Goal: Contribute content

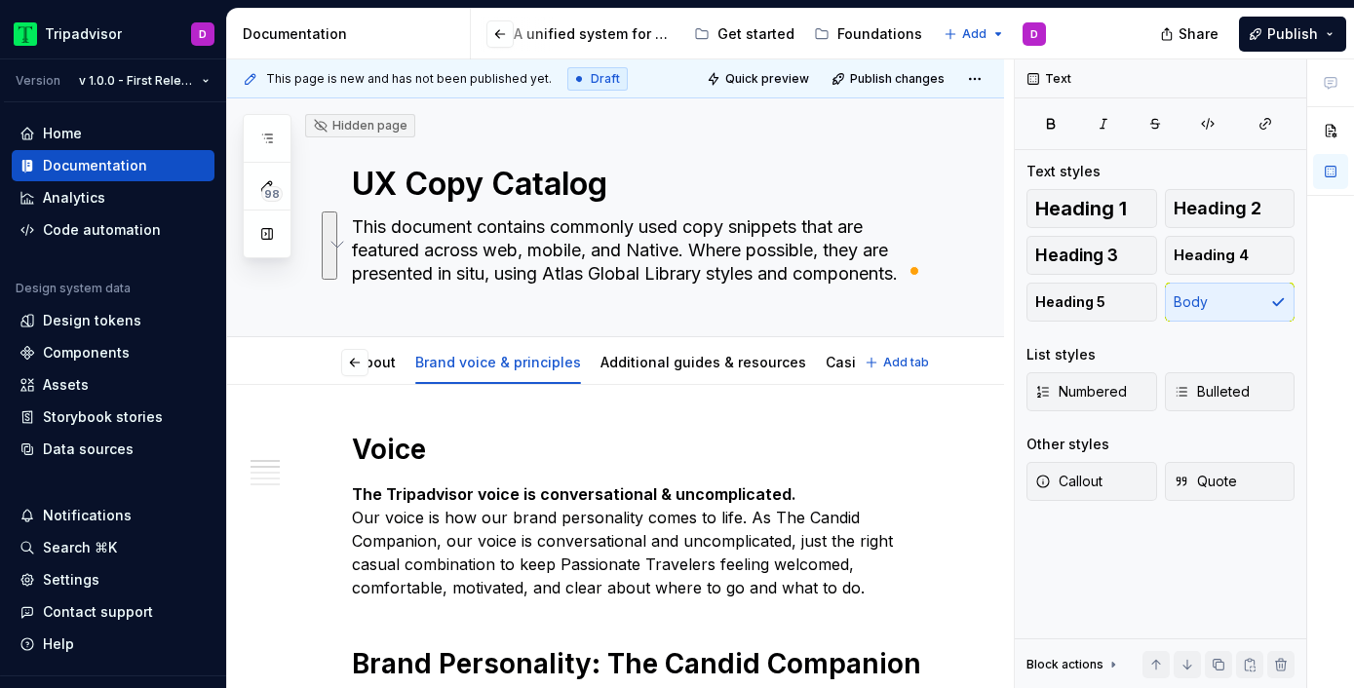
scroll to position [0, 598]
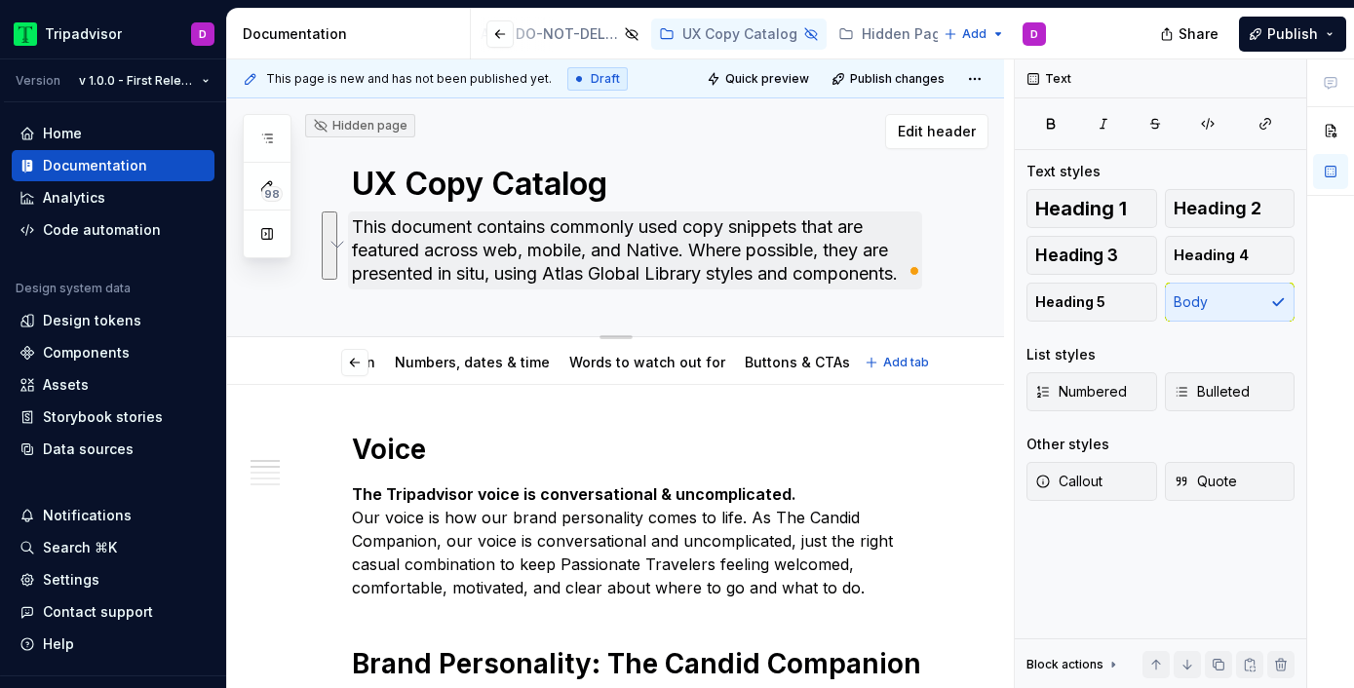
click at [504, 272] on textarea "This document contains commonly used copy snippets that are featured across web…" at bounding box center [635, 251] width 574 height 78
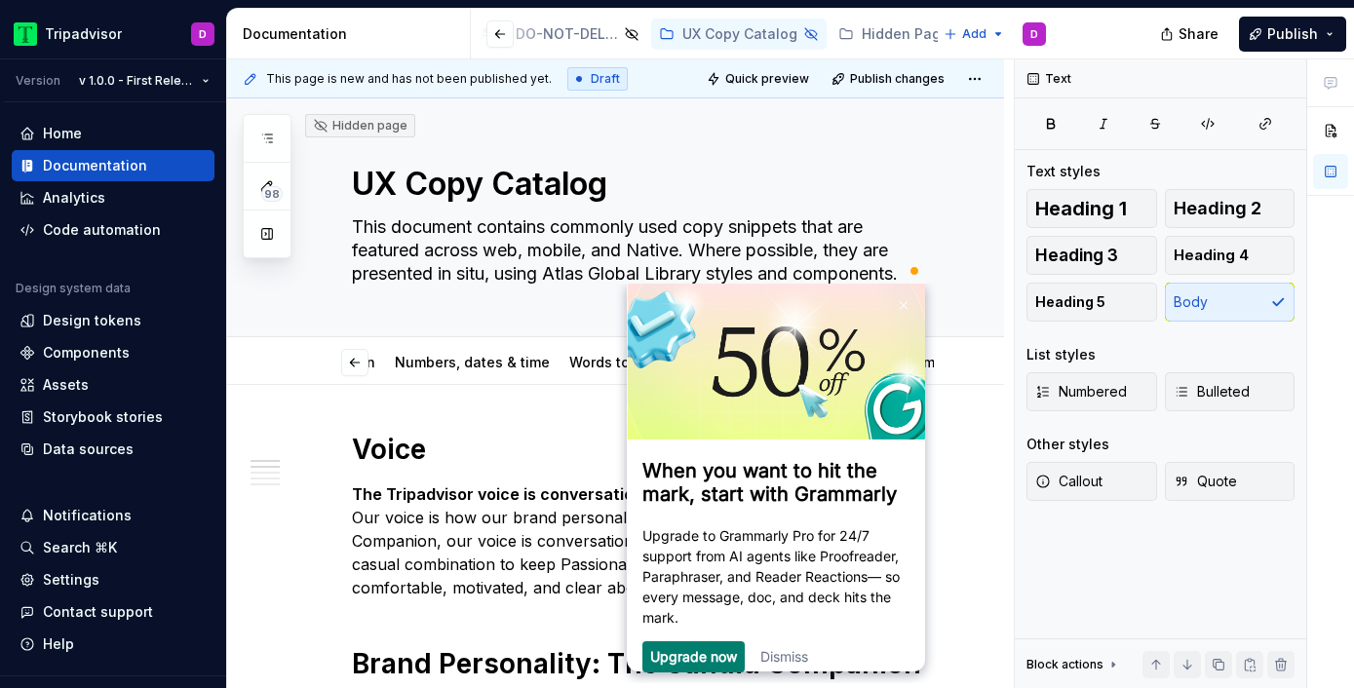
scroll to position [0, 0]
click at [786, 662] on link "Dismiss" at bounding box center [784, 656] width 48 height 17
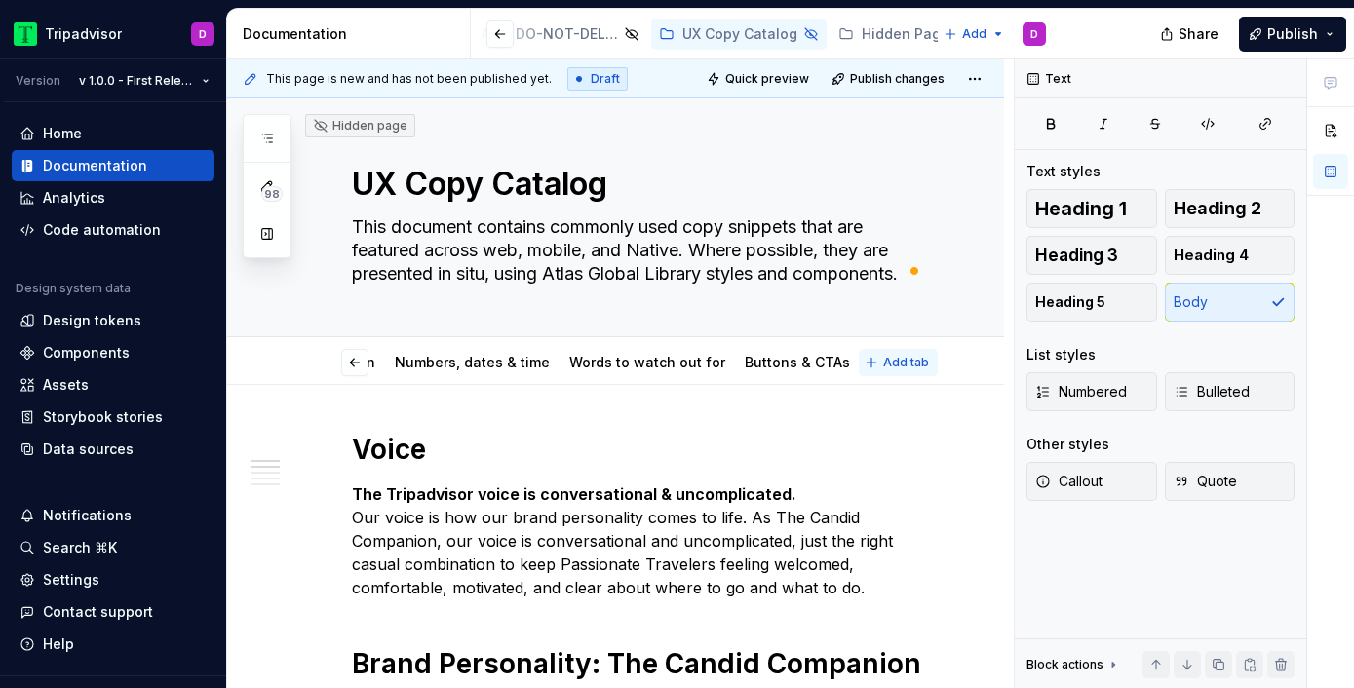
click at [897, 362] on span "Add tab" at bounding box center [906, 363] width 46 height 16
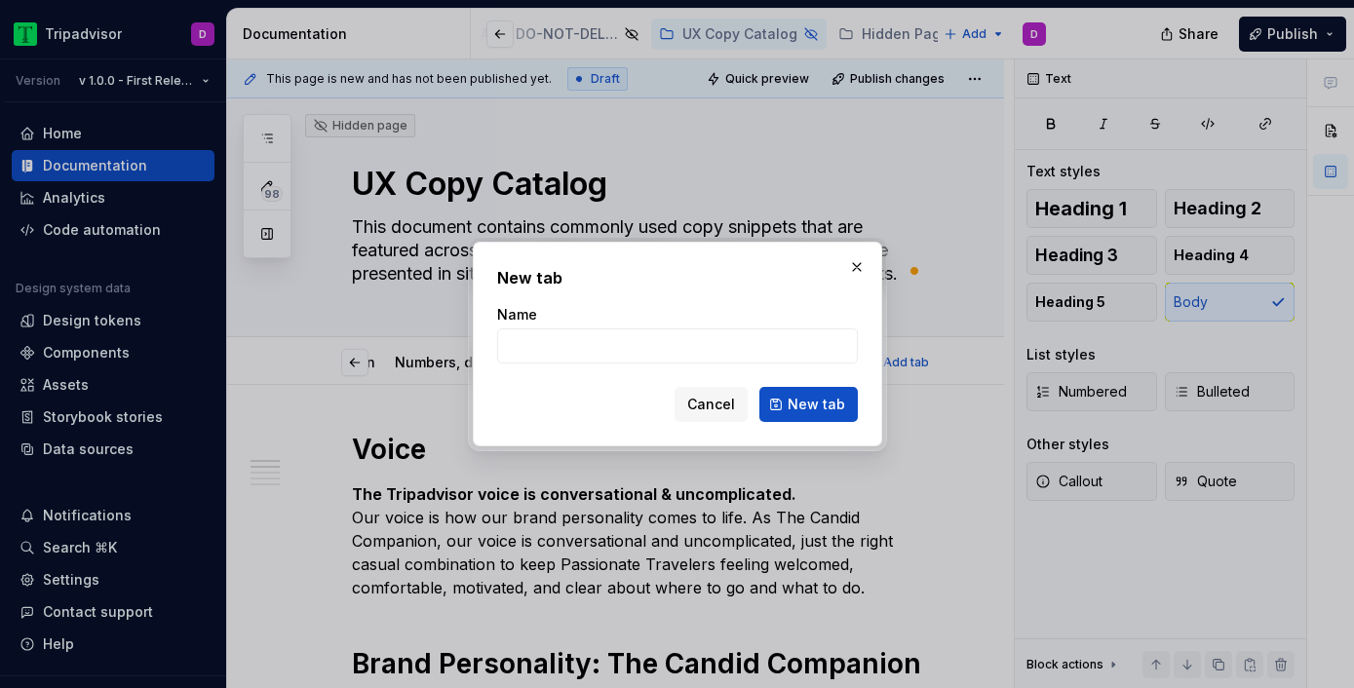
type textarea "*"
type input "Disclaimers & legal"
click button "New tab" at bounding box center [808, 404] width 98 height 35
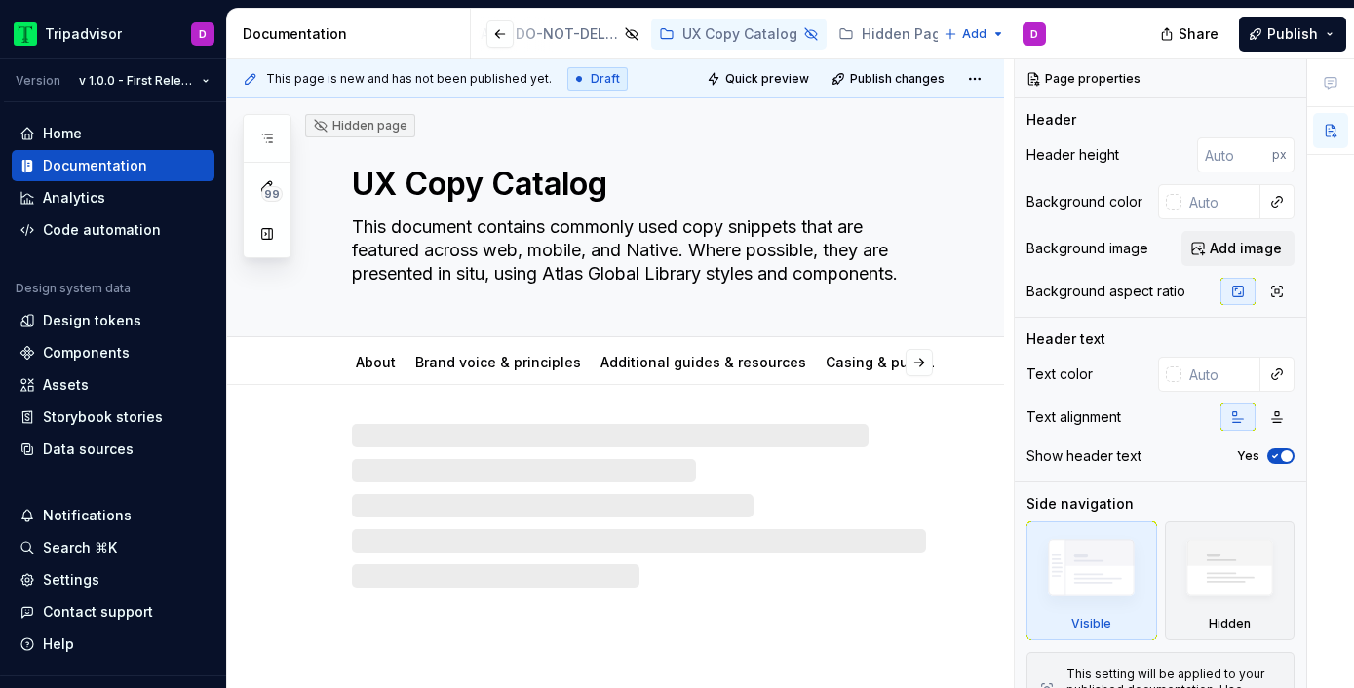
type textarea "*"
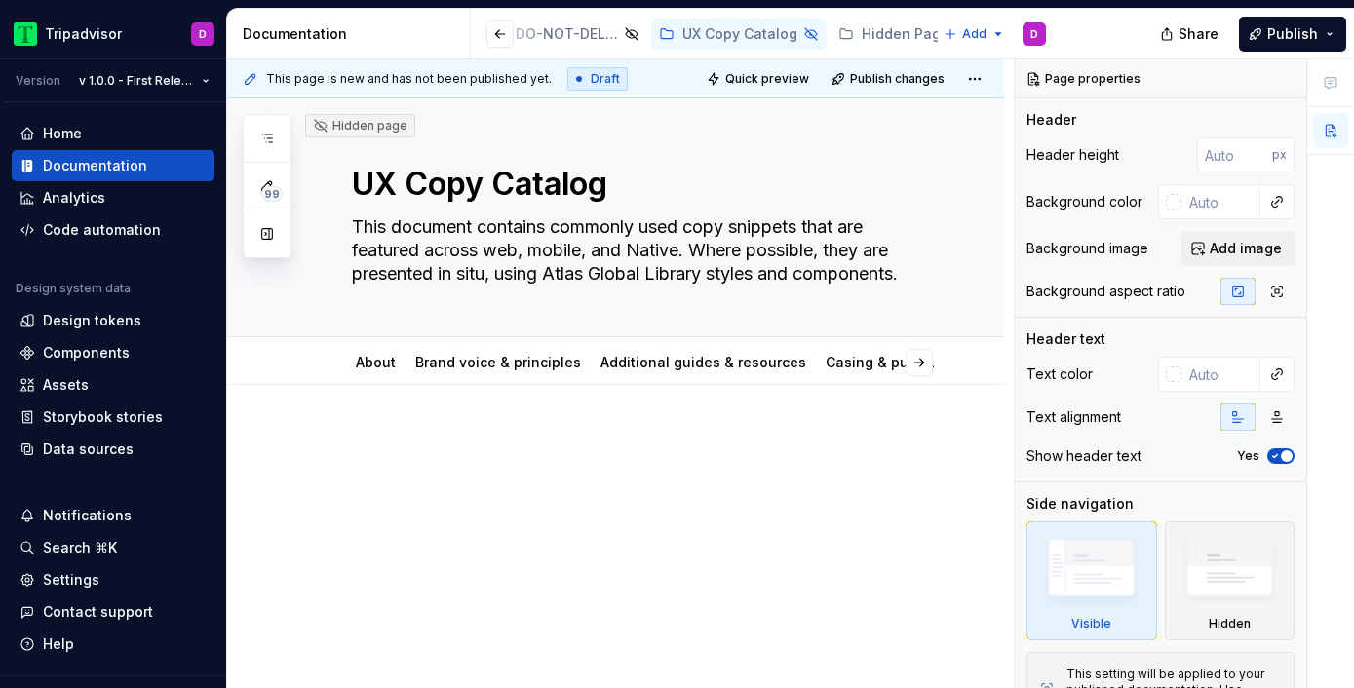
click at [459, 523] on div at bounding box center [639, 480] width 574 height 97
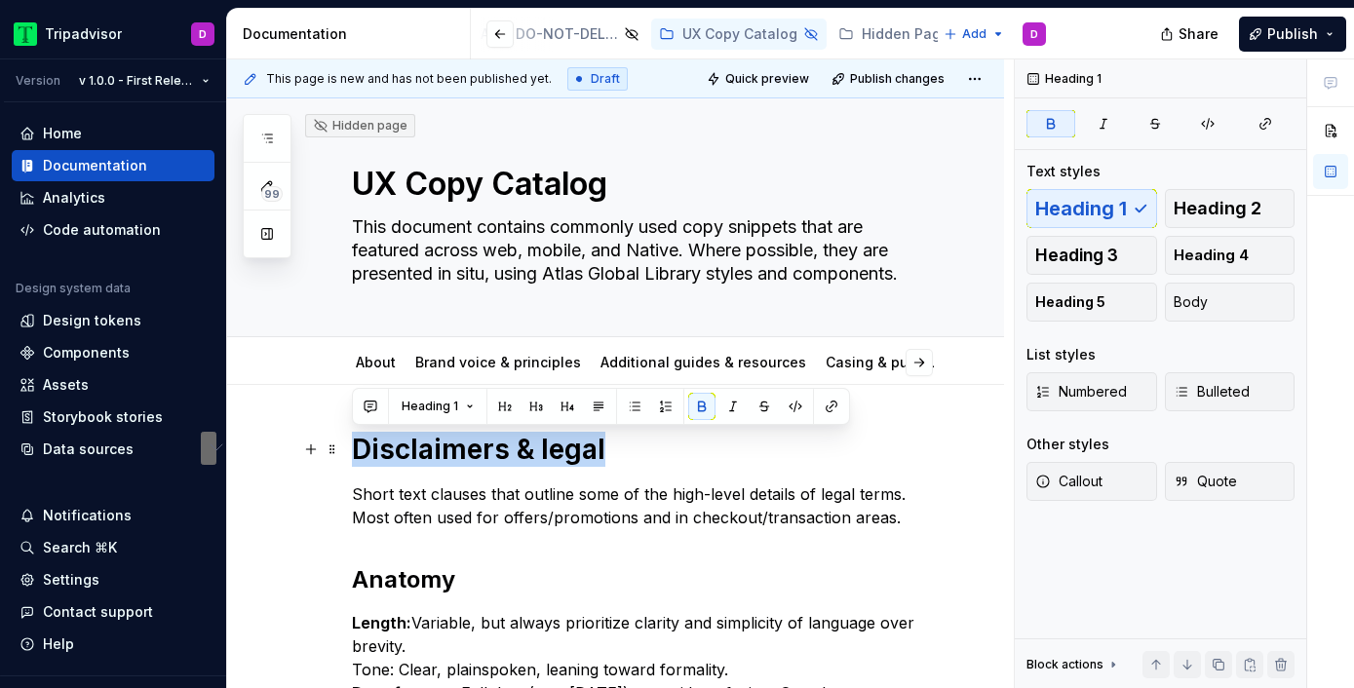
drag, startPoint x: 628, startPoint y: 455, endPoint x: 280, endPoint y: 445, distance: 348.1
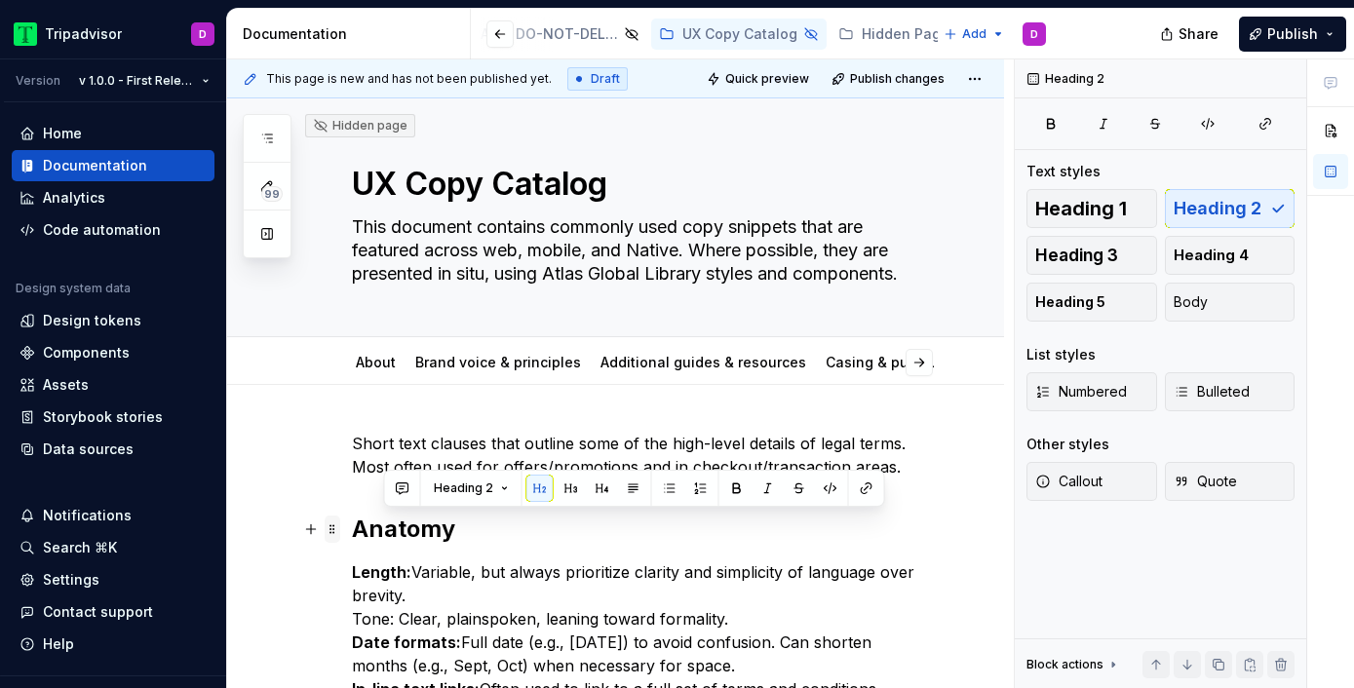
drag, startPoint x: 520, startPoint y: 541, endPoint x: 338, endPoint y: 538, distance: 181.3
click at [352, 540] on div "Short text clauses that outline some of the high-level details of legal terms. …" at bounding box center [639, 601] width 574 height 339
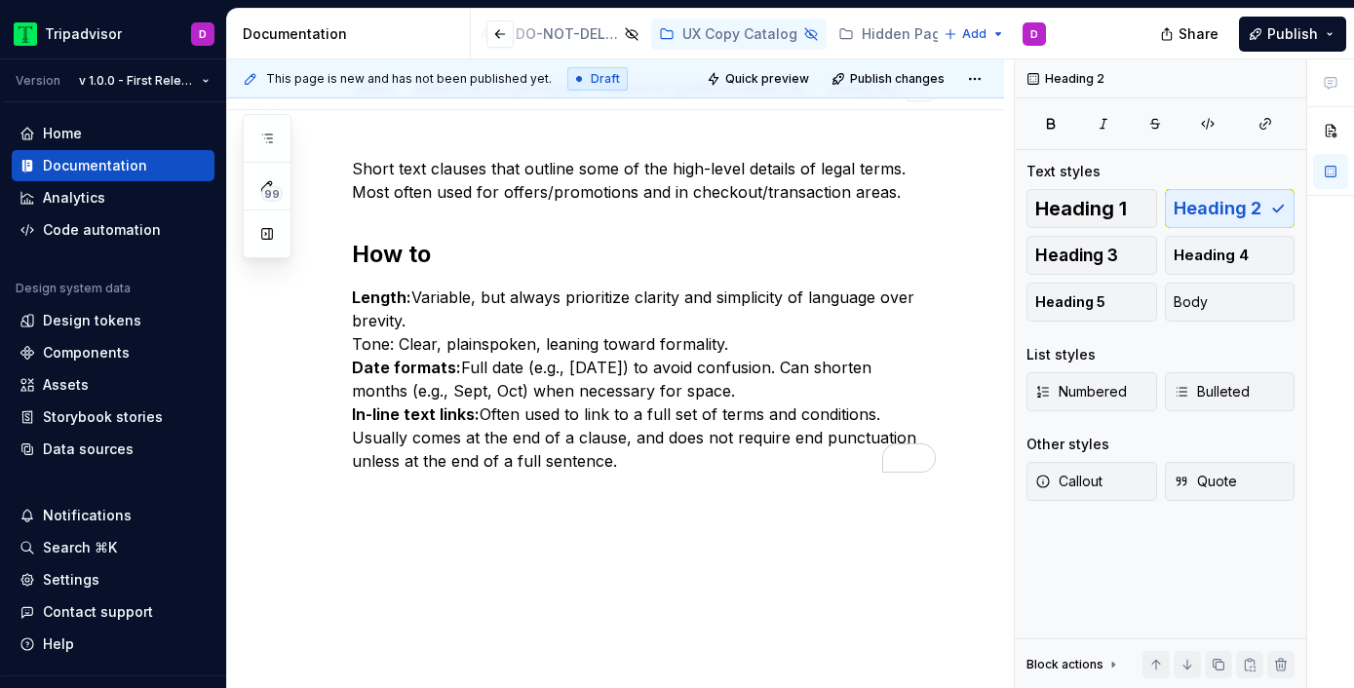
scroll to position [289, 0]
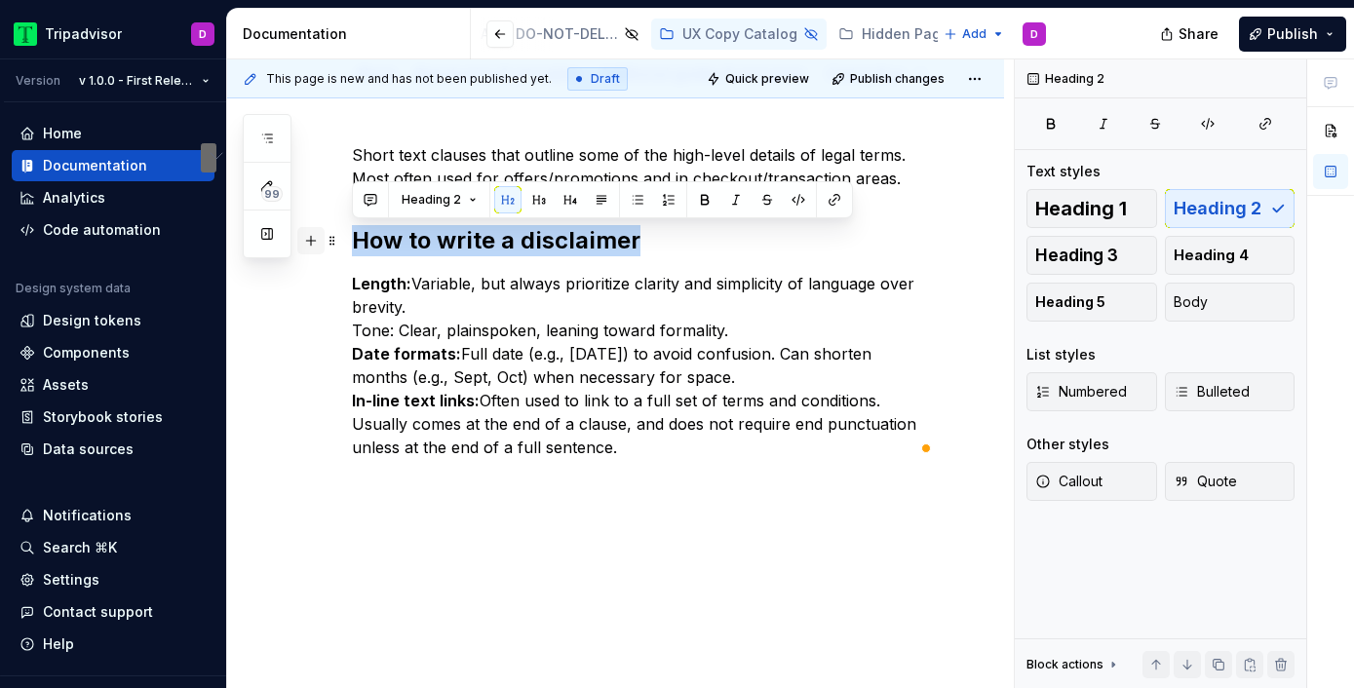
drag, startPoint x: 651, startPoint y: 234, endPoint x: 315, endPoint y: 247, distance: 336.5
click at [352, 247] on div "Short text clauses that outline some of the high-level details of legal terms. …" at bounding box center [639, 312] width 574 height 339
click at [1083, 199] on span "Heading 1" at bounding box center [1081, 208] width 92 height 19
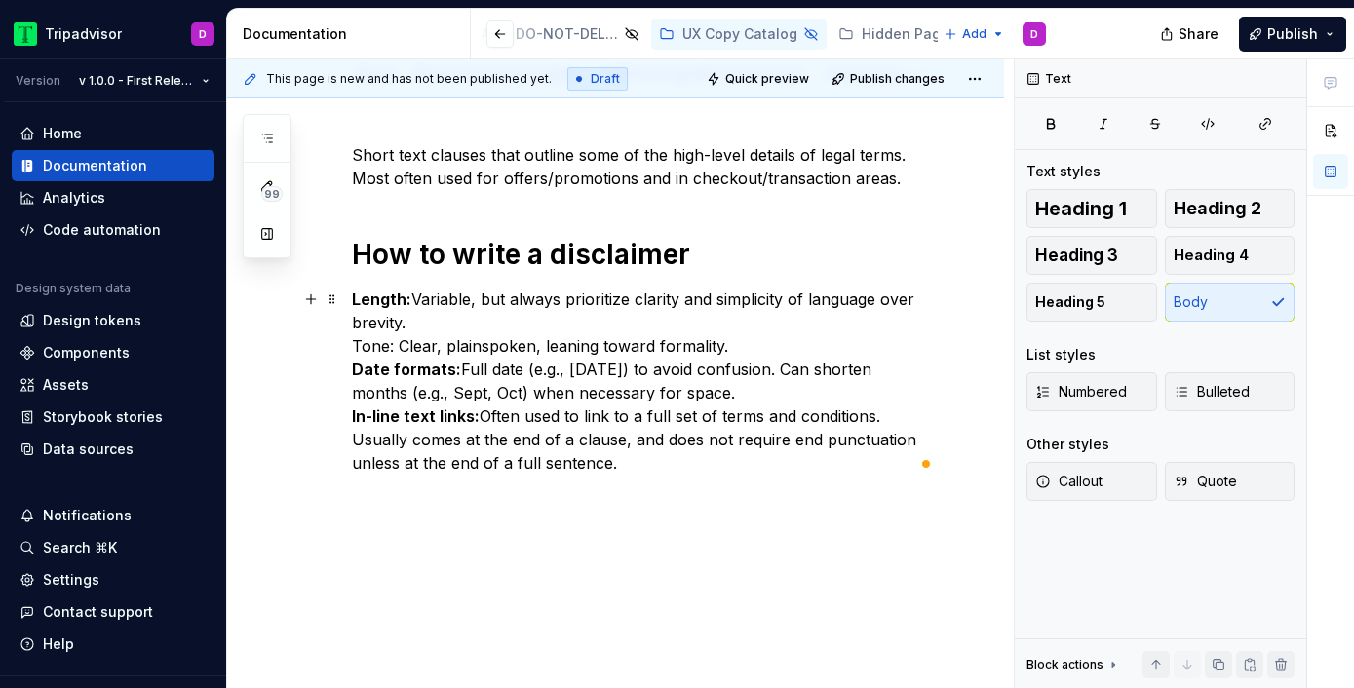
click at [789, 469] on p "Length:  Variable, but always prioritize clarity and simplicity of language ove…" at bounding box center [639, 381] width 574 height 187
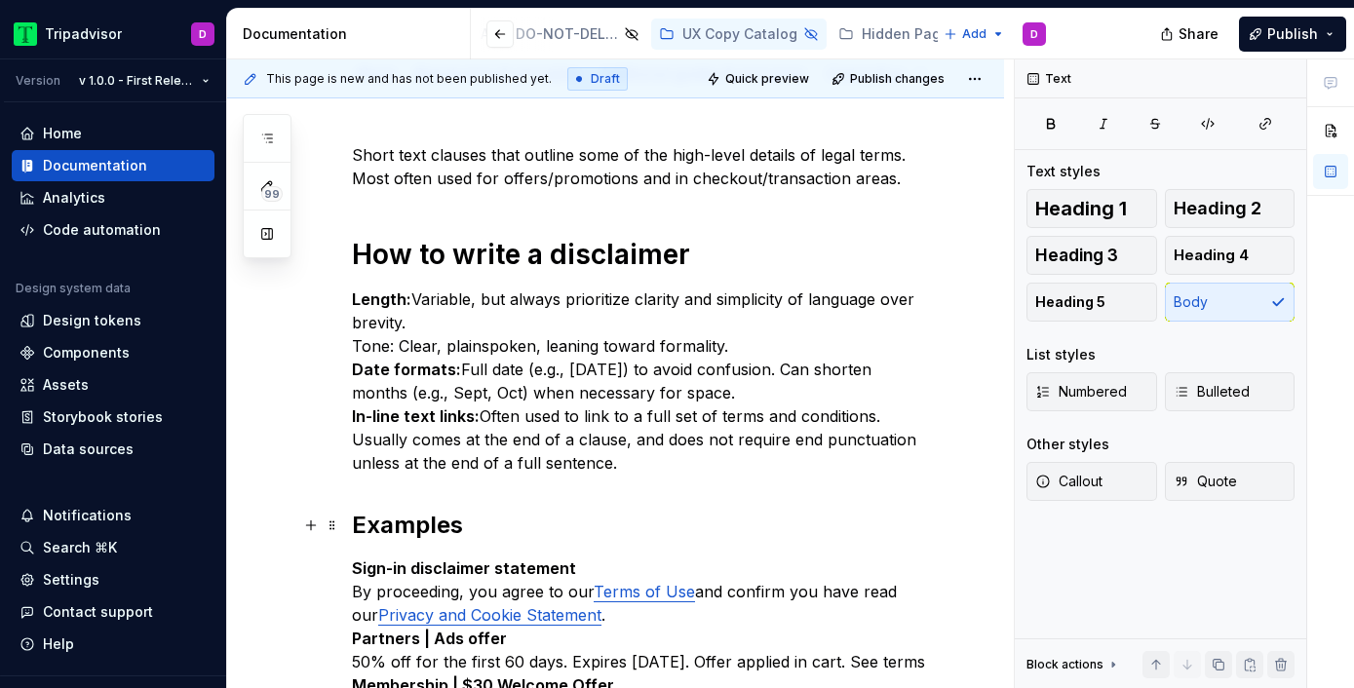
click at [386, 520] on h2 "Examples" at bounding box center [639, 525] width 574 height 31
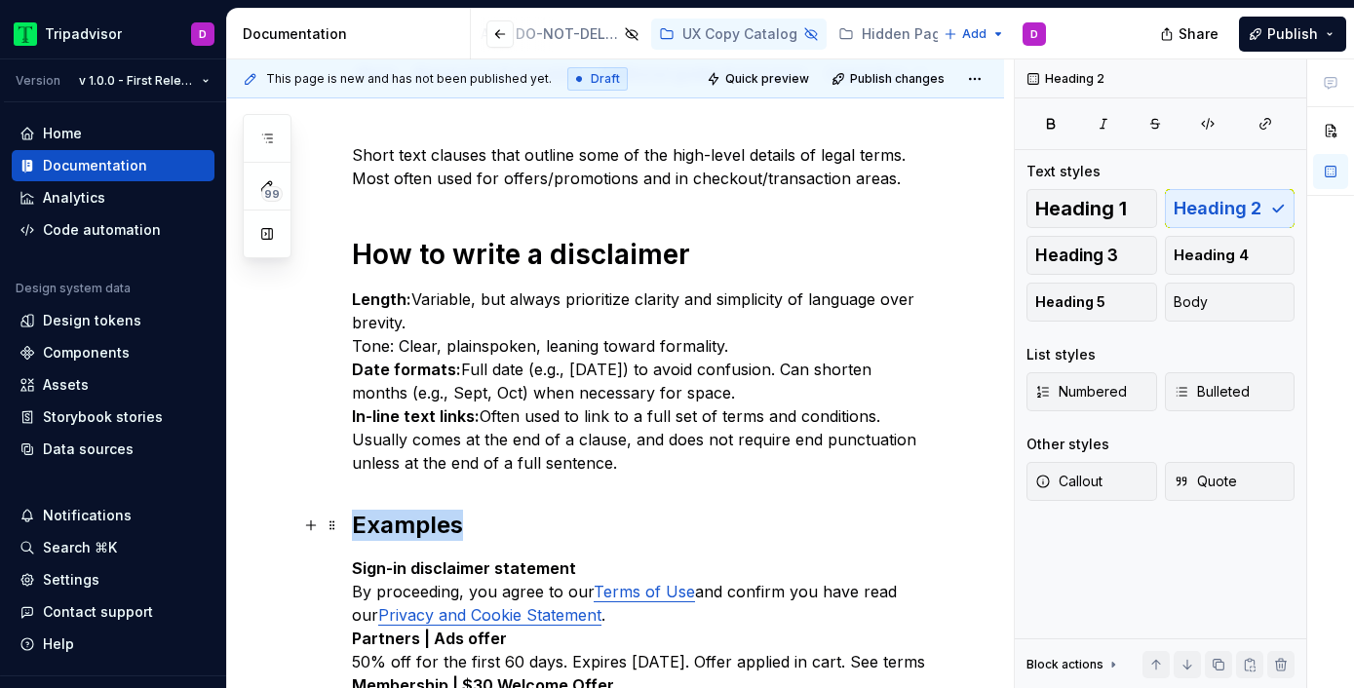
click at [386, 520] on h2 "Examples" at bounding box center [639, 525] width 574 height 31
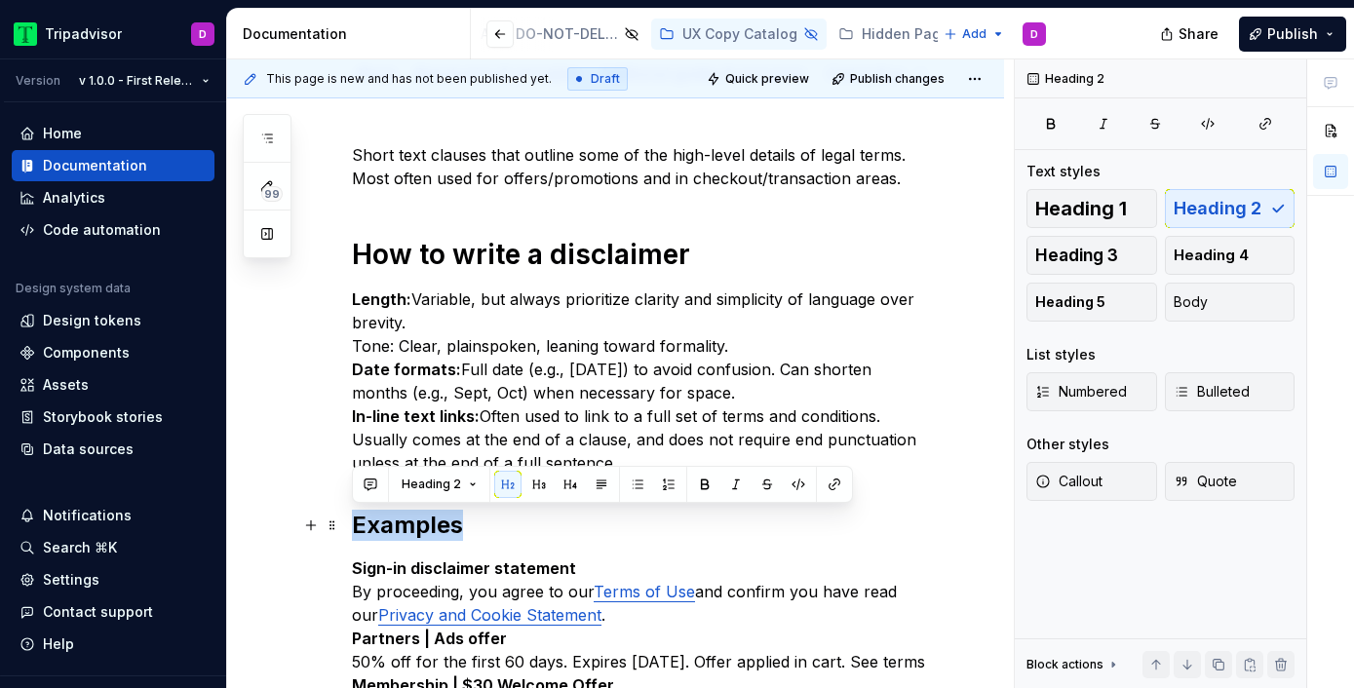
click at [386, 520] on h2 "Examples" at bounding box center [639, 525] width 574 height 31
click at [482, 530] on h2 "Examples" at bounding box center [639, 525] width 574 height 31
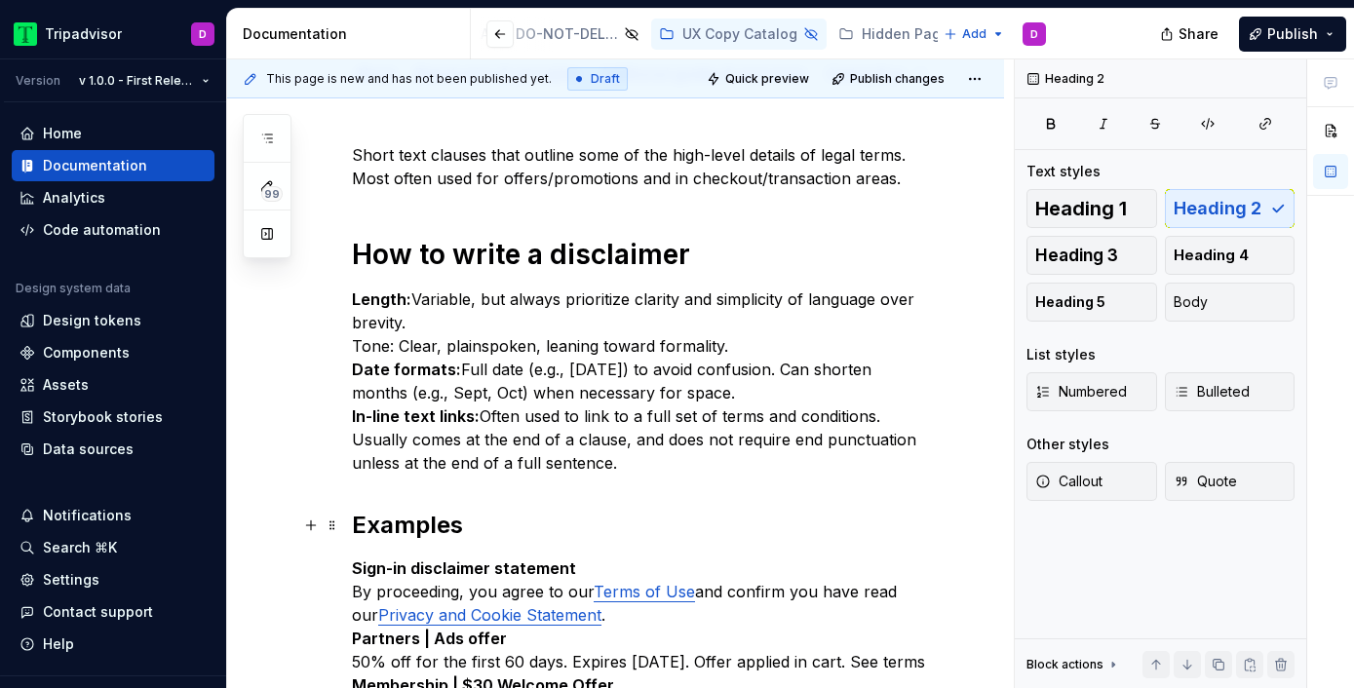
click at [364, 526] on h2 "Examples" at bounding box center [639, 525] width 574 height 31
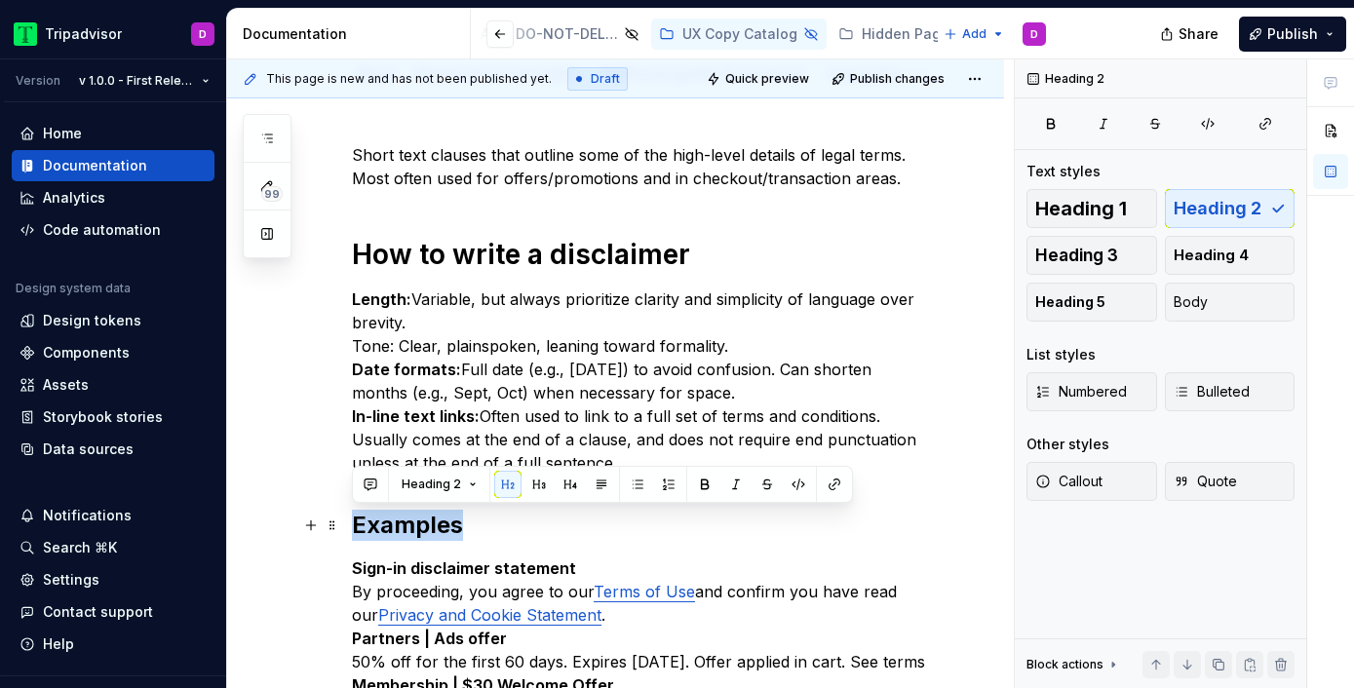
click at [364, 526] on h2 "Examples" at bounding box center [639, 525] width 574 height 31
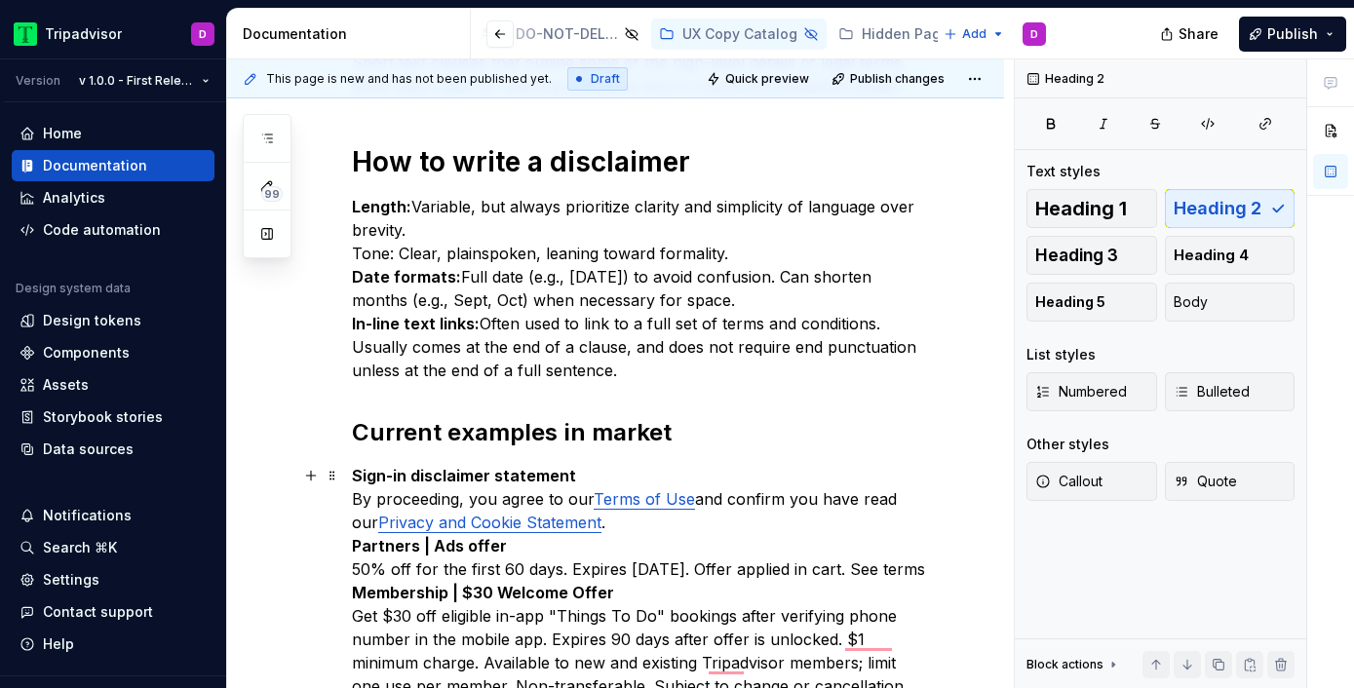
scroll to position [410, 0]
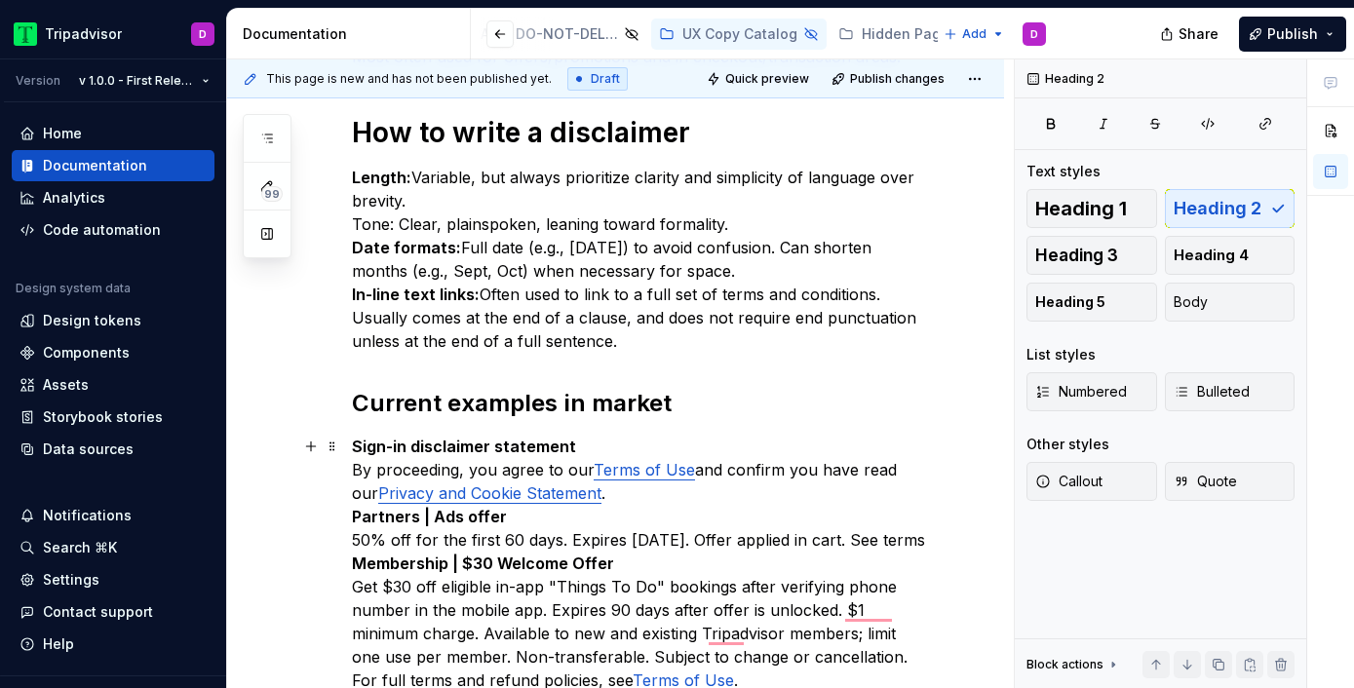
click at [616, 502] on p "Sign-in disclaimer statement By proceeding, you agree to our Terms of Use and c…" at bounding box center [639, 622] width 574 height 374
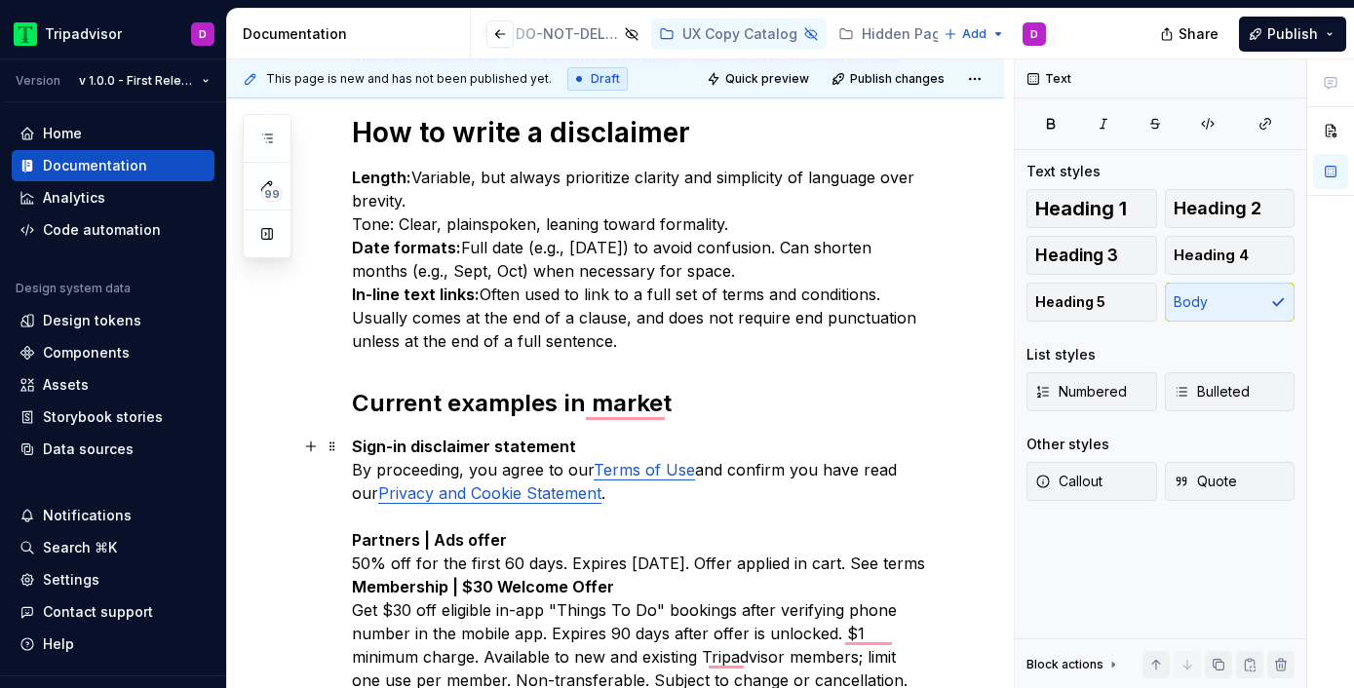
click at [490, 587] on p "Sign-in disclaimer statement By proceeding, you agree to our Terms of Use and c…" at bounding box center [639, 634] width 574 height 398
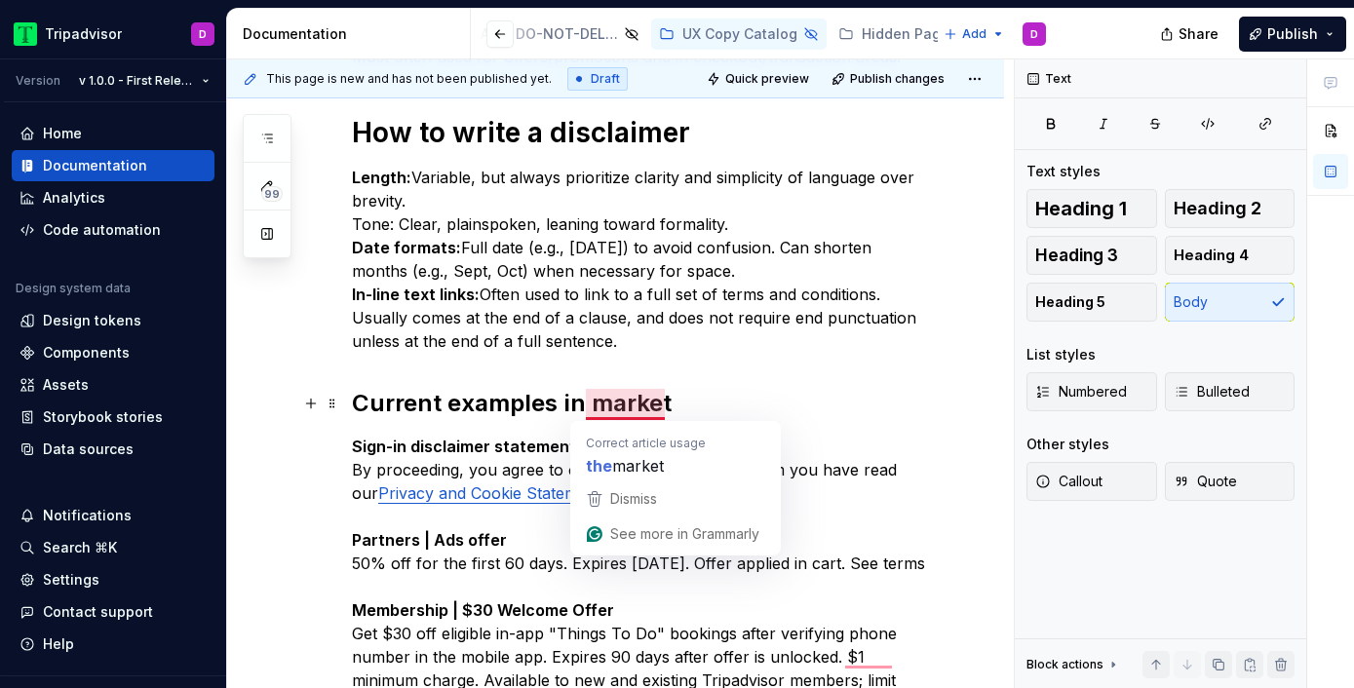
click at [585, 400] on h2 "Current examples in market" at bounding box center [639, 403] width 574 height 31
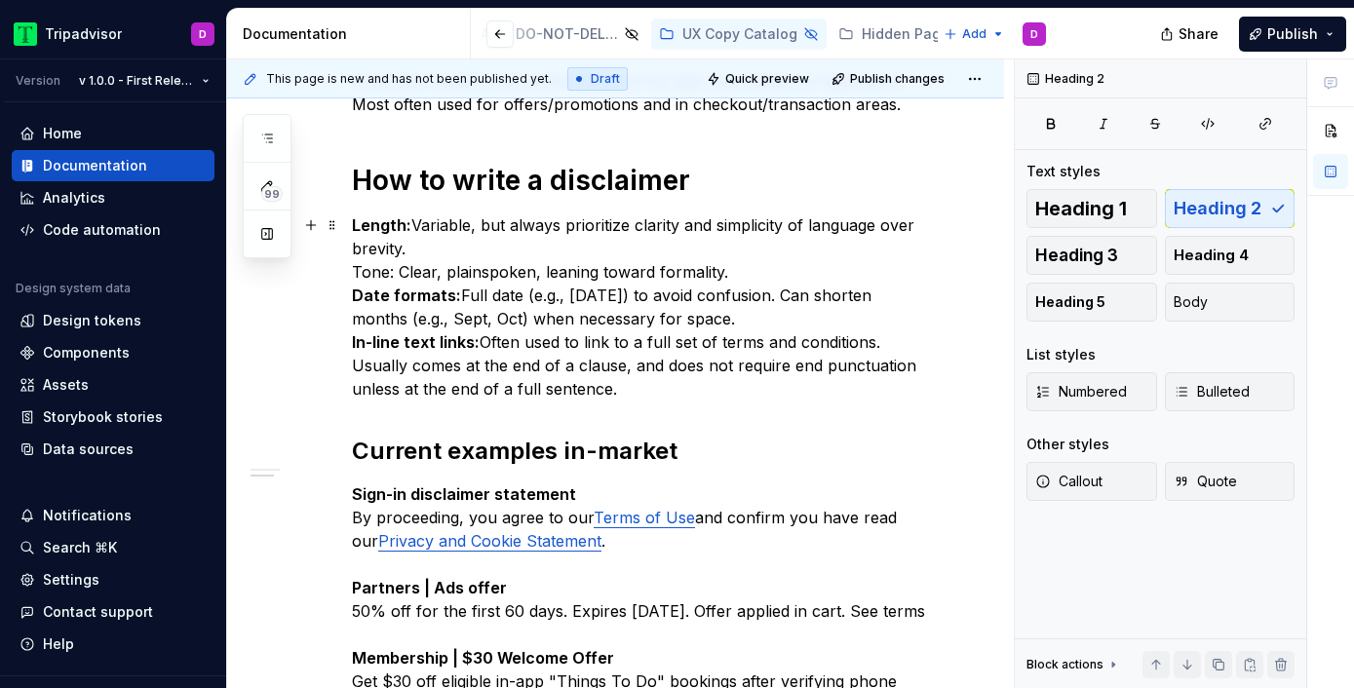
scroll to position [262, 0]
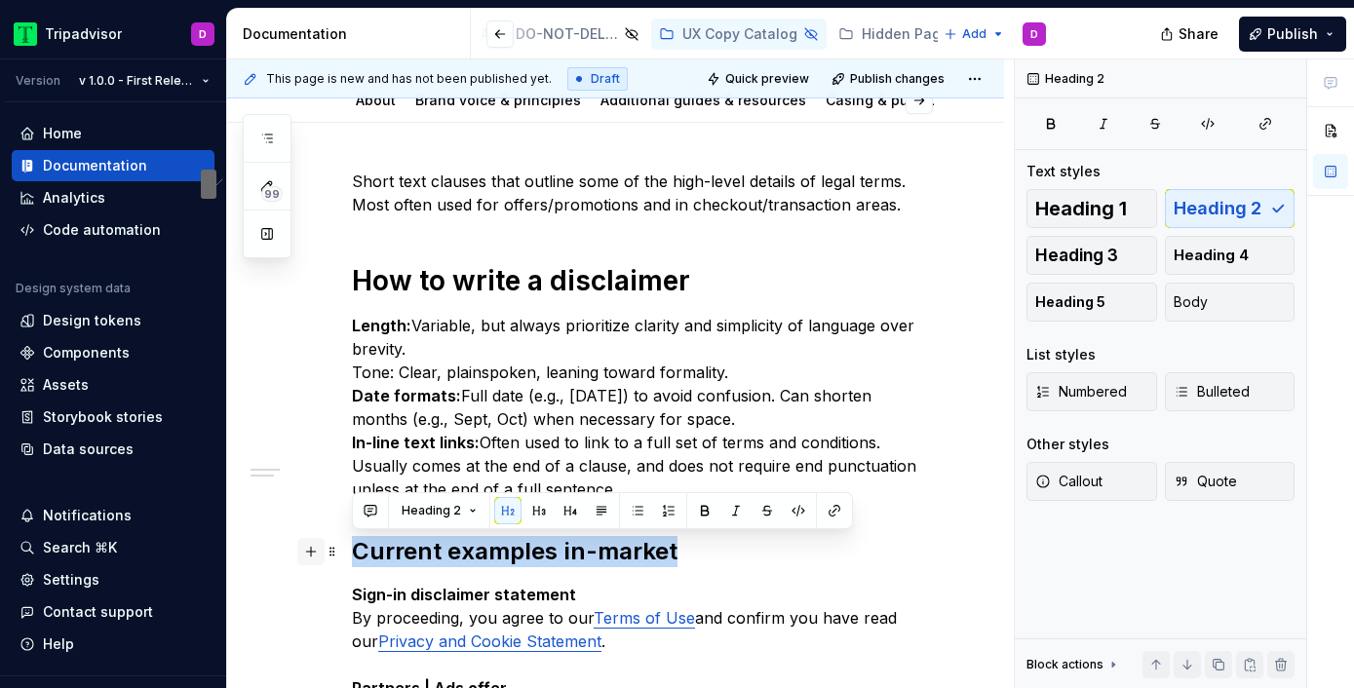
drag, startPoint x: 701, startPoint y: 547, endPoint x: 316, endPoint y: 555, distance: 385.1
click at [352, 555] on div "Short text clauses that outline some of the high-level details of legal terms. …" at bounding box center [639, 599] width 574 height 858
click at [1110, 213] on span "Heading 1" at bounding box center [1081, 208] width 92 height 19
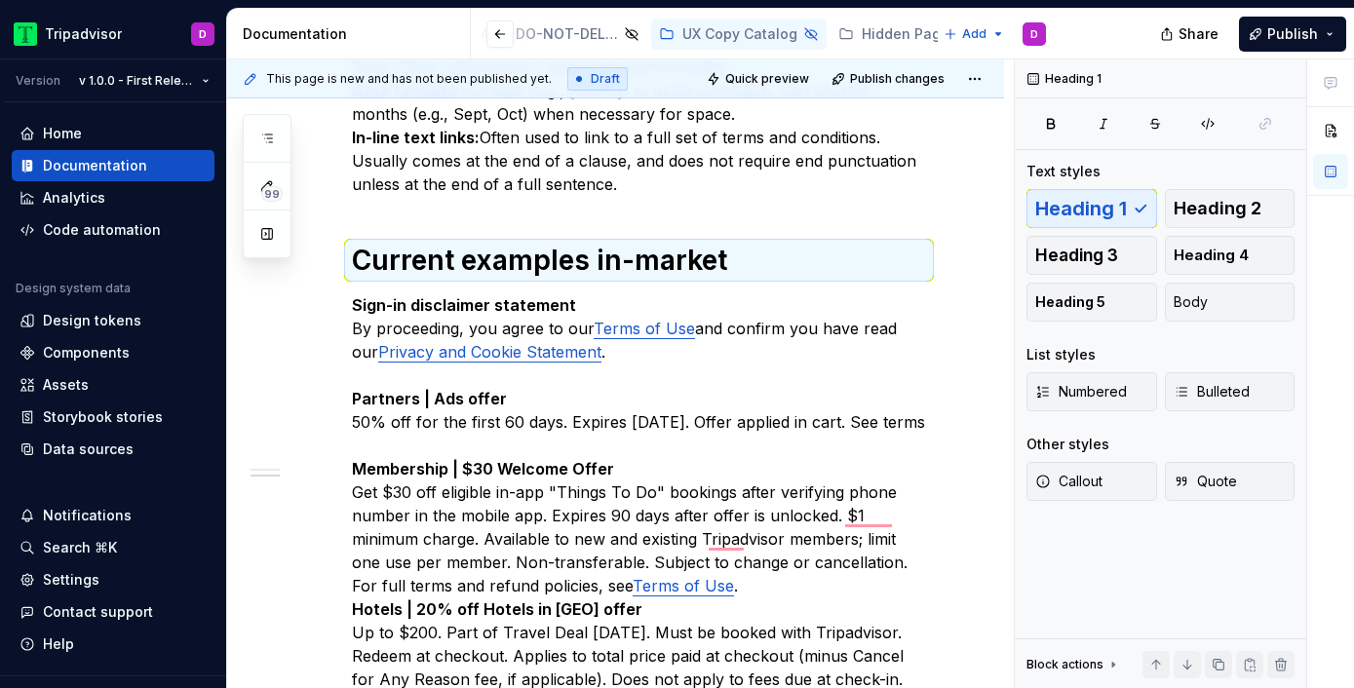
scroll to position [550, 0]
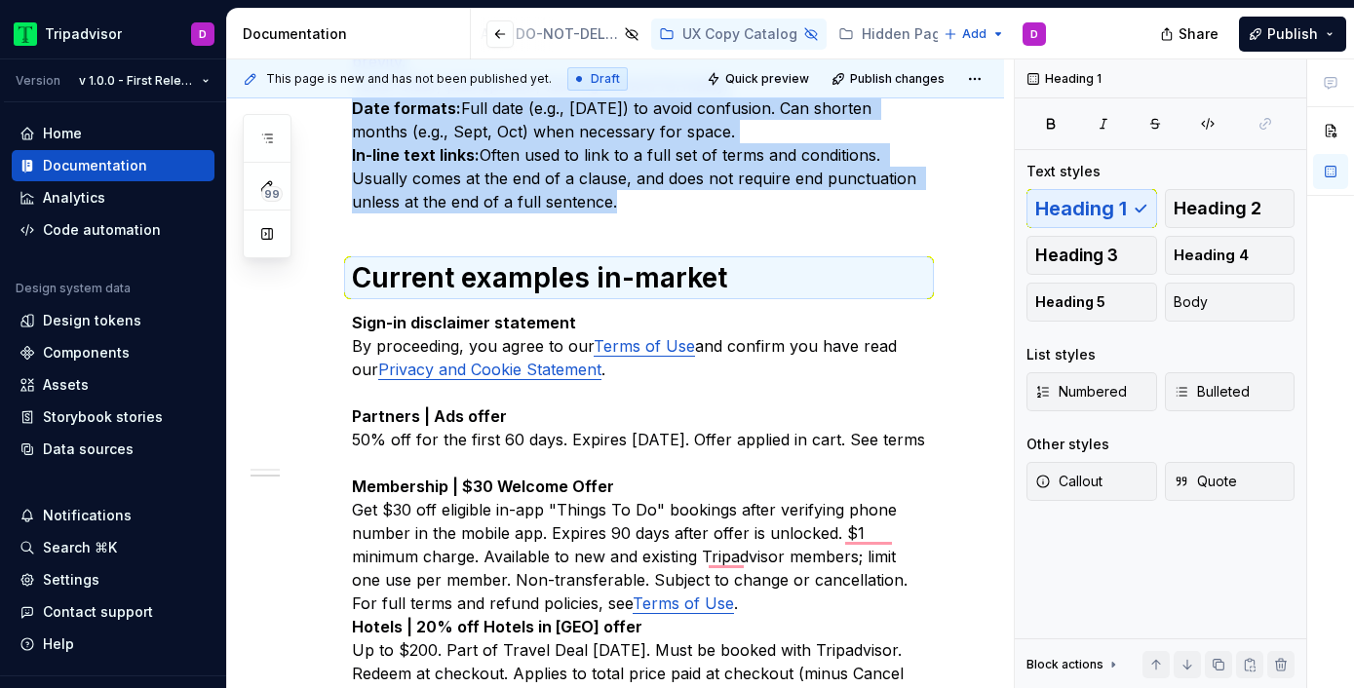
click at [466, 234] on div "Short text clauses that outline some of the high-level details of legal terms. …" at bounding box center [639, 307] width 574 height 850
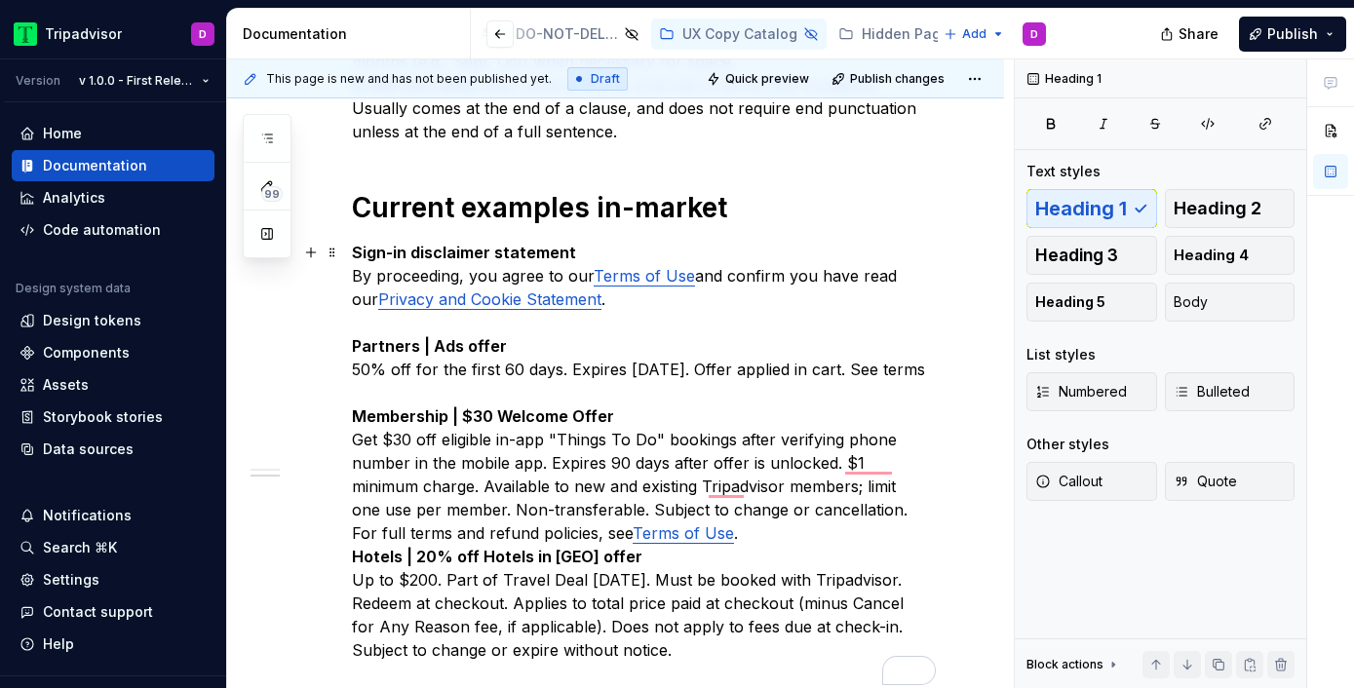
scroll to position [765, 0]
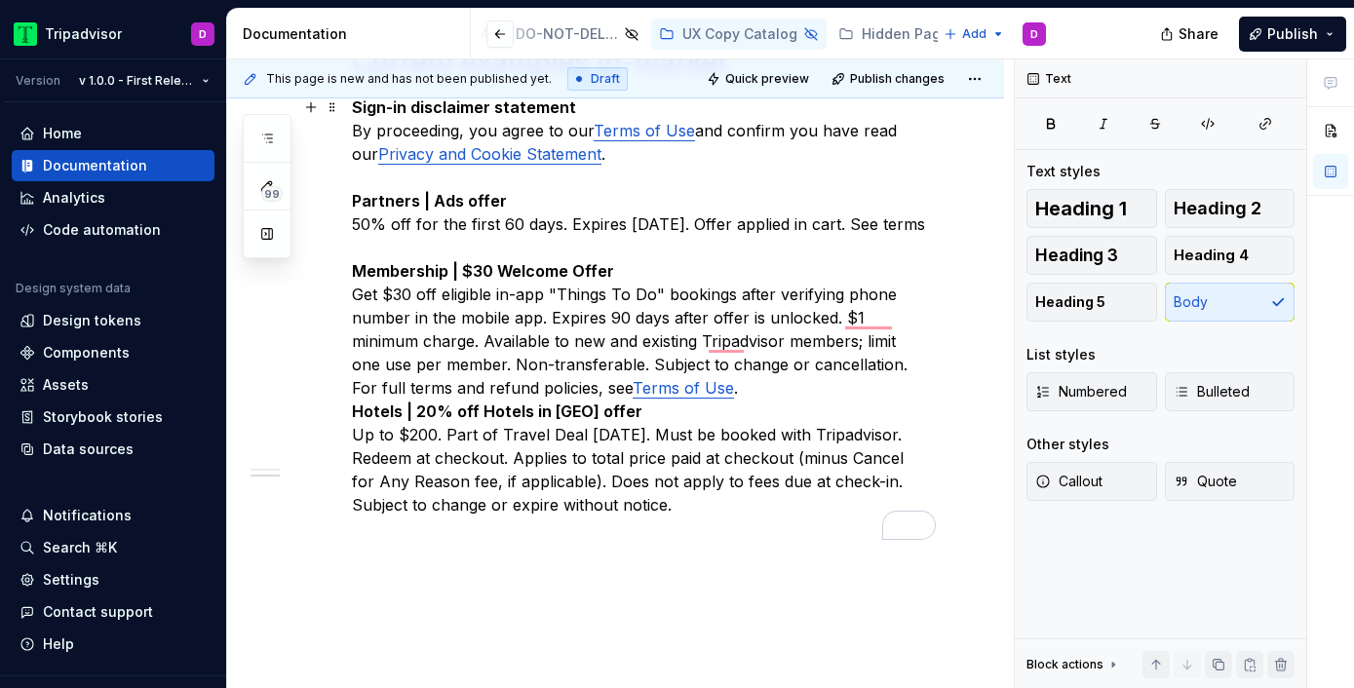
click at [688, 421] on p "Sign-in disclaimer statement By proceeding, you agree to our Terms of Use and c…" at bounding box center [639, 306] width 574 height 421
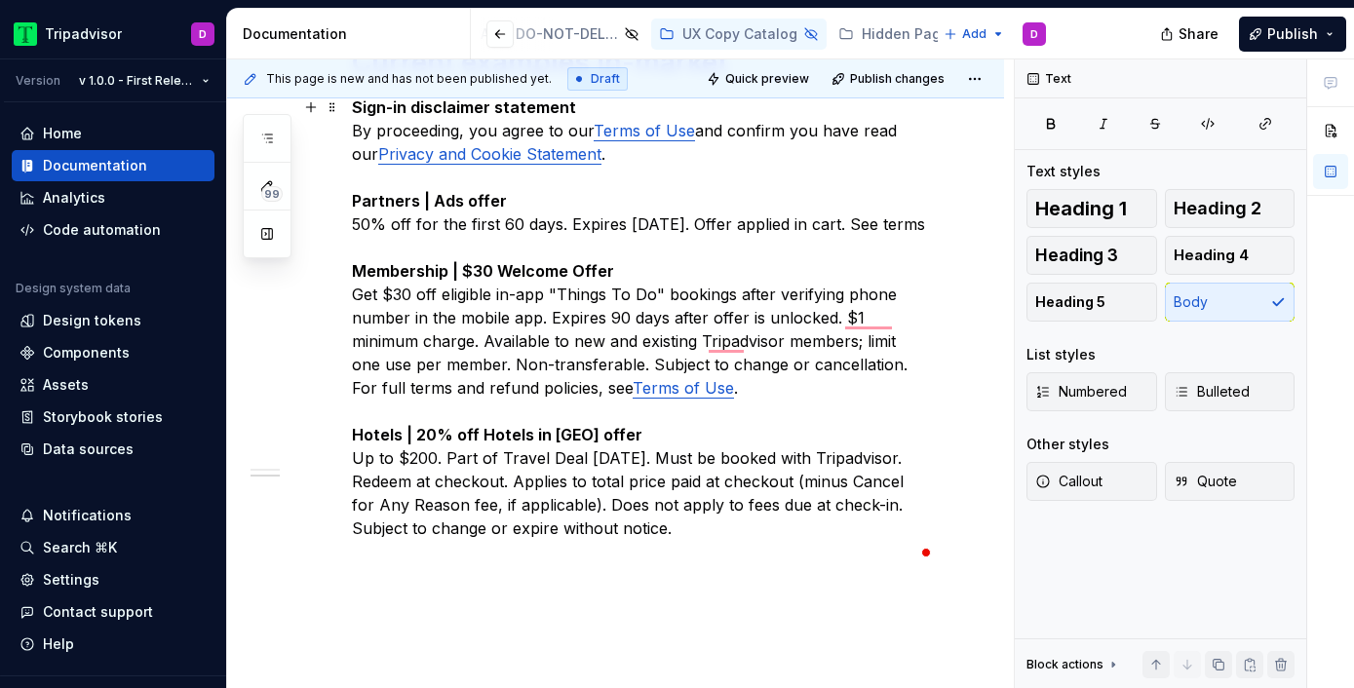
click at [634, 540] on p "Sign-in disclaimer statement By proceeding, you agree to our Terms of Use and c…" at bounding box center [639, 318] width 574 height 444
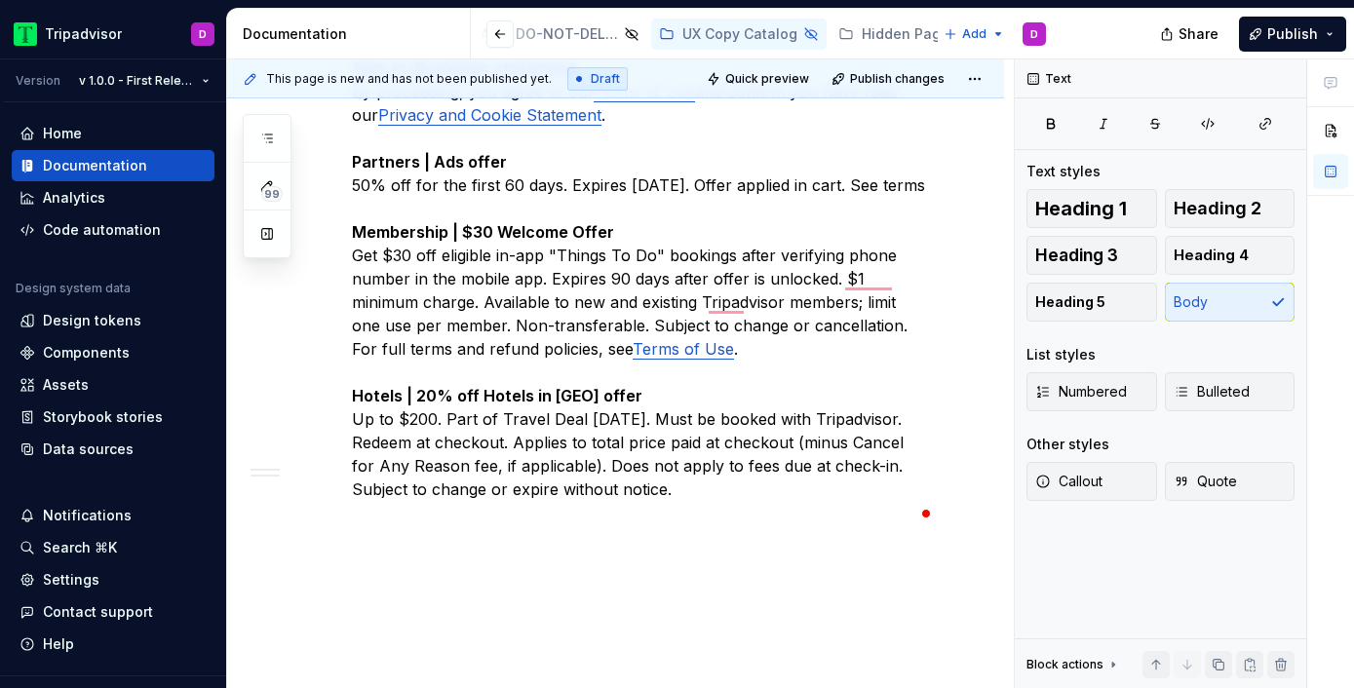
scroll to position [0, 0]
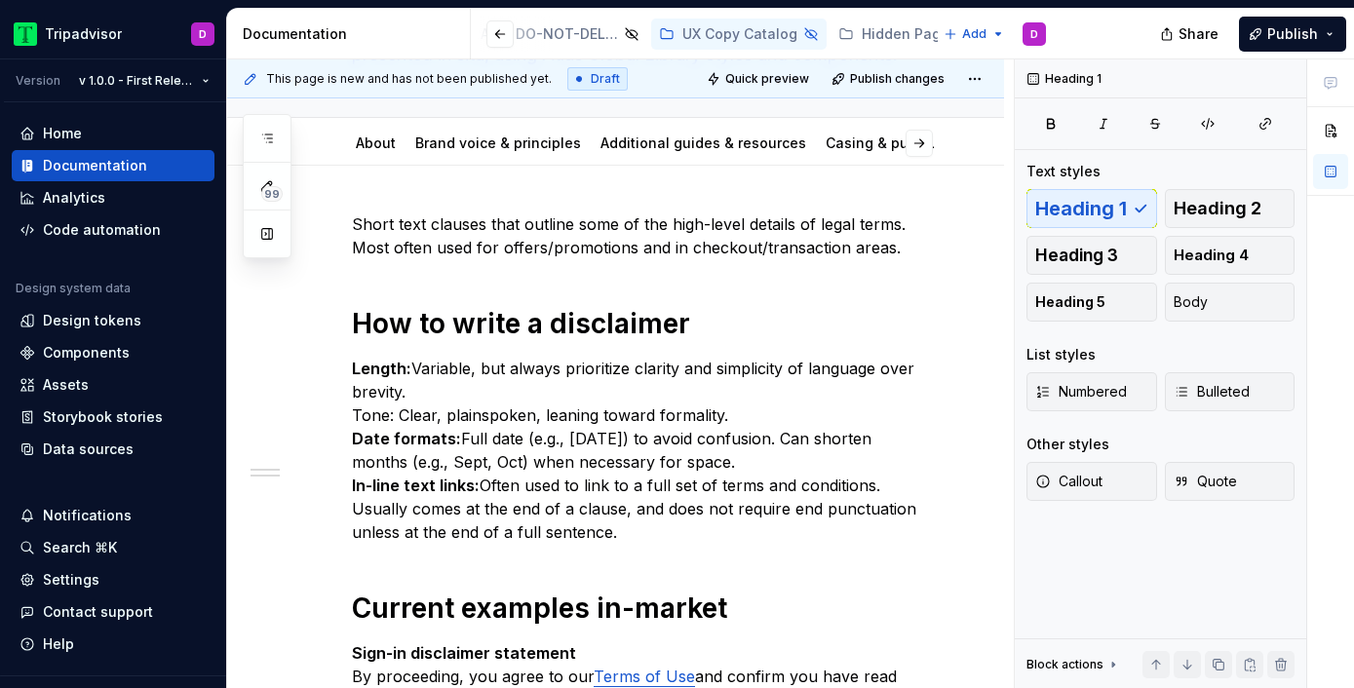
click at [523, 278] on div "Short text clauses that outline some of the high-level details of legal terms. …" at bounding box center [639, 648] width 574 height 873
click at [489, 263] on div "Short text clauses that outline some of the high-level details of legal terms. …" at bounding box center [639, 648] width 574 height 873
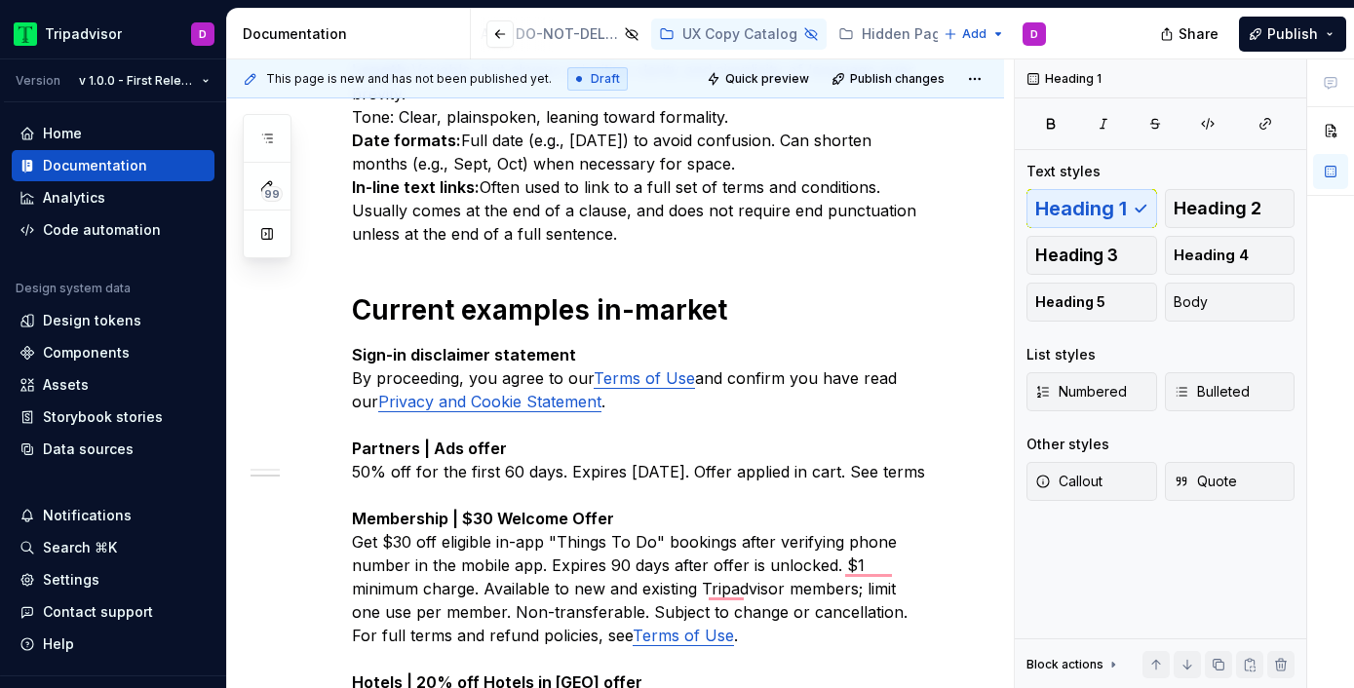
click at [420, 264] on div "Short text clauses that outline some of the high-level details of legal terms. …" at bounding box center [639, 350] width 574 height 873
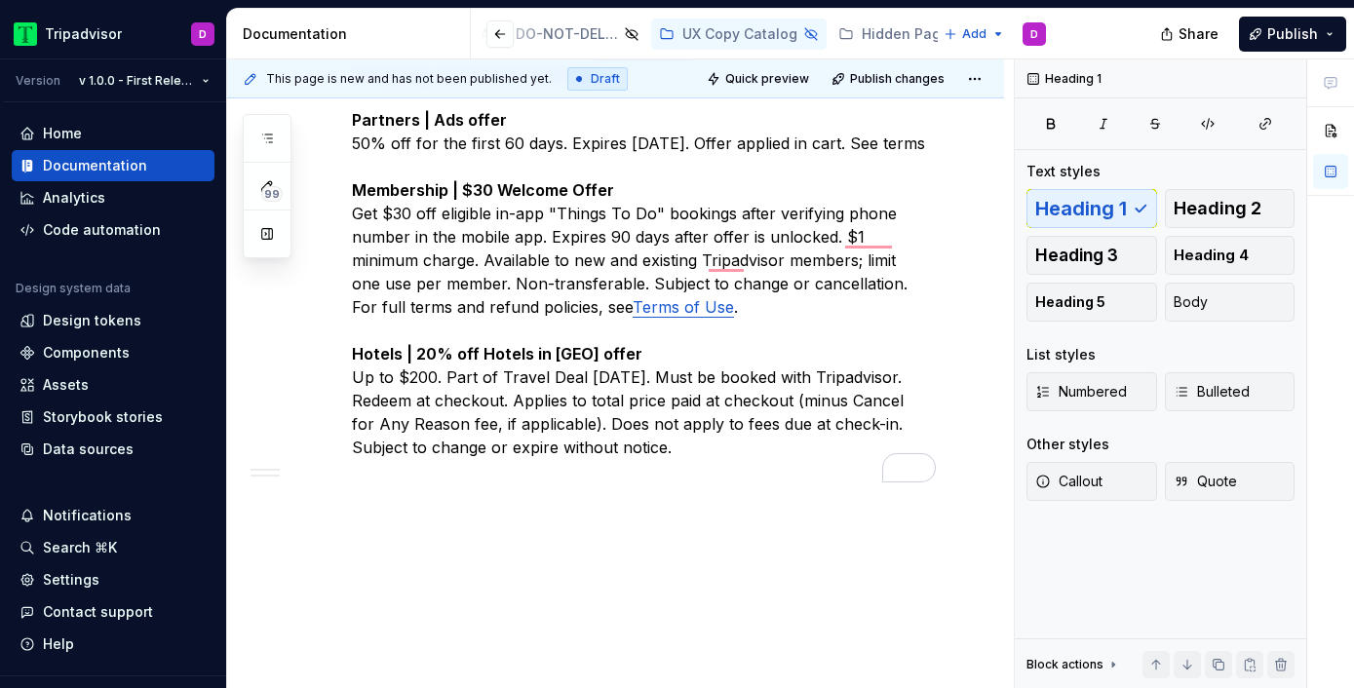
click at [593, 514] on div "Short text clauses that outline some of the high-level details of legal terms. …" at bounding box center [615, 114] width 777 height 1150
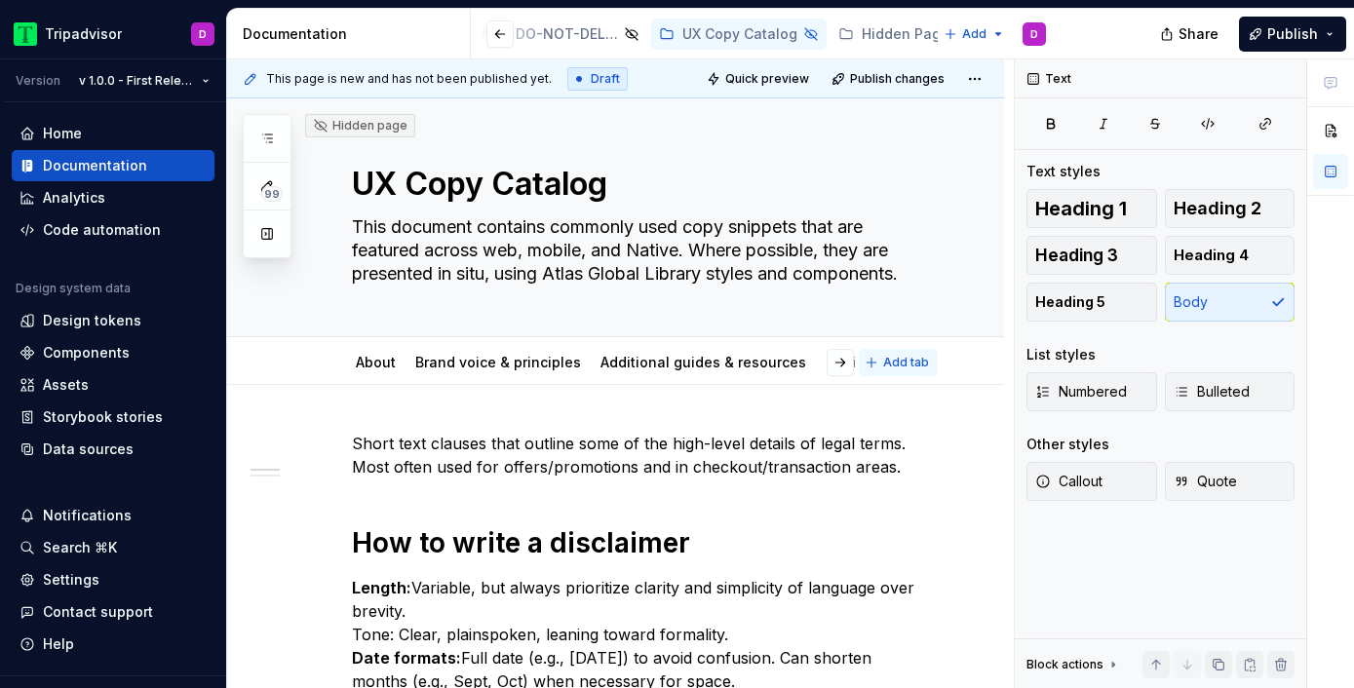
click at [922, 360] on span "Add tab" at bounding box center [906, 363] width 46 height 16
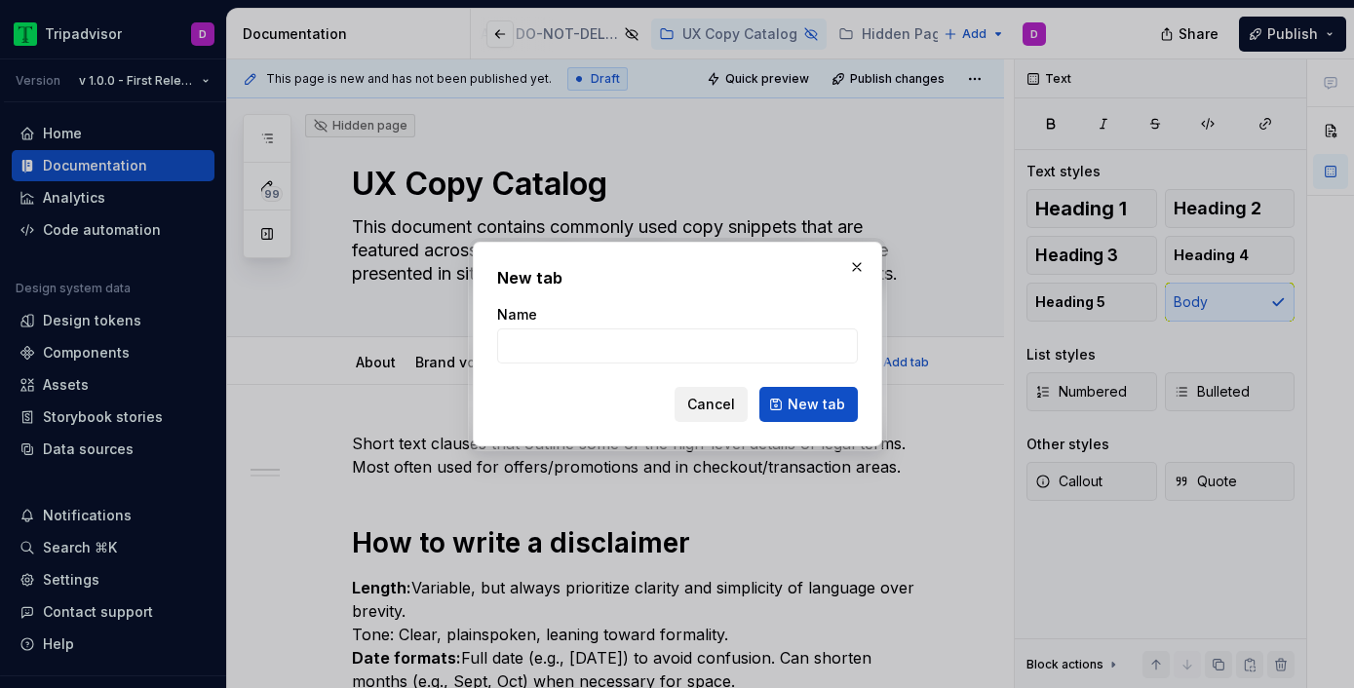
click at [722, 410] on span "Cancel" at bounding box center [711, 404] width 48 height 19
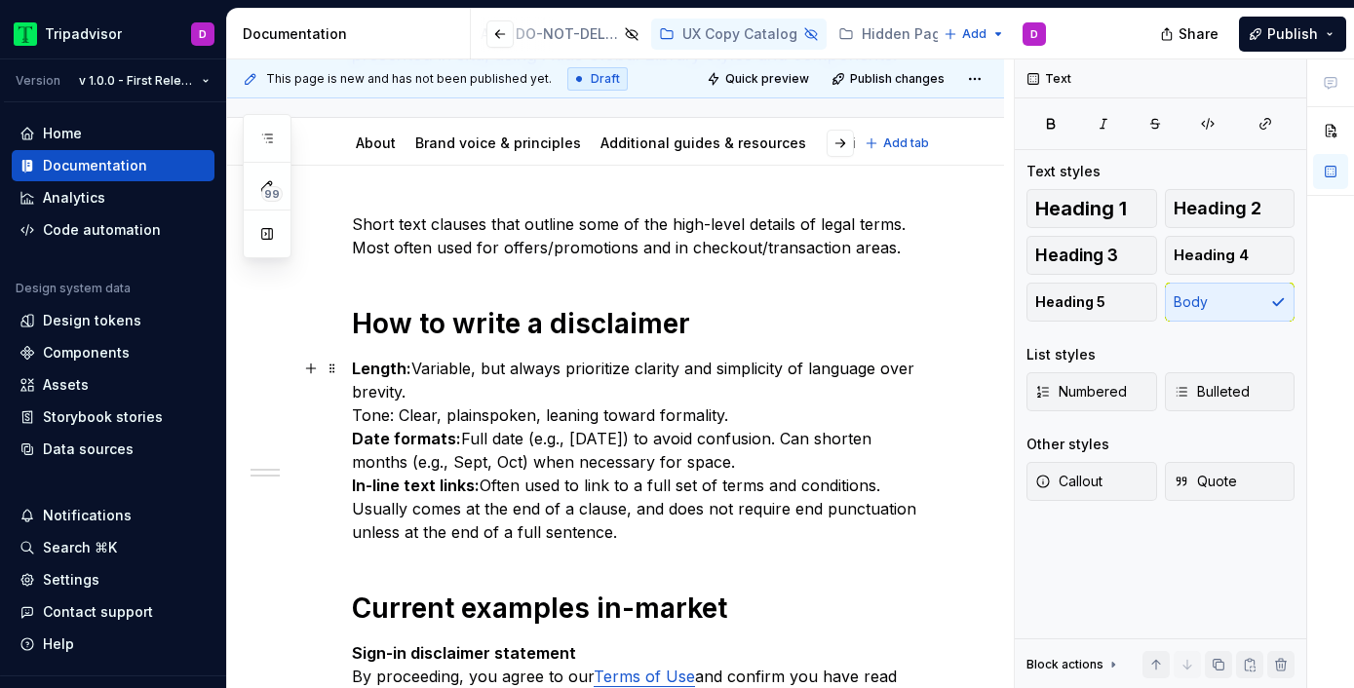
click at [452, 397] on p "Length:  Variable, but always prioritize clarity and simplicity of language ove…" at bounding box center [639, 450] width 574 height 187
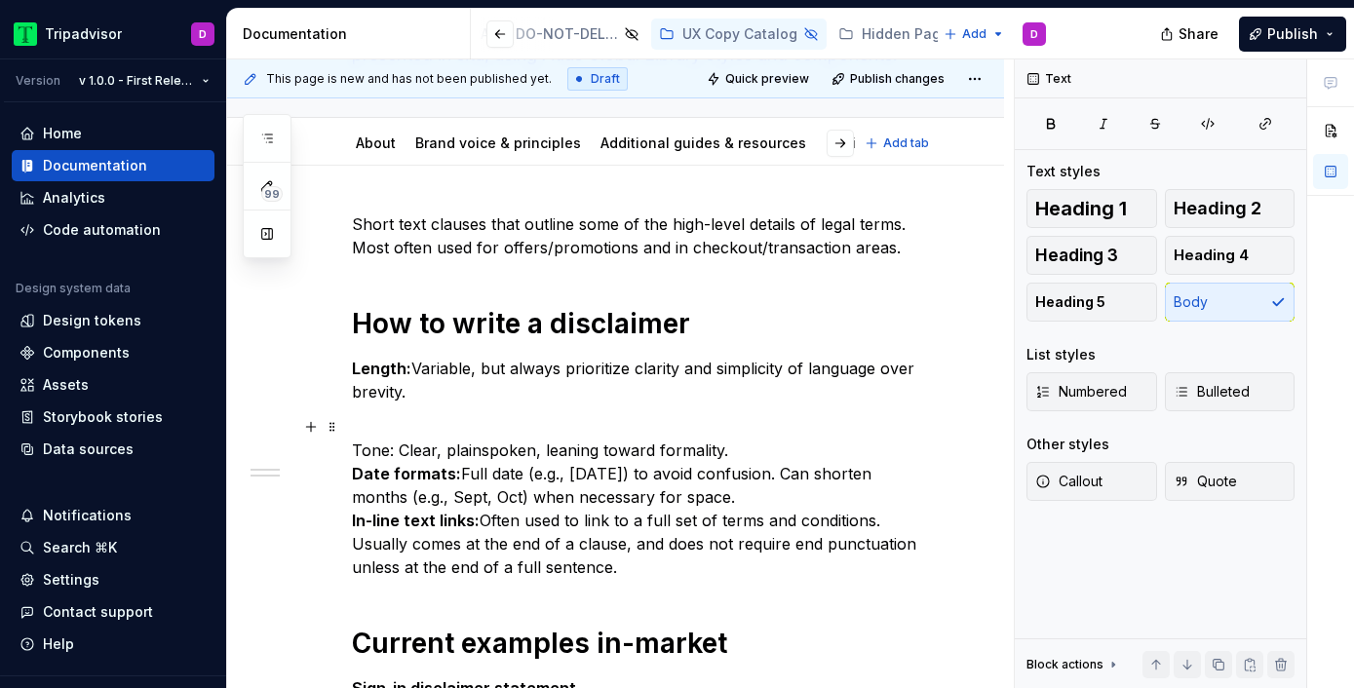
click at [745, 450] on p "Tone: Clear, plainspoken, leaning toward formality.  Date formats:  Full date (…" at bounding box center [639, 497] width 574 height 164
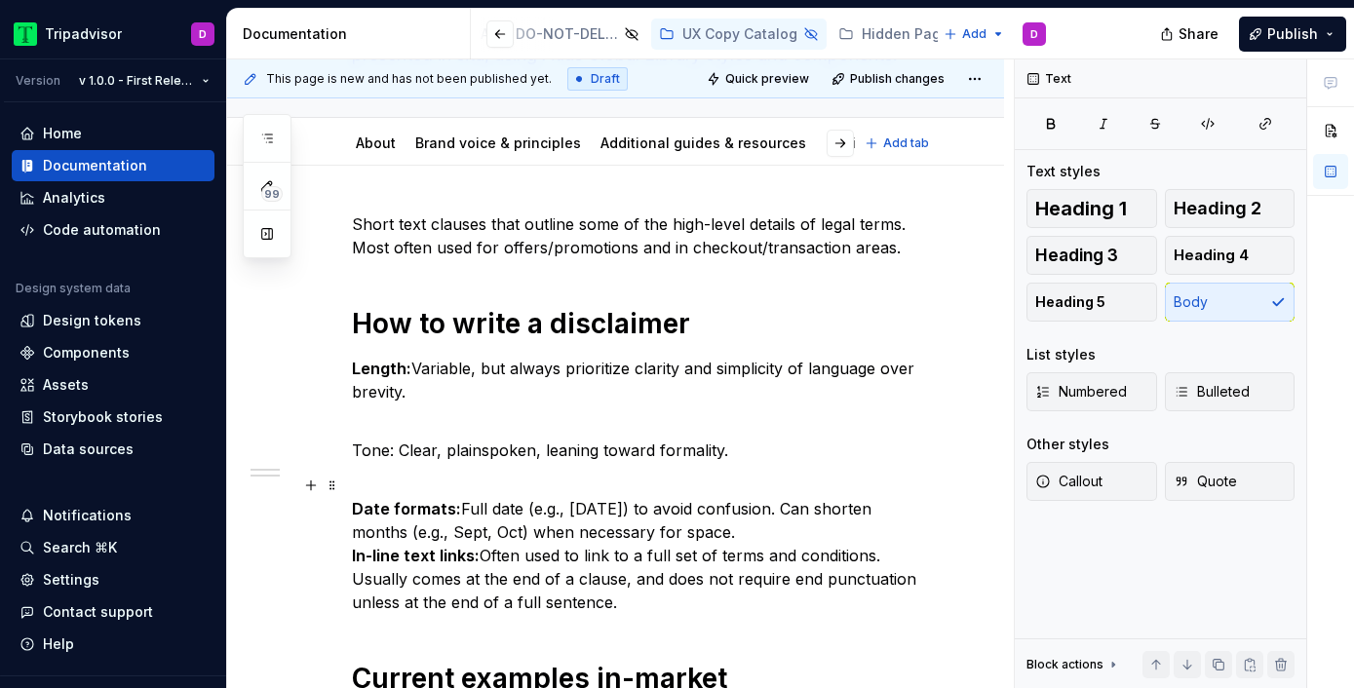
click at [816, 541] on p "Date formats:  Full date (e.g., [DATE]) to avoid confusion. Can shorten months …" at bounding box center [639, 544] width 574 height 140
click at [357, 556] on strong "In-line text links:" at bounding box center [416, 555] width 128 height 19
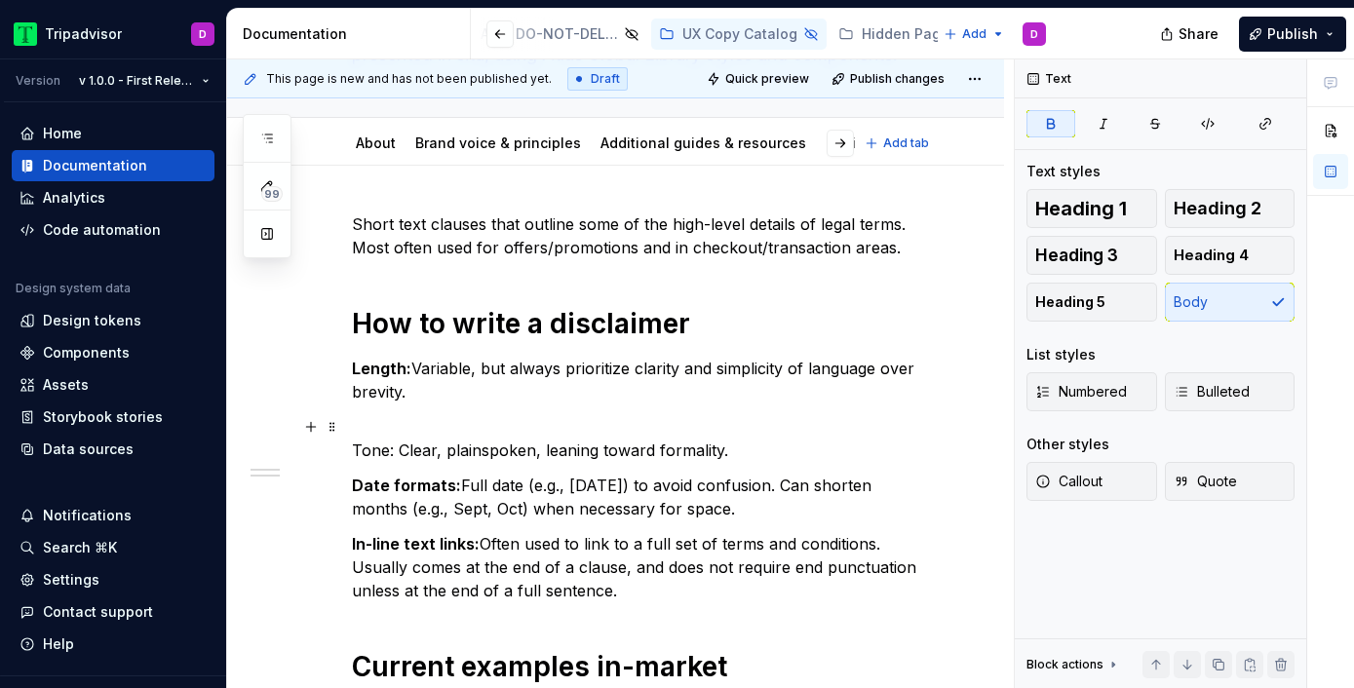
click at [352, 449] on p "Tone: Clear, plainspoken, leaning toward formality." at bounding box center [639, 438] width 574 height 47
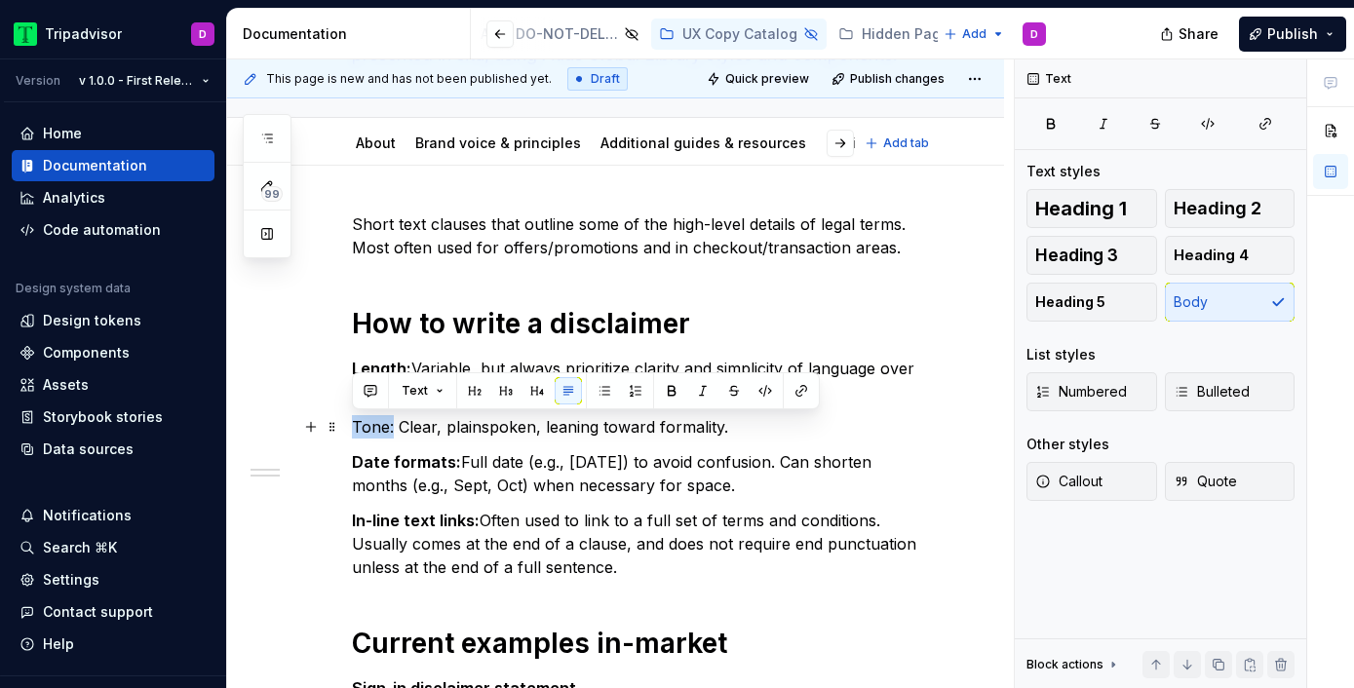
drag, startPoint x: 392, startPoint y: 427, endPoint x: 340, endPoint y: 424, distance: 51.7
click at [638, 536] on p "In-line text links:  Often used to link to a full set of terms and conditions. …" at bounding box center [639, 544] width 574 height 70
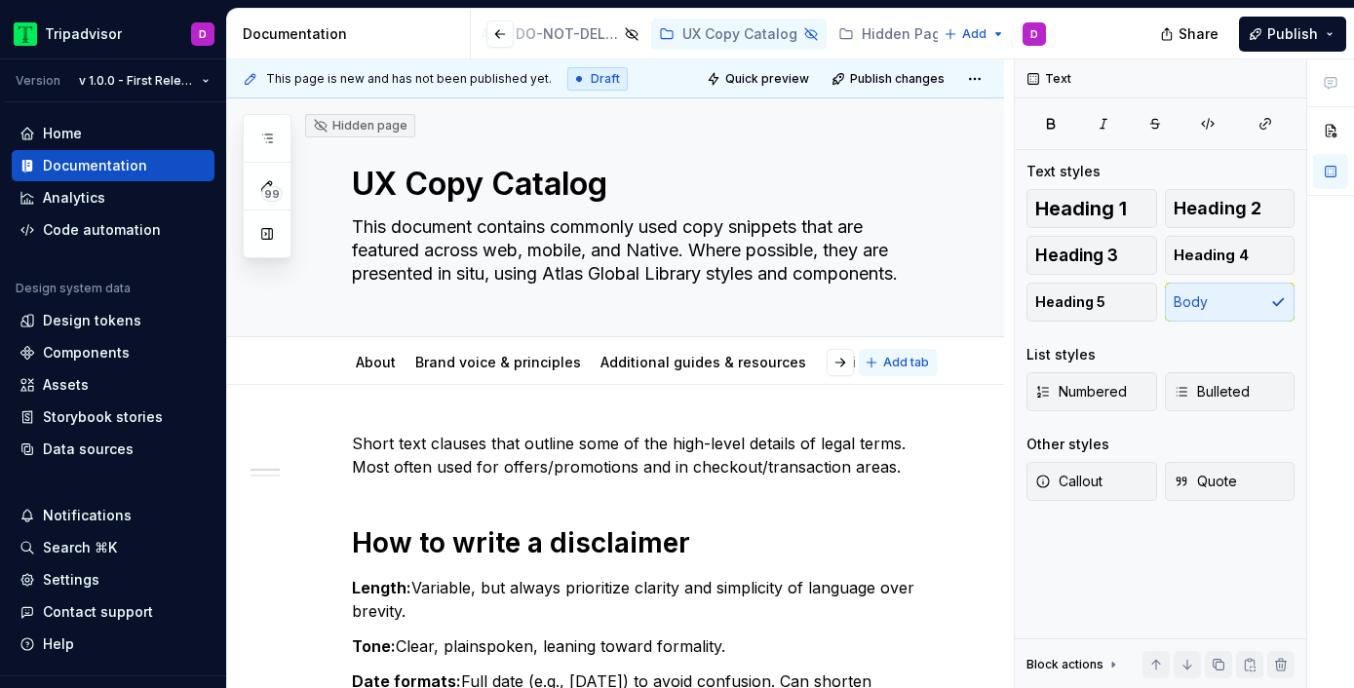
click at [917, 360] on span "Add tab" at bounding box center [906, 363] width 46 height 16
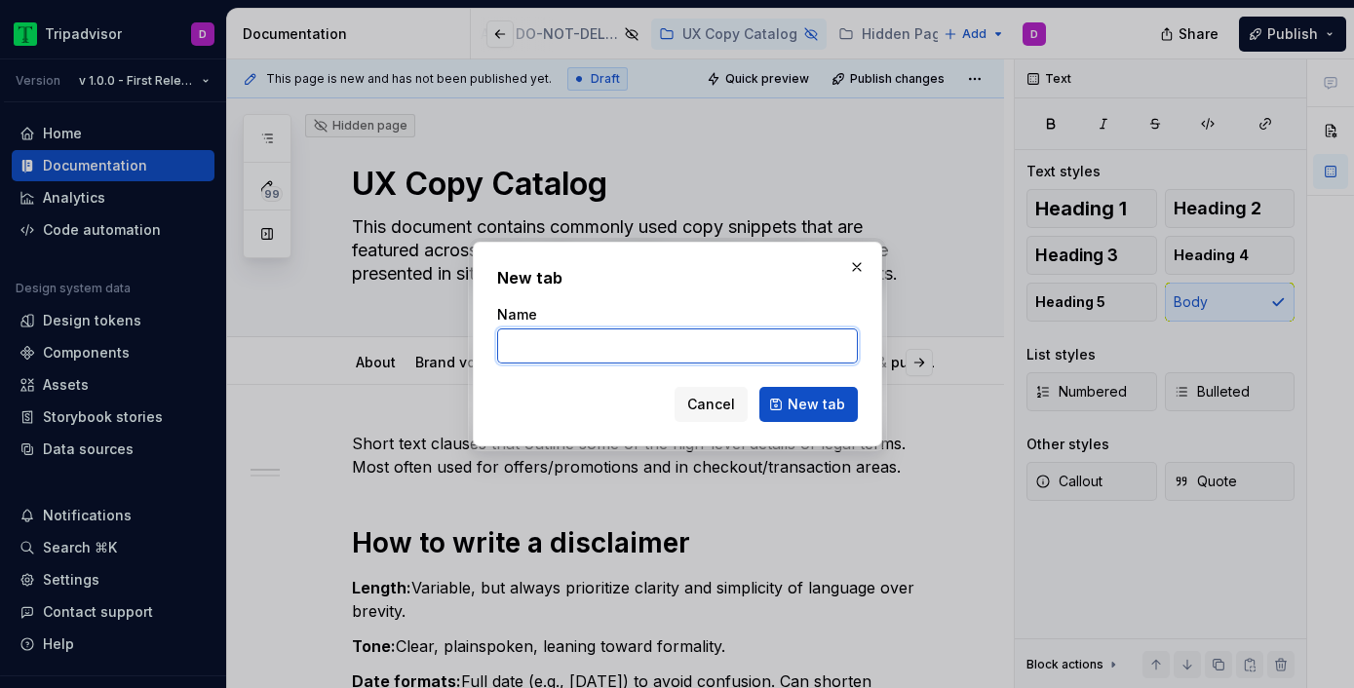
type textarea "*"
type input "Value props & trust pillars"
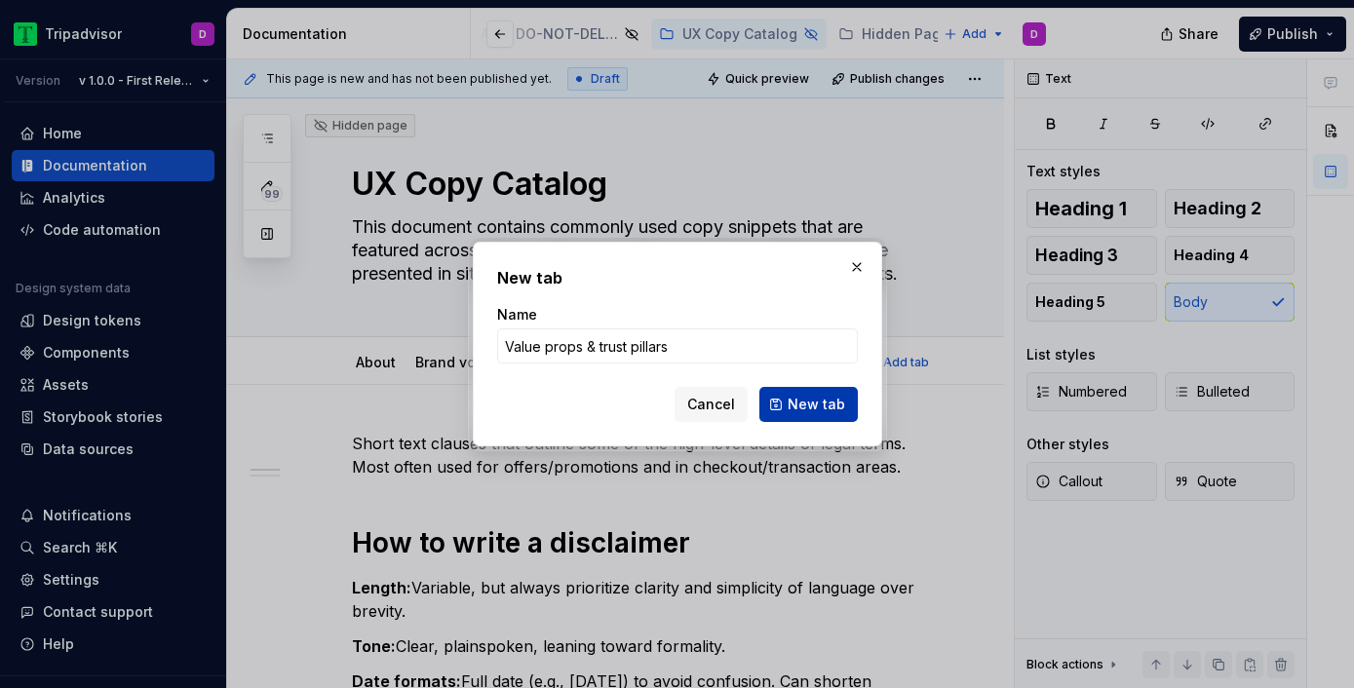
click at [821, 405] on span "New tab" at bounding box center [817, 404] width 58 height 19
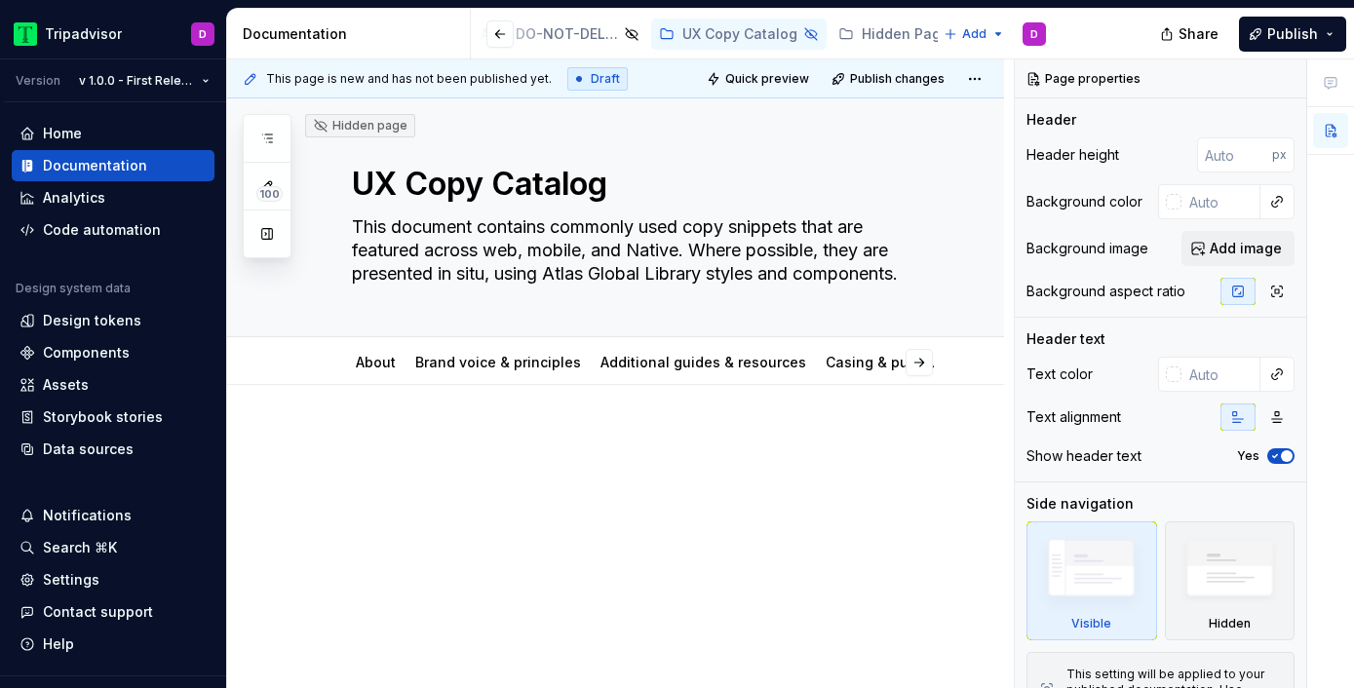
click at [626, 486] on div at bounding box center [639, 469] width 574 height 74
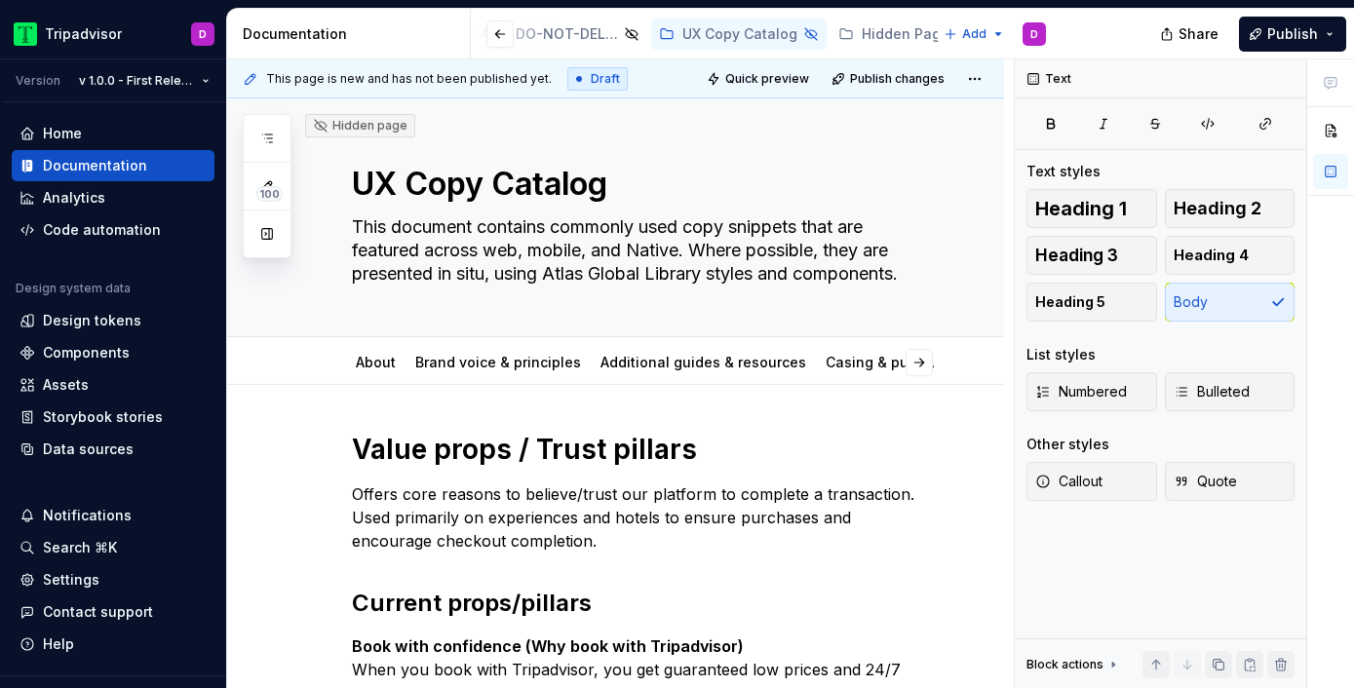
type textarea "*"
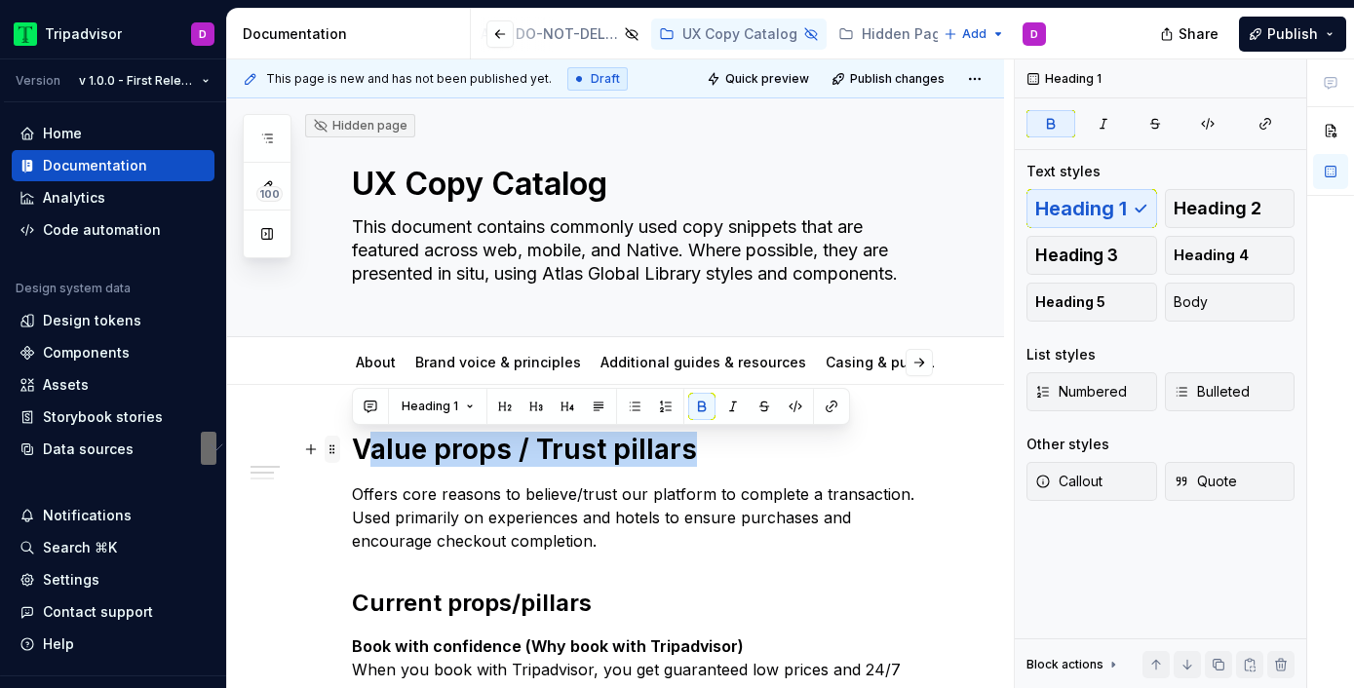
drag, startPoint x: 718, startPoint y: 452, endPoint x: 328, endPoint y: 448, distance: 389.9
click at [447, 466] on h1 "Value props / Trust pillars" at bounding box center [639, 449] width 574 height 35
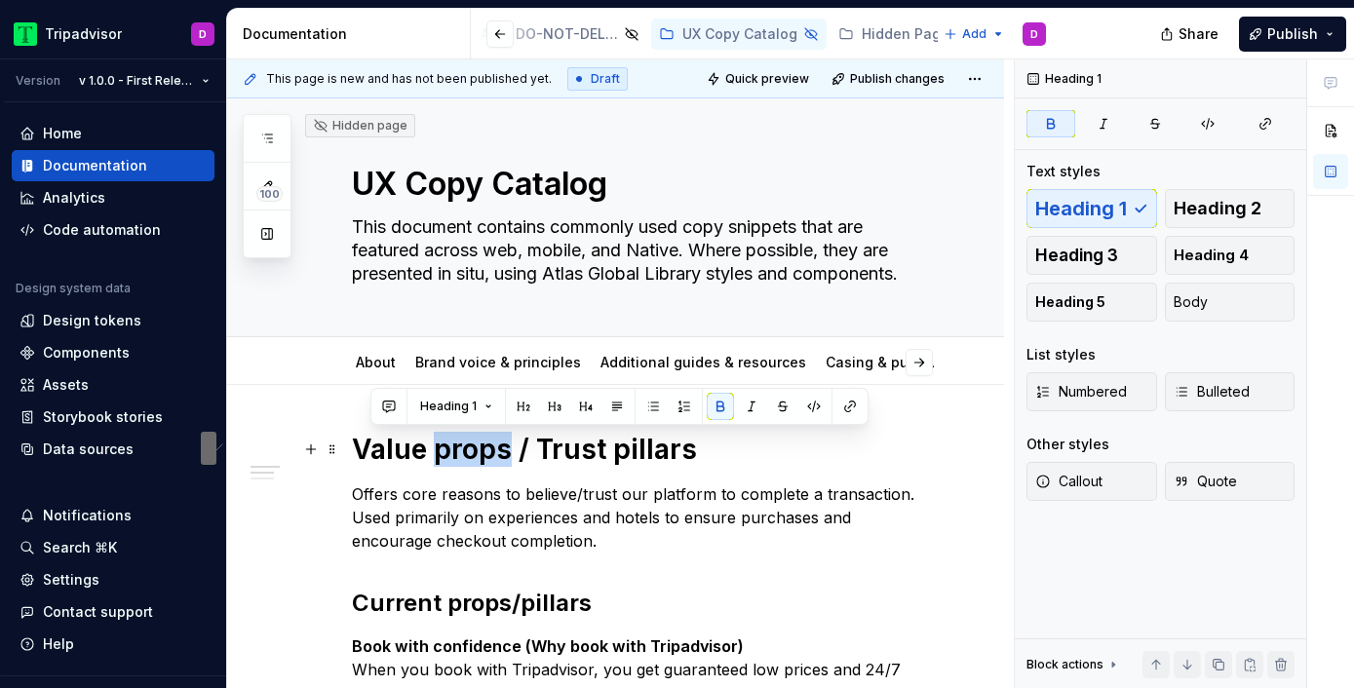
click at [447, 466] on h1 "Value props / Trust pillars" at bounding box center [639, 449] width 574 height 35
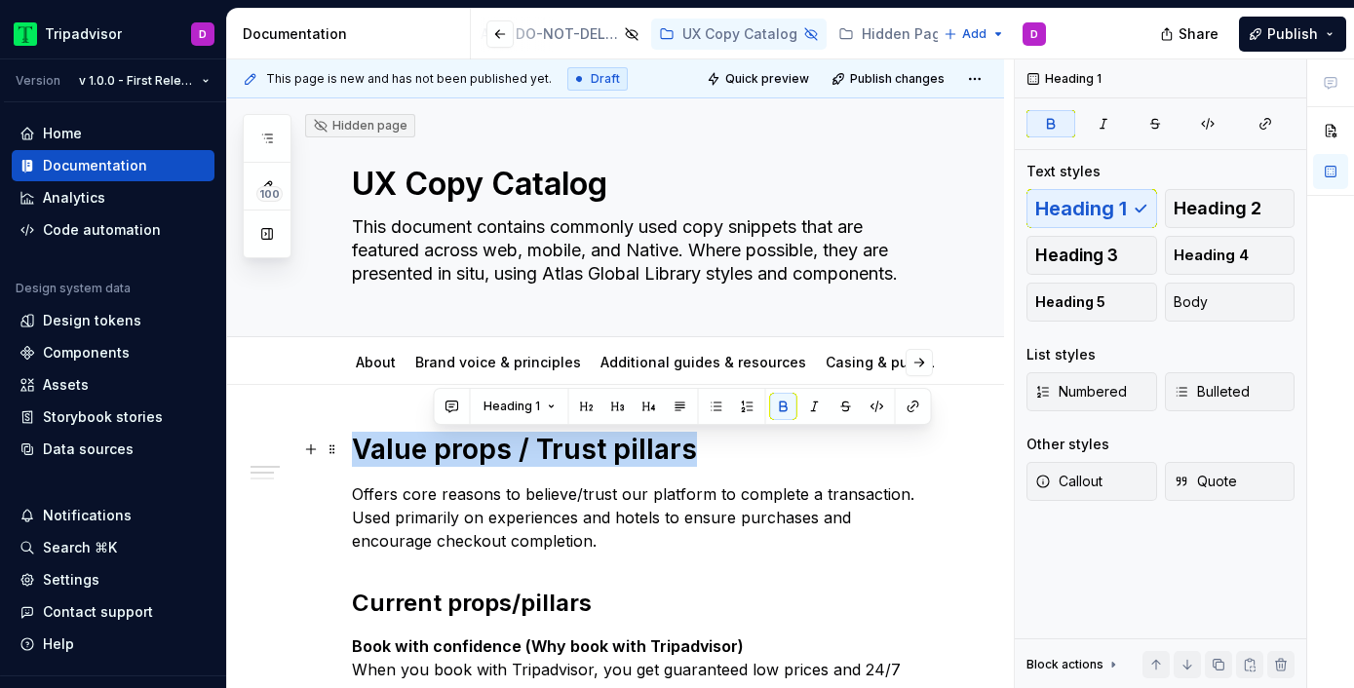
click at [447, 466] on h1 "Value props / Trust pillars" at bounding box center [639, 449] width 574 height 35
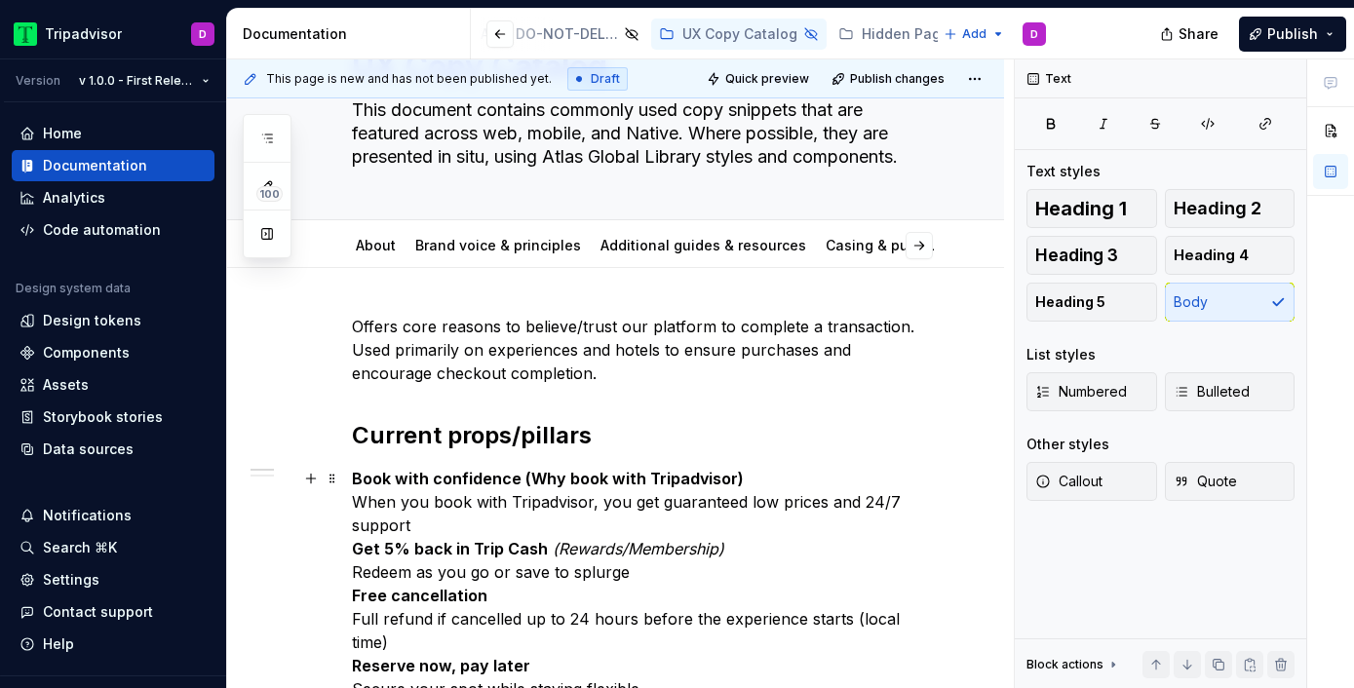
scroll to position [127, 0]
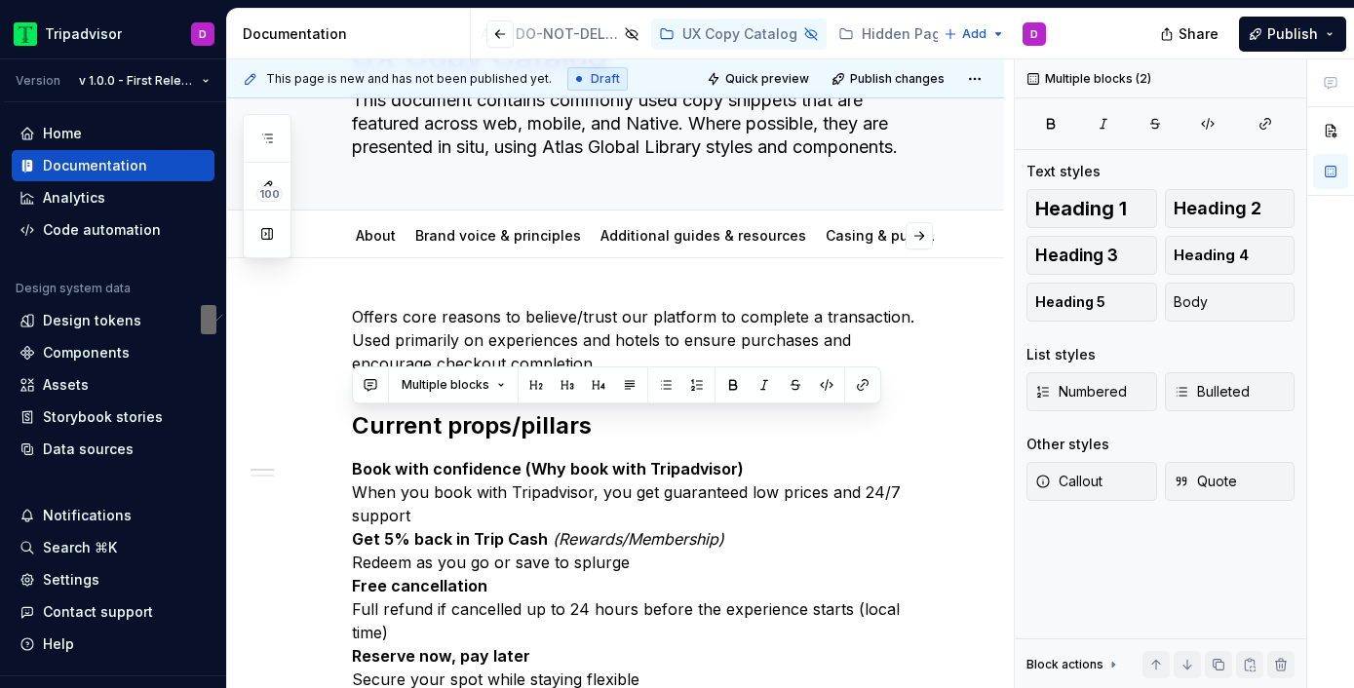
drag, startPoint x: 613, startPoint y: 433, endPoint x: 328, endPoint y: 443, distance: 284.8
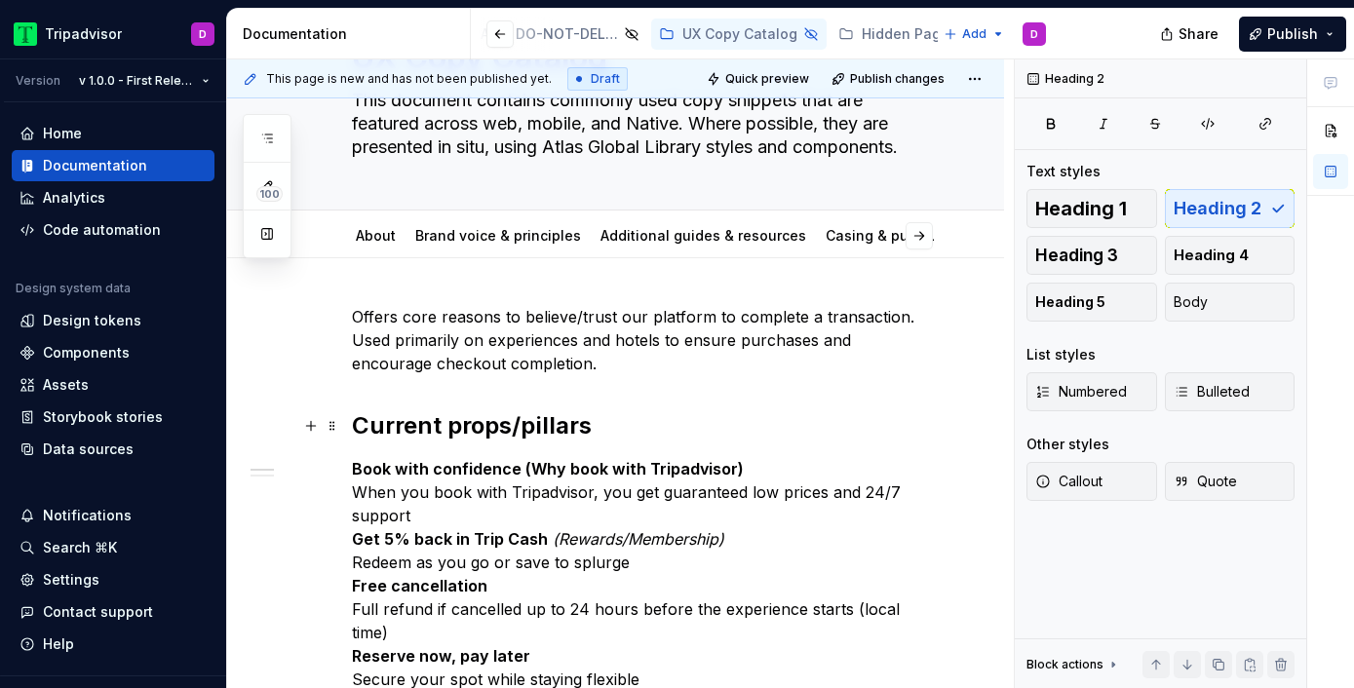
click at [363, 433] on h2 "Current props/pillars" at bounding box center [639, 425] width 574 height 31
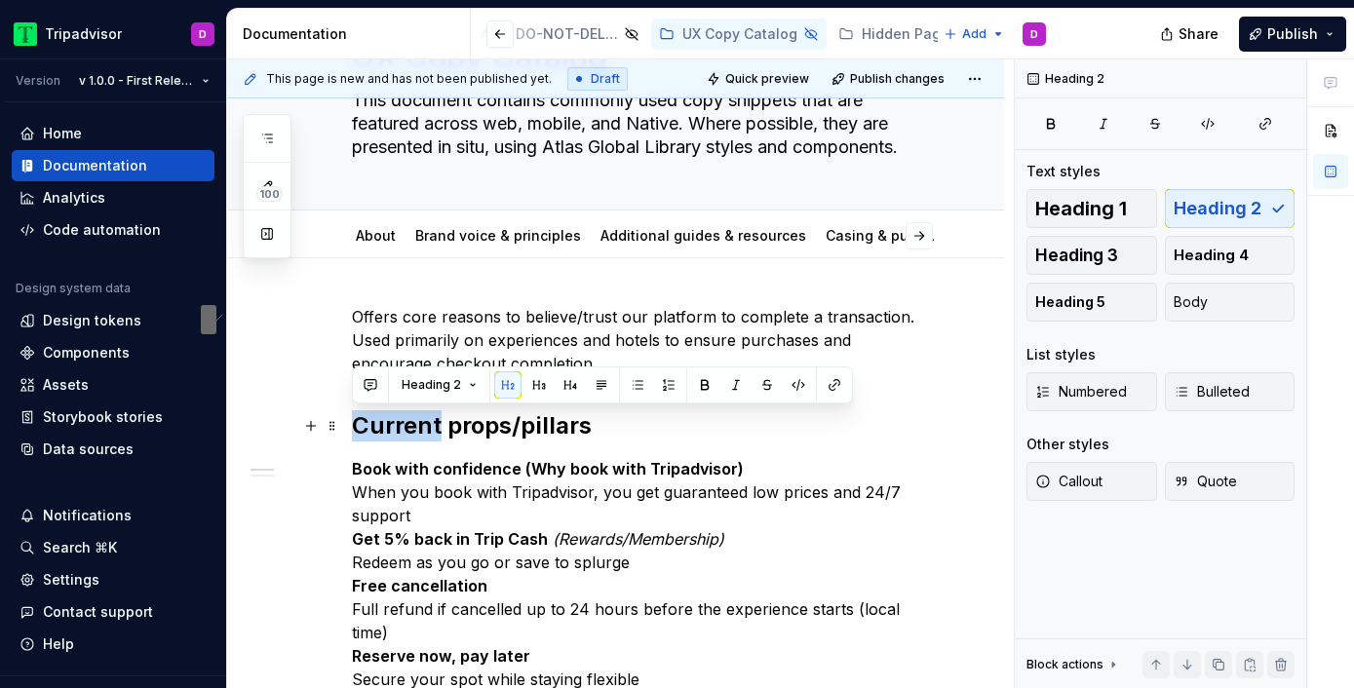
drag, startPoint x: 593, startPoint y: 422, endPoint x: 355, endPoint y: 423, distance: 237.8
click at [355, 423] on h2 "Current props/pillars" at bounding box center [639, 425] width 574 height 31
click at [1105, 205] on span "Heading 1" at bounding box center [1081, 208] width 92 height 19
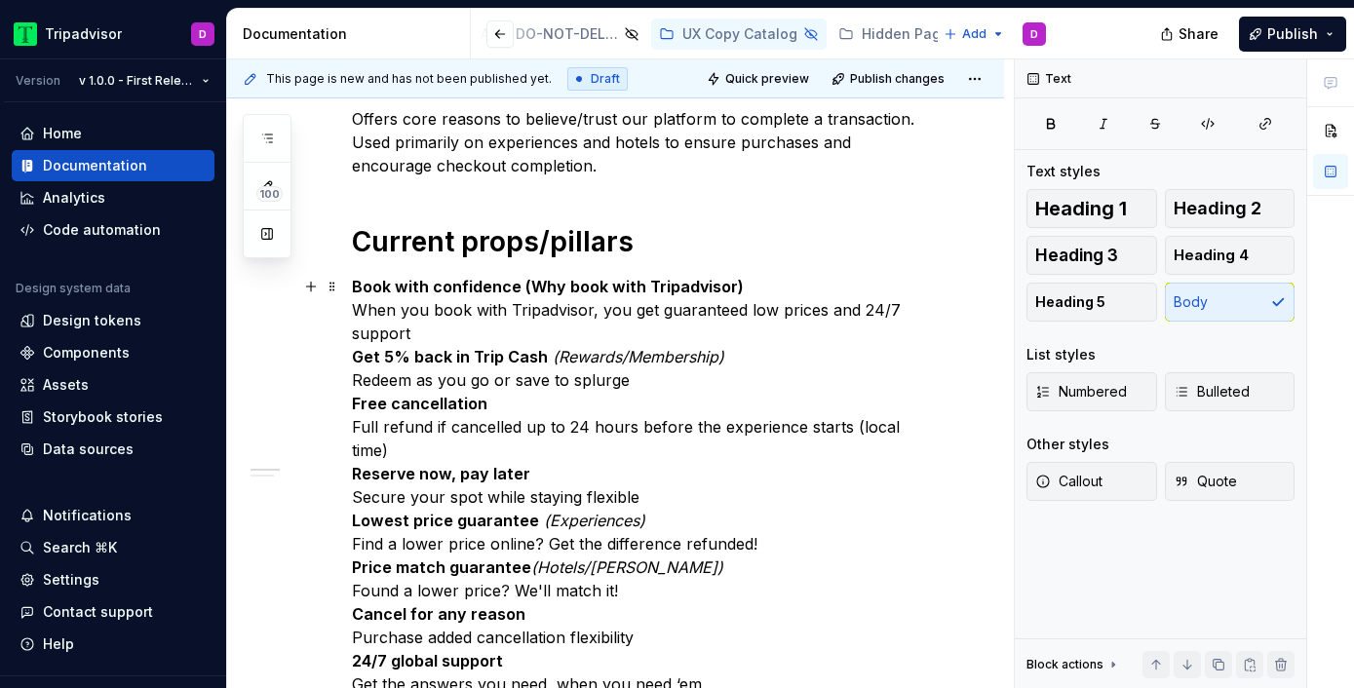
scroll to position [340, 0]
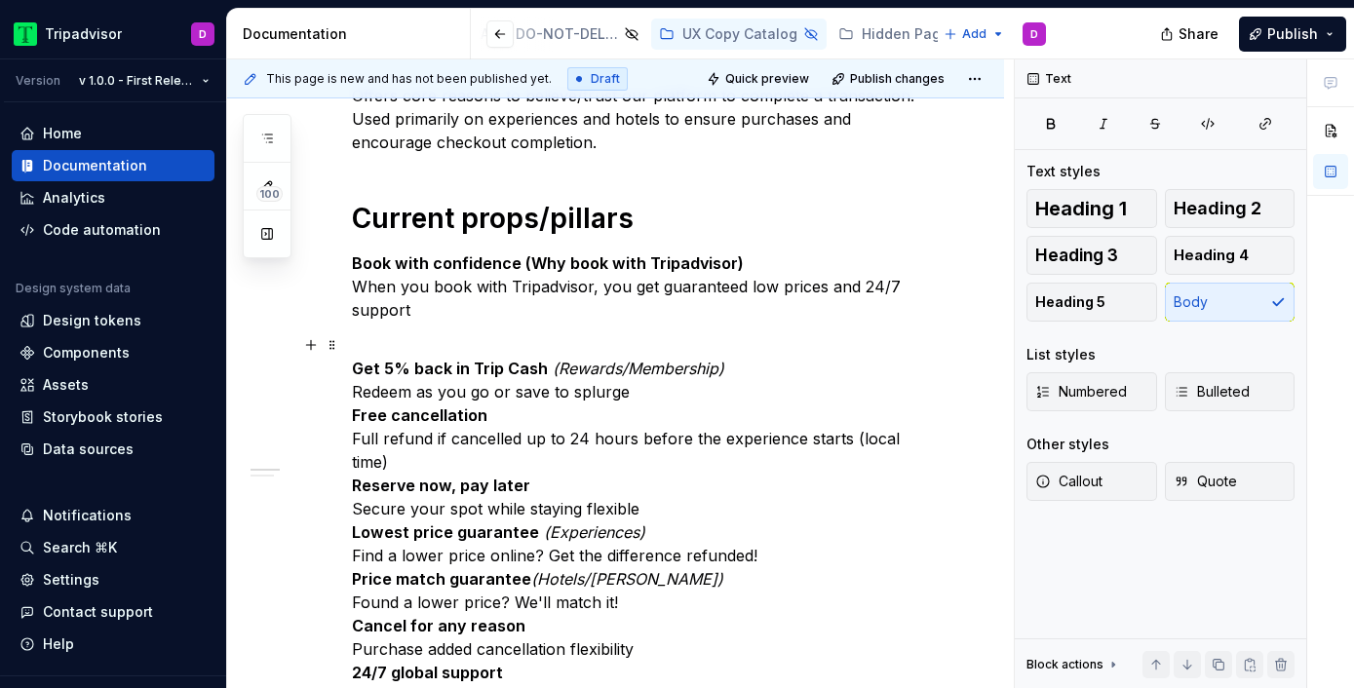
click at [676, 389] on p "Get 5% back in Trip Cash (Rewards/Membership) Redeem as you go or save to splur…" at bounding box center [639, 567] width 574 height 468
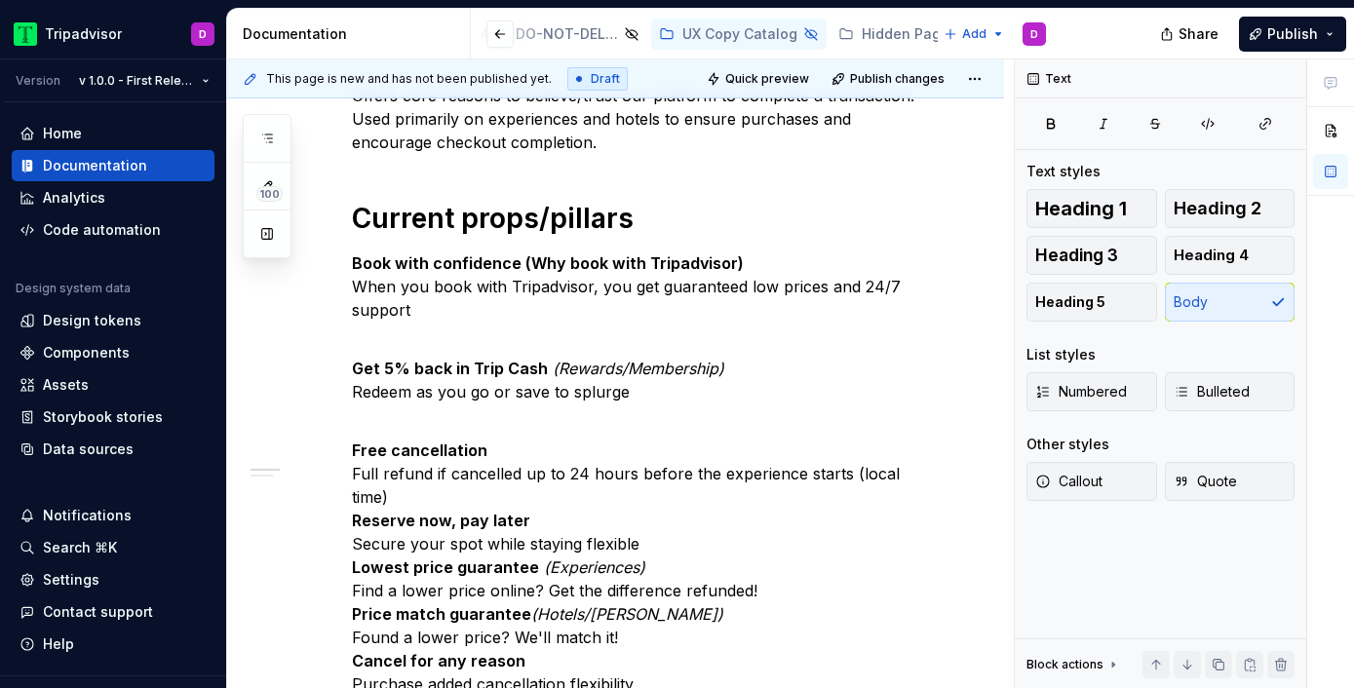
scroll to position [364, 0]
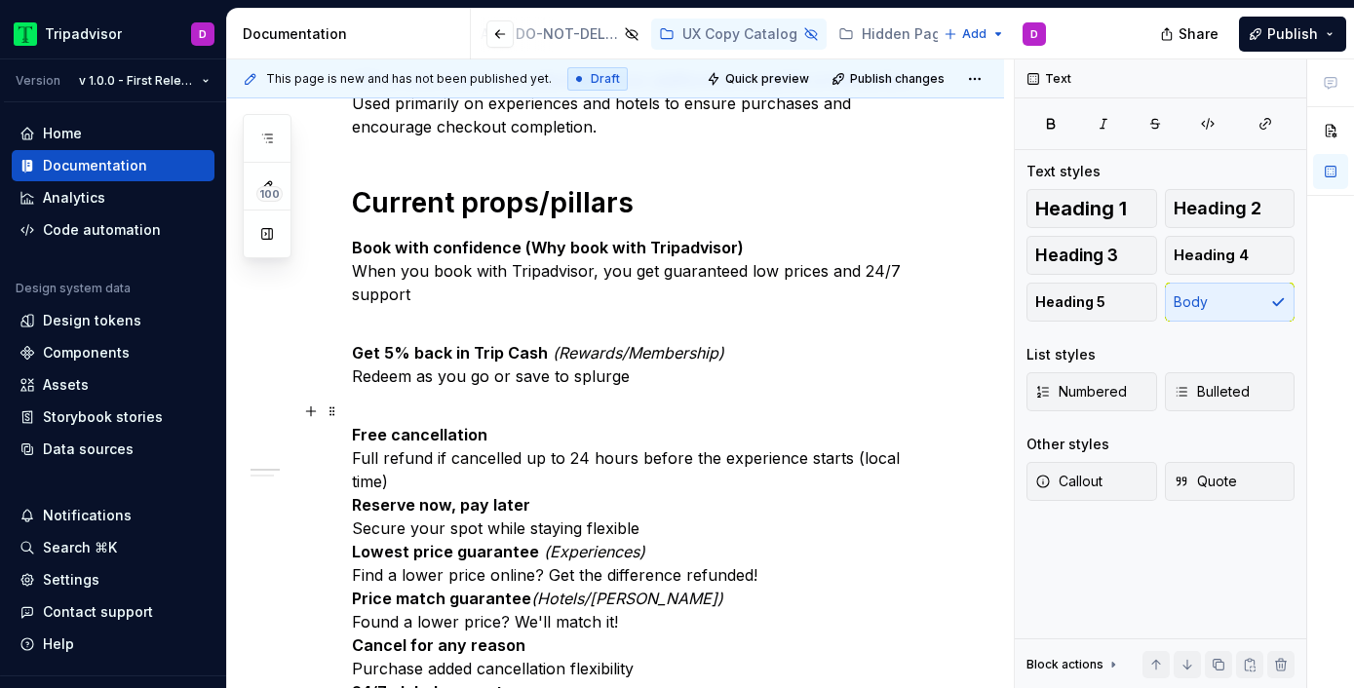
click at [945, 448] on div "Offers core reasons to believe/trust our platform to complete a transaction. Us…" at bounding box center [615, 647] width 777 height 1252
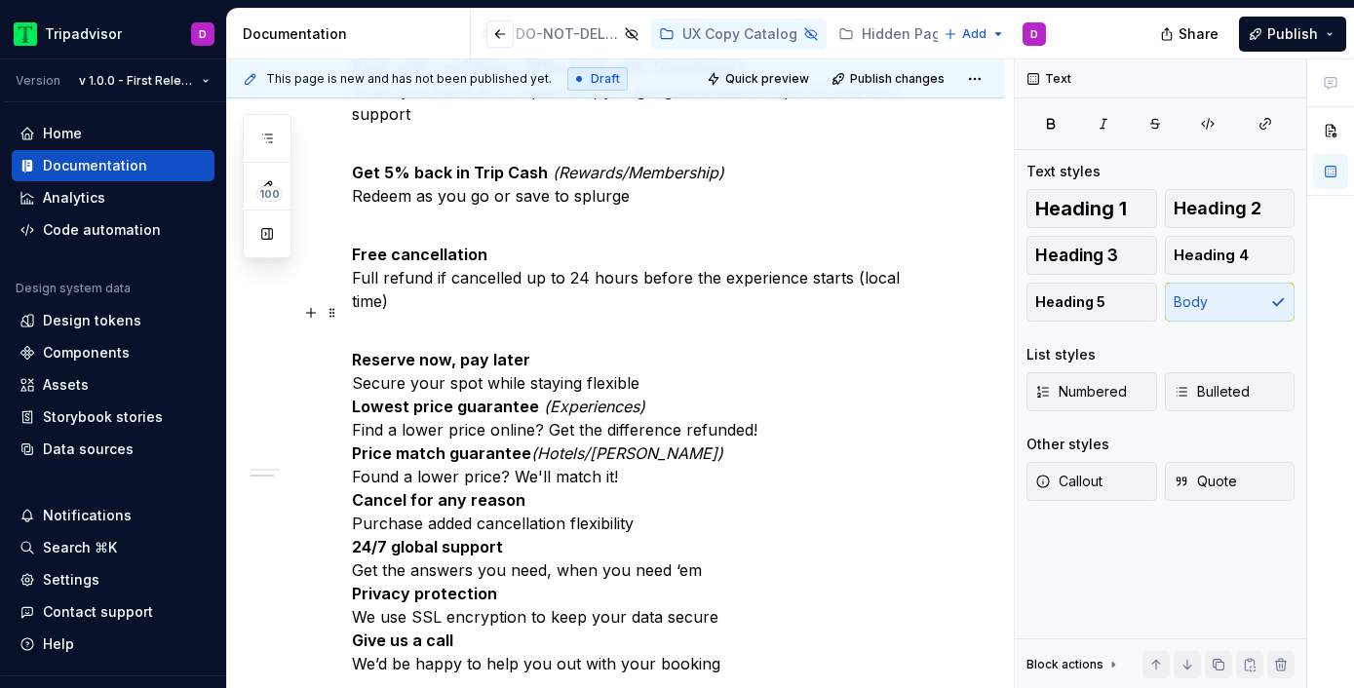
scroll to position [557, 0]
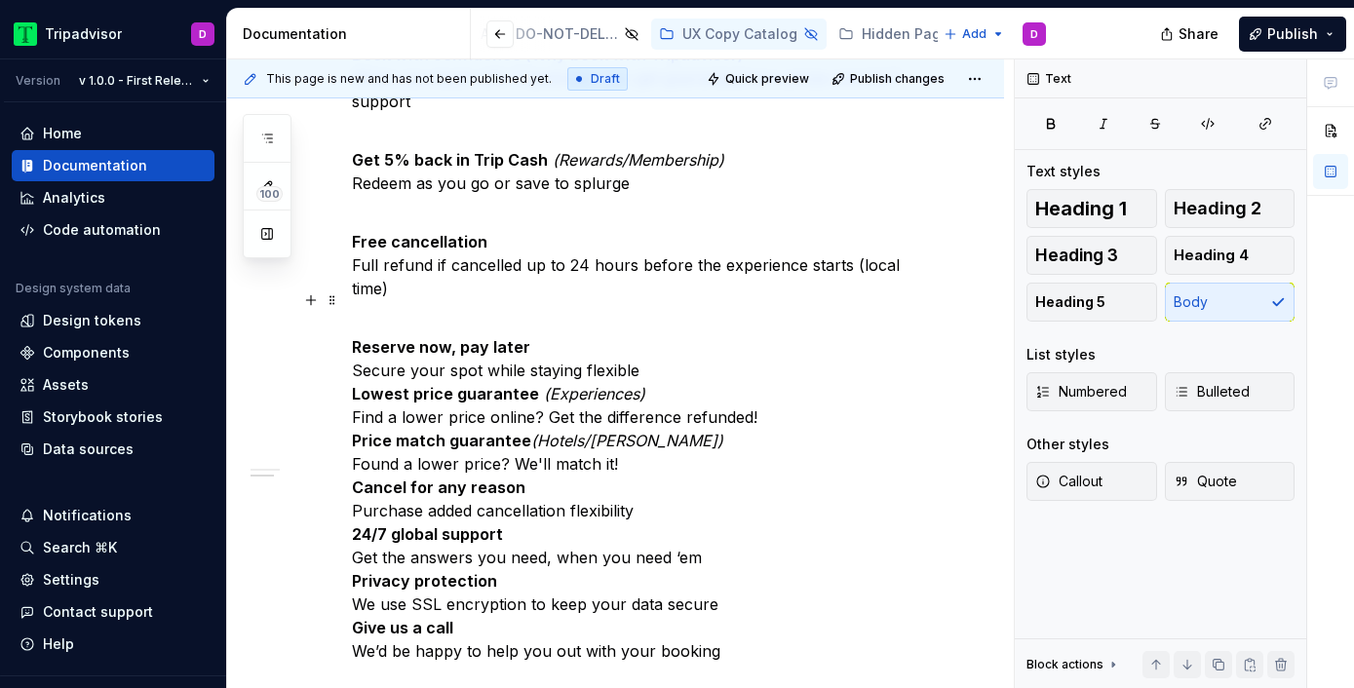
click at [704, 342] on p "Reserve now, pay later Secure your spot while staying flexible Lowest price gua…" at bounding box center [639, 487] width 574 height 351
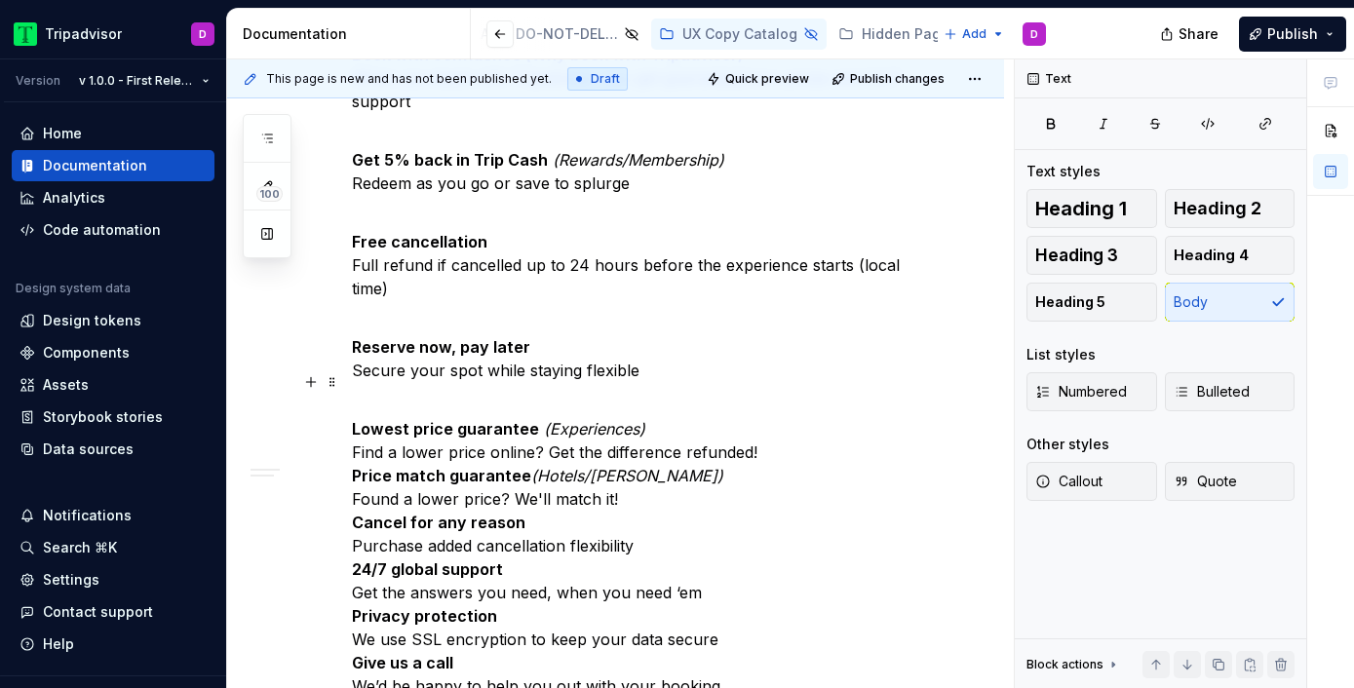
click at [768, 432] on p "Lowest price guarantee (Experiences) Find a lower price online? Get the differe…" at bounding box center [639, 546] width 574 height 304
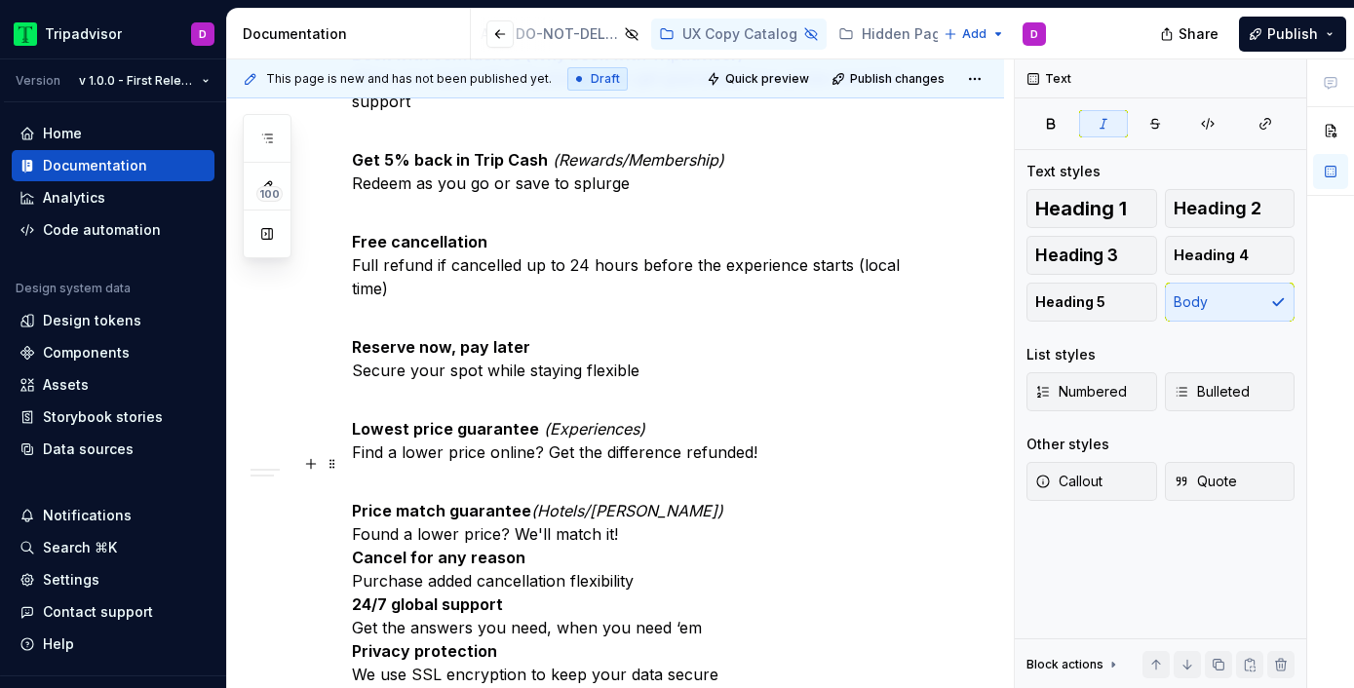
click at [680, 489] on p "Price match guarantee (Hotels/[PERSON_NAME]) Found a lower price? We'll match i…" at bounding box center [639, 604] width 574 height 257
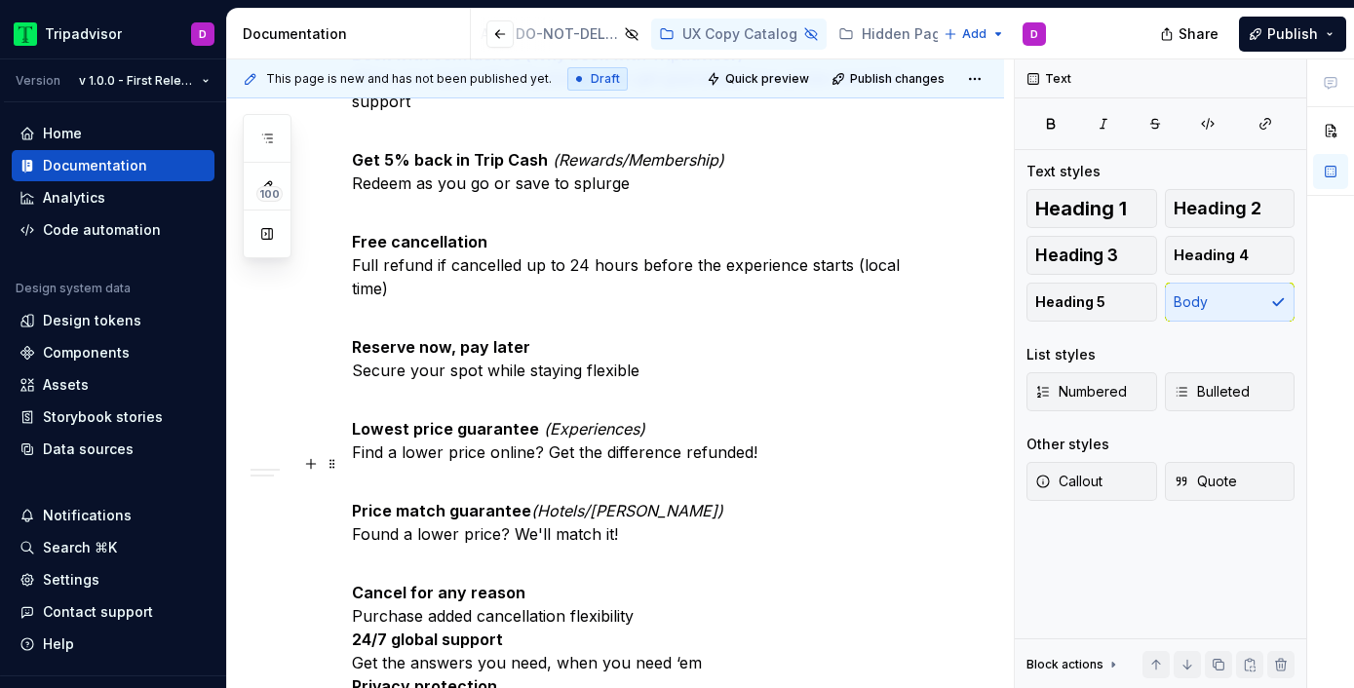
scroll to position [647, 0]
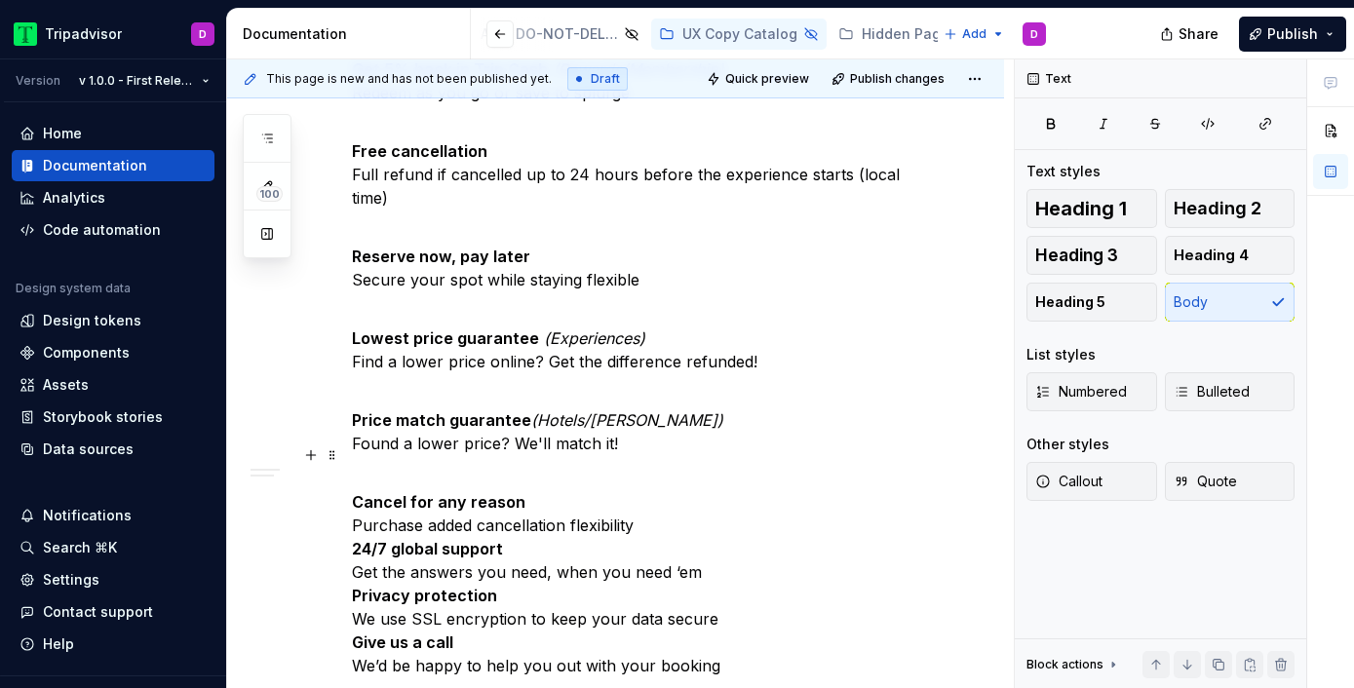
click at [646, 502] on p "Cancel for any reason Purchase added cancellation flexibility 24/7 global suppo…" at bounding box center [639, 572] width 574 height 211
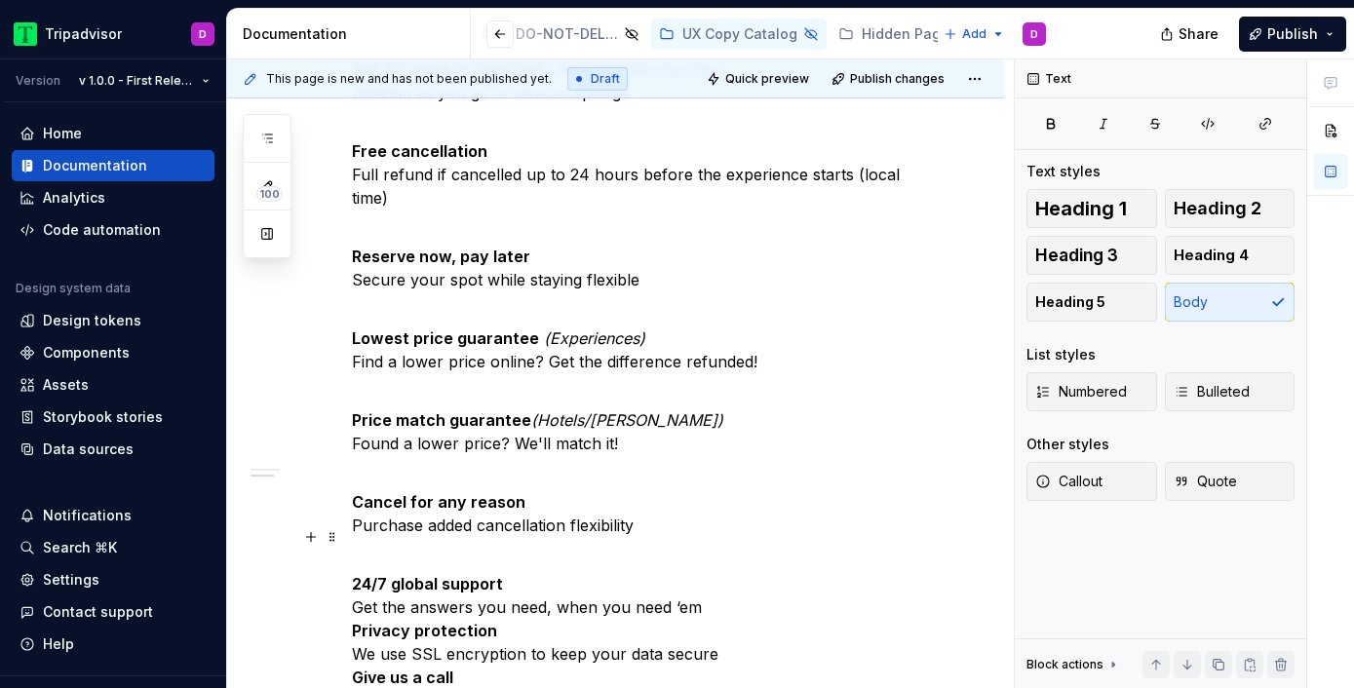
scroll to position [819, 0]
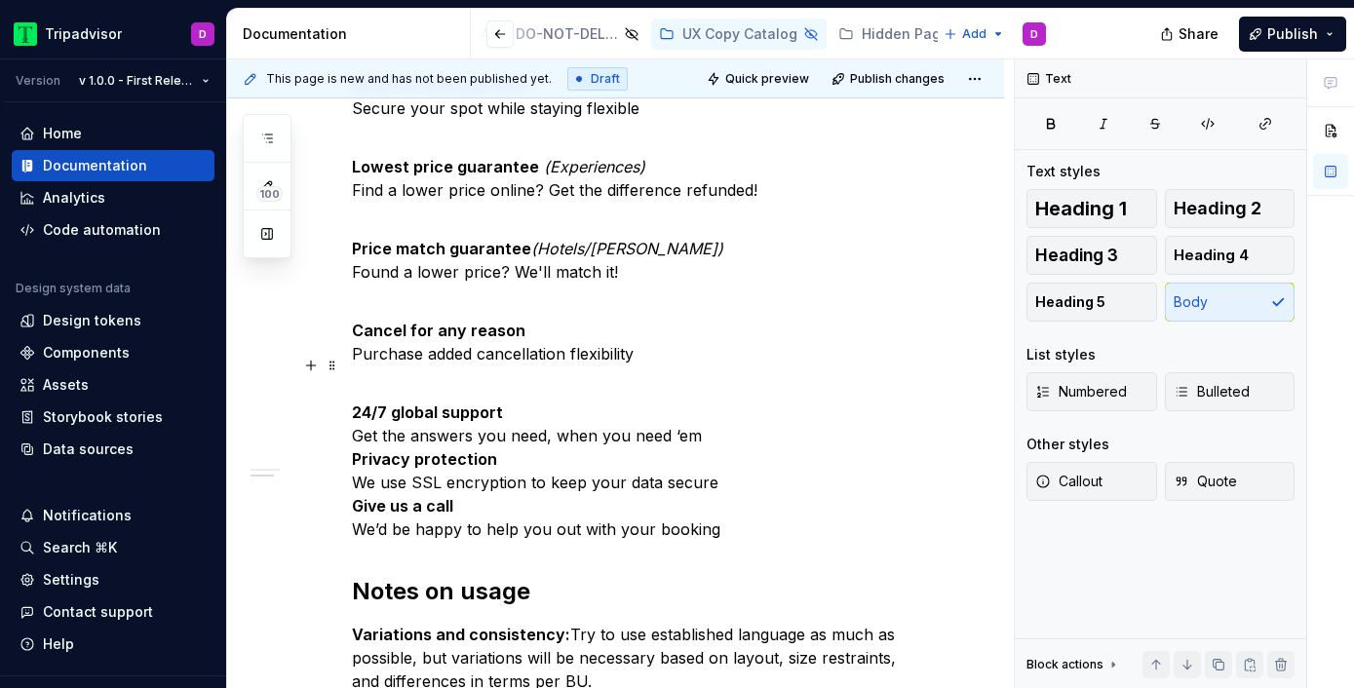
click at [710, 424] on p "24/7 global support Get the answers you need, when you need ‘em Privacy protect…" at bounding box center [639, 459] width 574 height 164
click at [703, 404] on p "24/7 global support Get the answers you need, when you need ‘em Privacy protect…" at bounding box center [639, 459] width 574 height 164
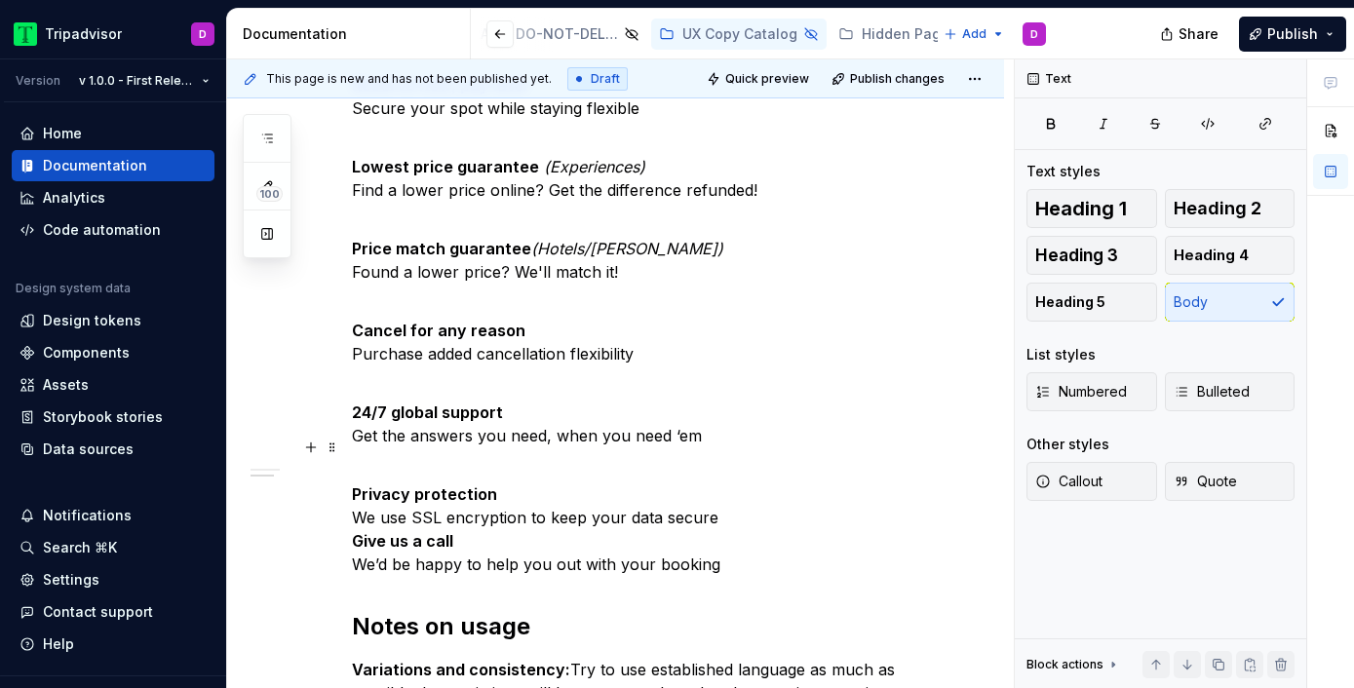
click at [752, 491] on p "Privacy protection We use SSL encryption to keep your data secure Give us a cal…" at bounding box center [639, 517] width 574 height 117
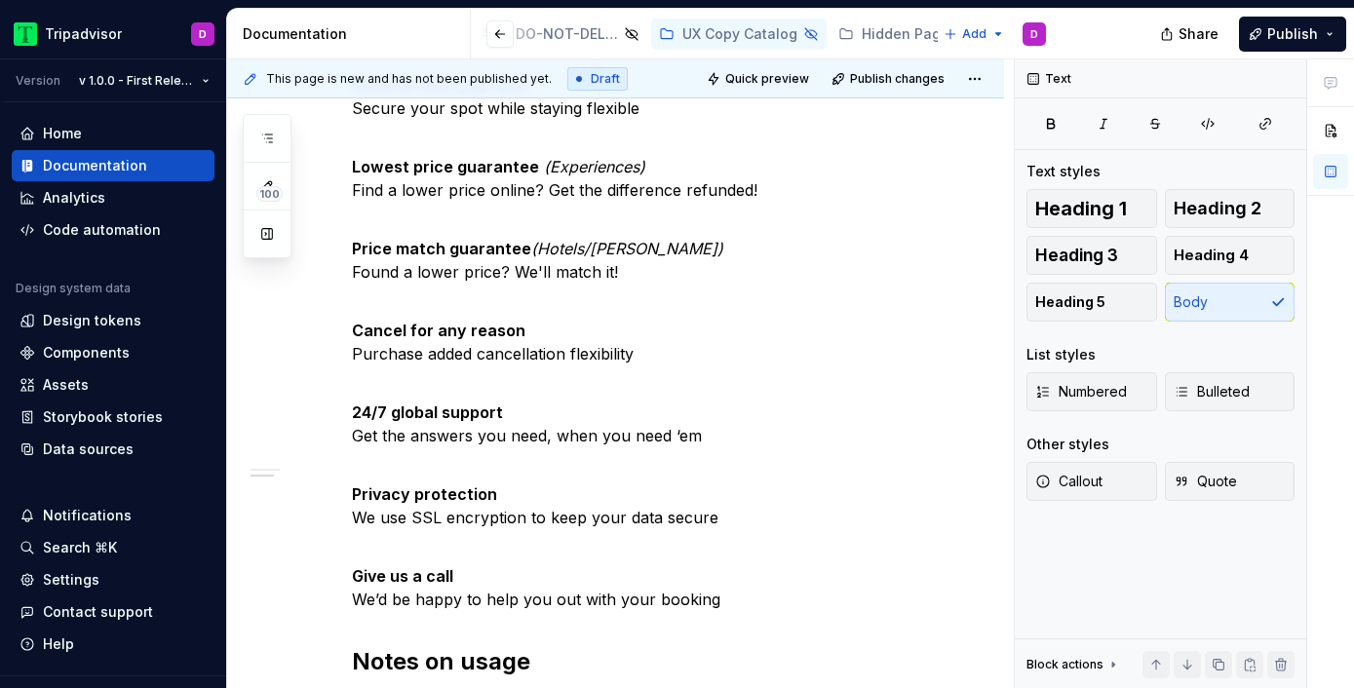
scroll to position [962, 0]
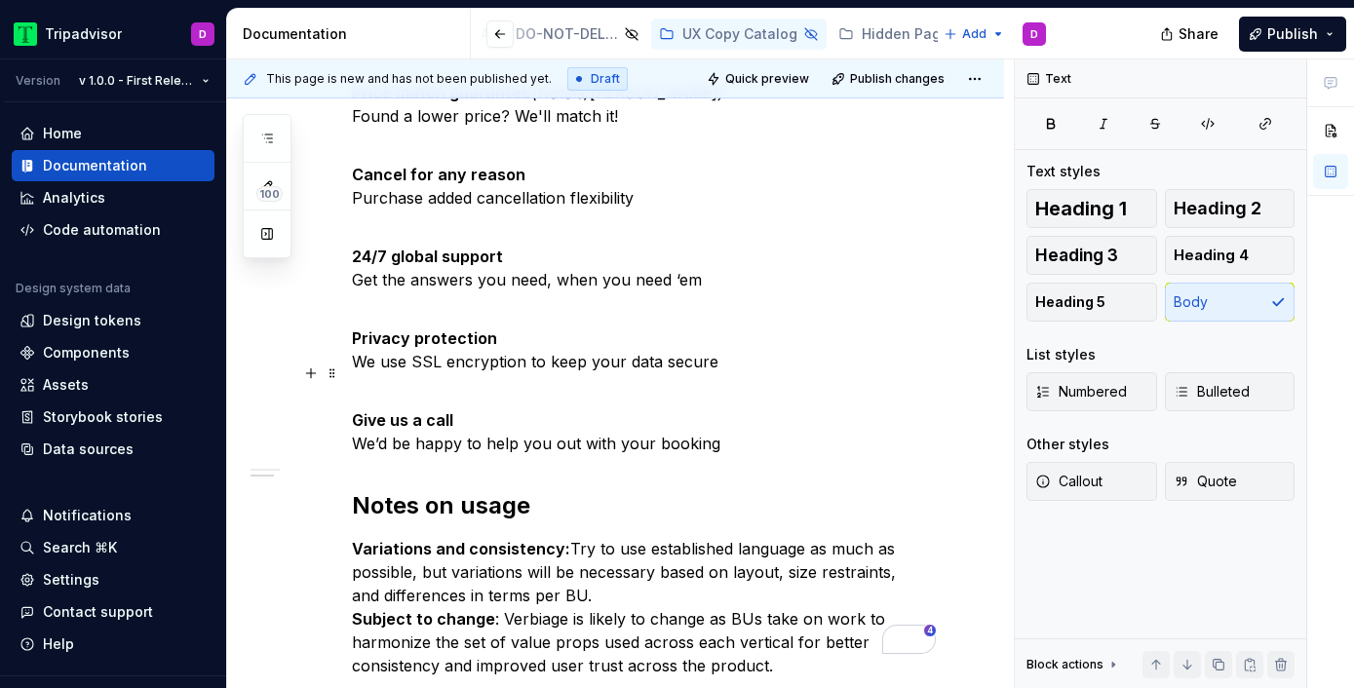
click at [723, 420] on p "Give us a call We’d be happy to help you out with your booking" at bounding box center [639, 420] width 574 height 70
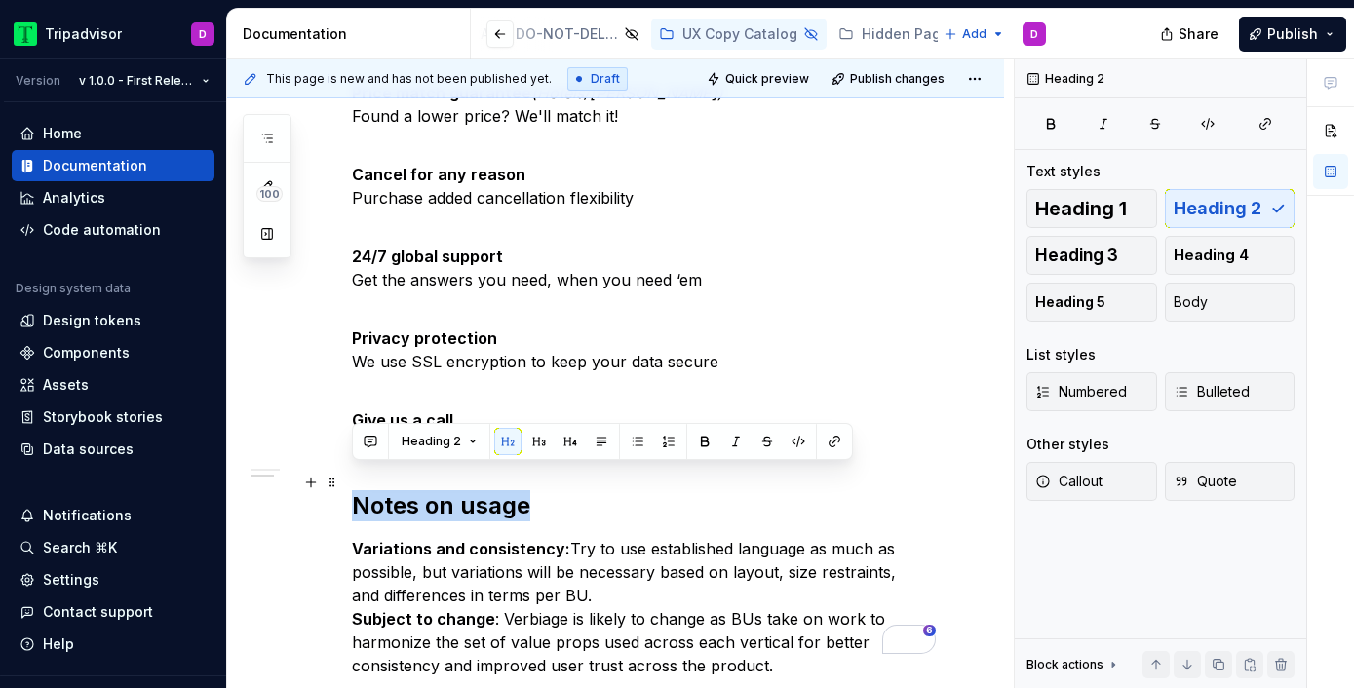
drag, startPoint x: 569, startPoint y: 487, endPoint x: 358, endPoint y: 489, distance: 211.5
click at [358, 490] on h2 "Notes on usage" at bounding box center [639, 505] width 574 height 31
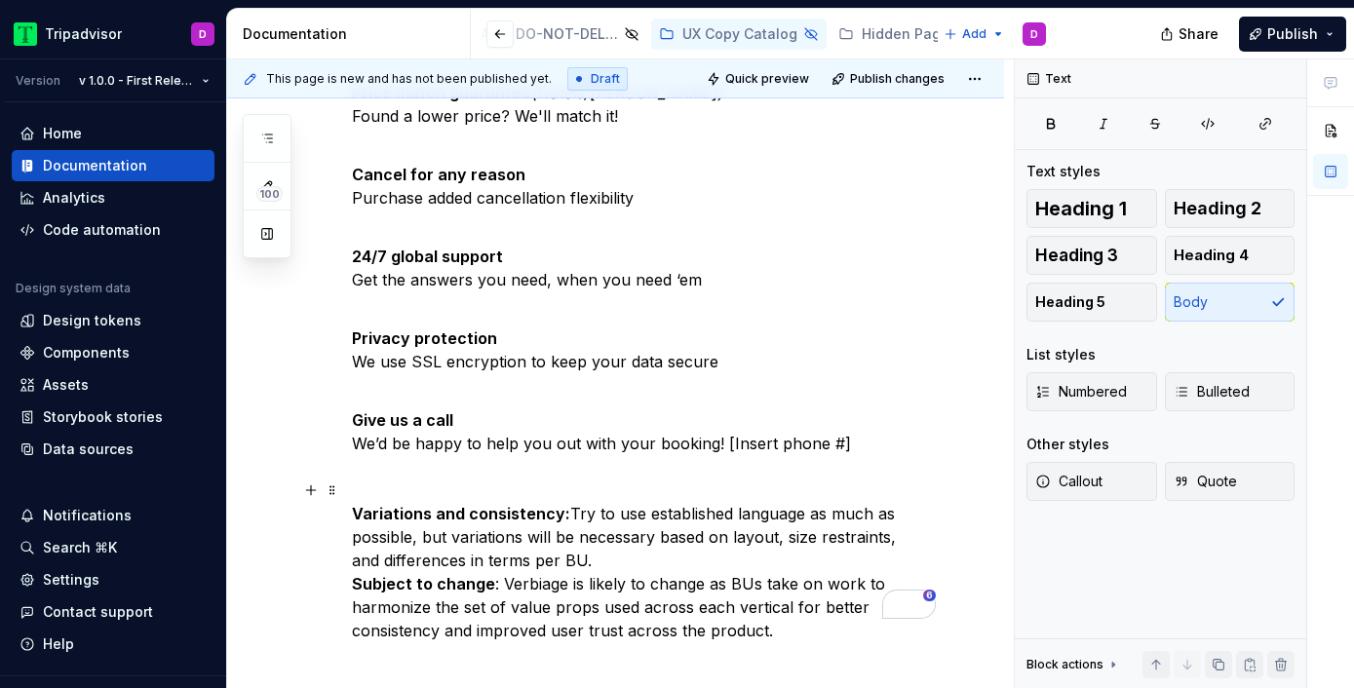
click at [590, 545] on p "Variations and consistency: Try to use established language as much as possible…" at bounding box center [639, 572] width 574 height 140
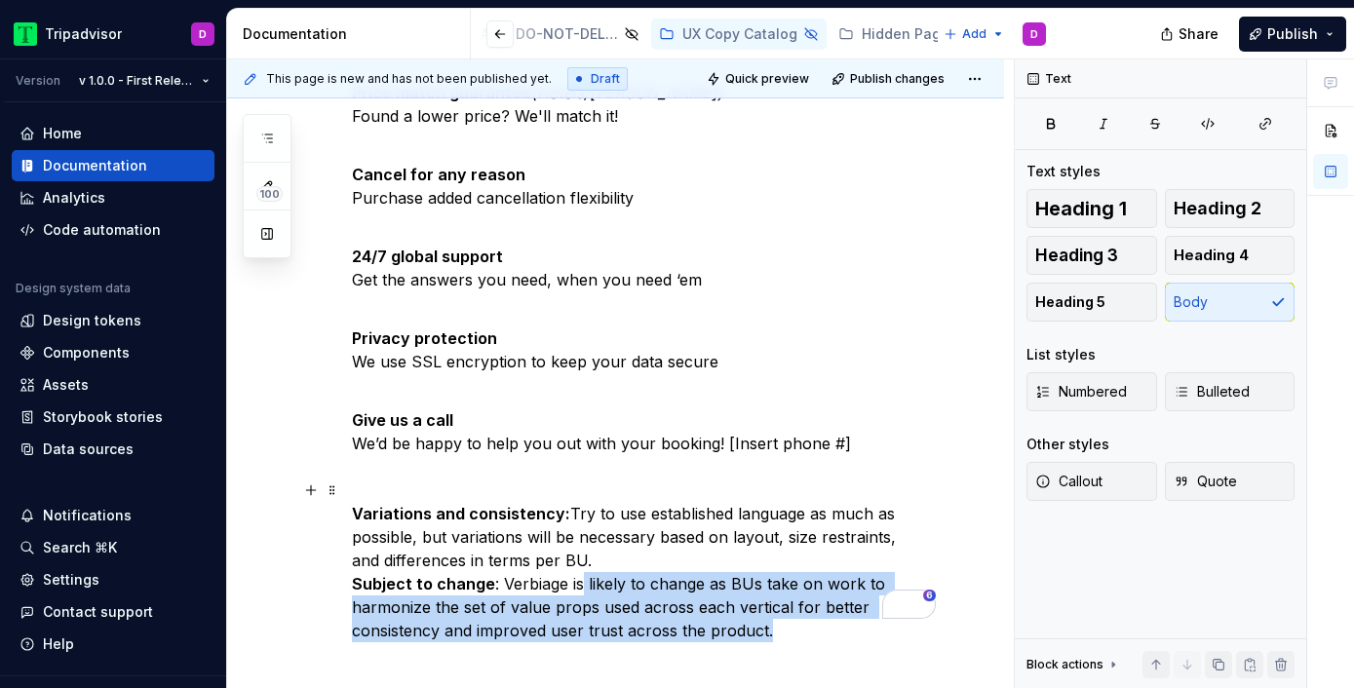
scroll to position [995, 0]
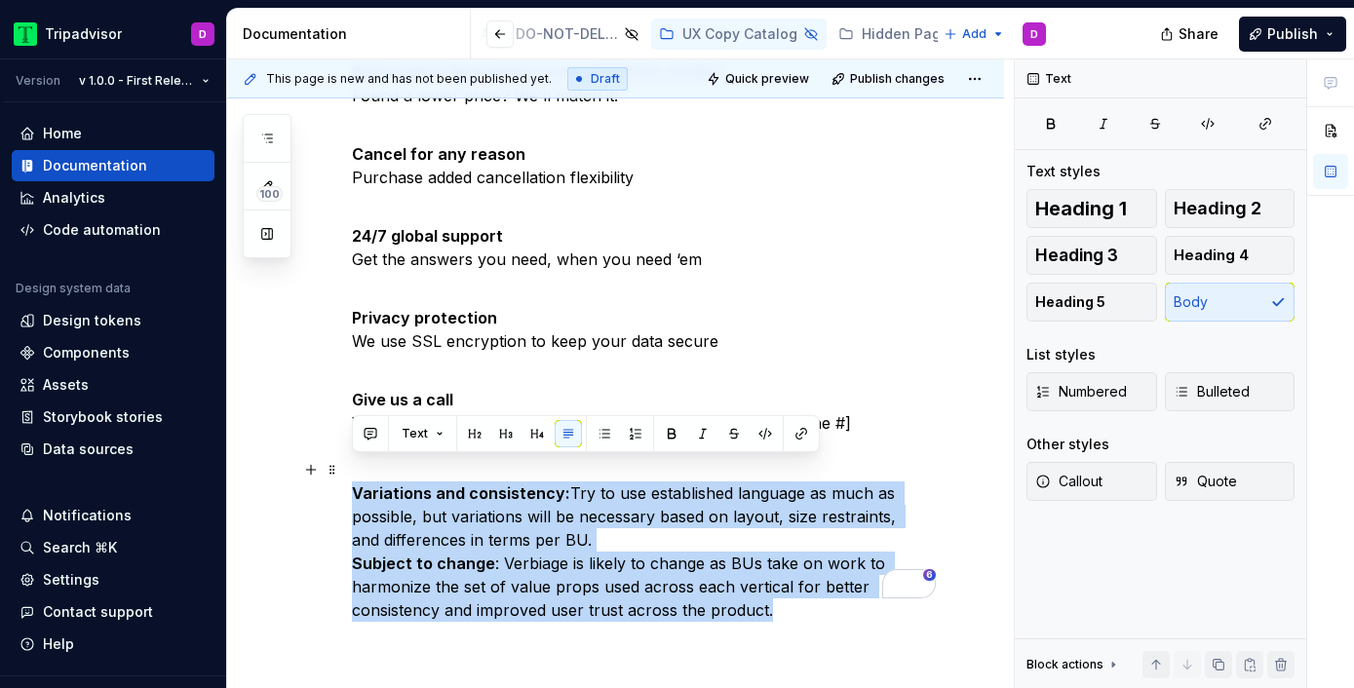
drag, startPoint x: 787, startPoint y: 610, endPoint x: 350, endPoint y: 471, distance: 458.4
click at [350, 471] on div "Offers core reasons to believe/trust our platform to complete a transaction. Us…" at bounding box center [615, 121] width 777 height 1462
click at [1060, 477] on span "Callout" at bounding box center [1068, 481] width 67 height 19
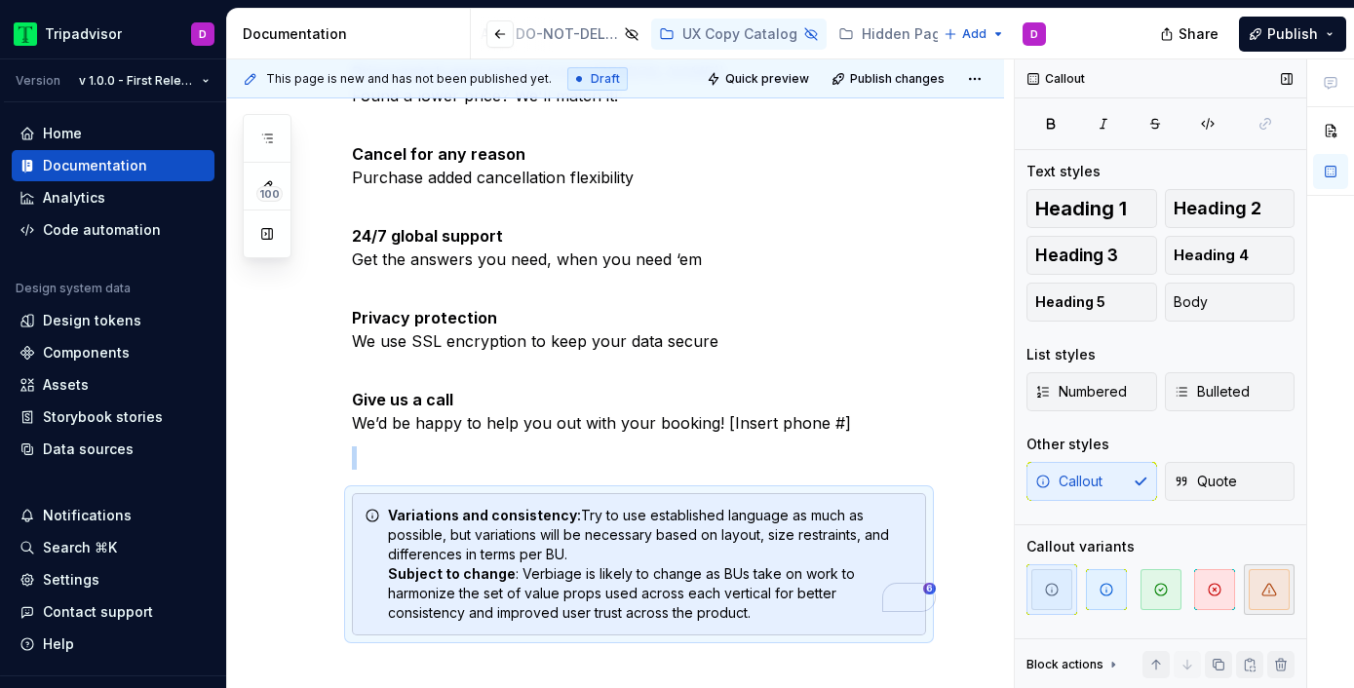
click at [1262, 588] on icon "button" at bounding box center [1269, 590] width 16 height 16
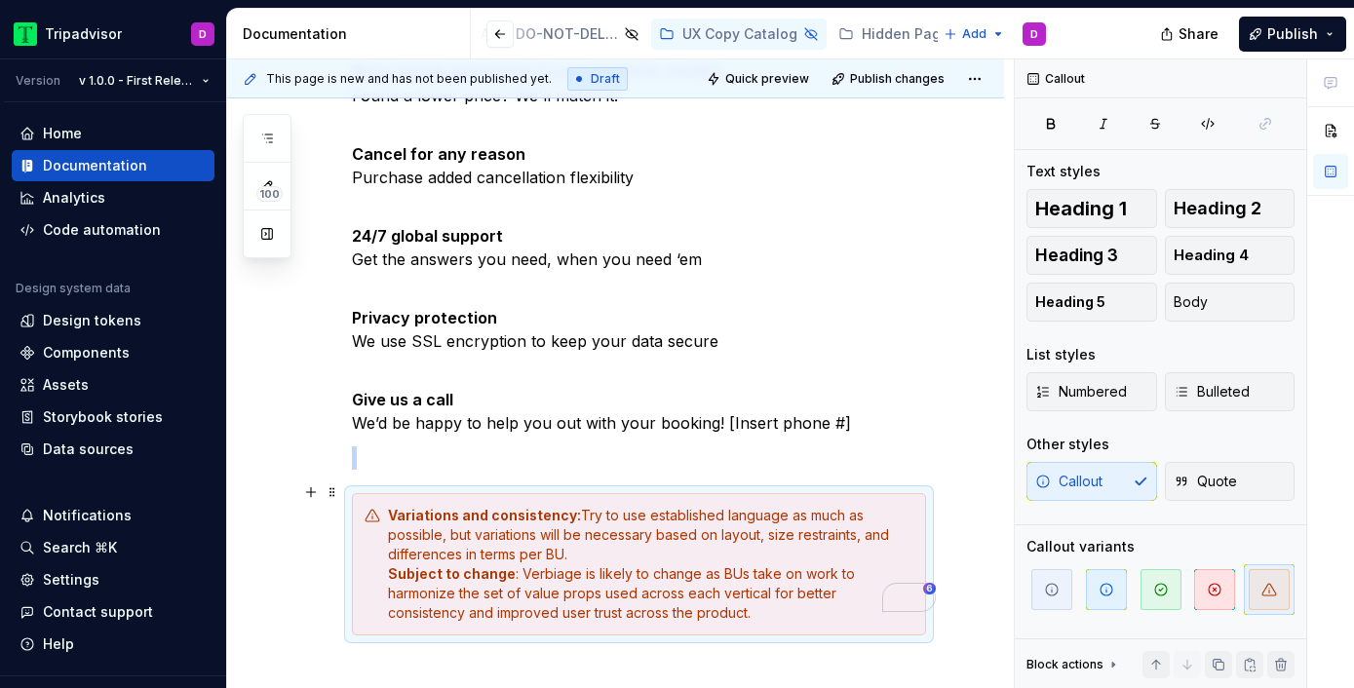
click at [554, 523] on div "Variations and consistency: Try to use established language as much as possible…" at bounding box center [650, 564] width 525 height 117
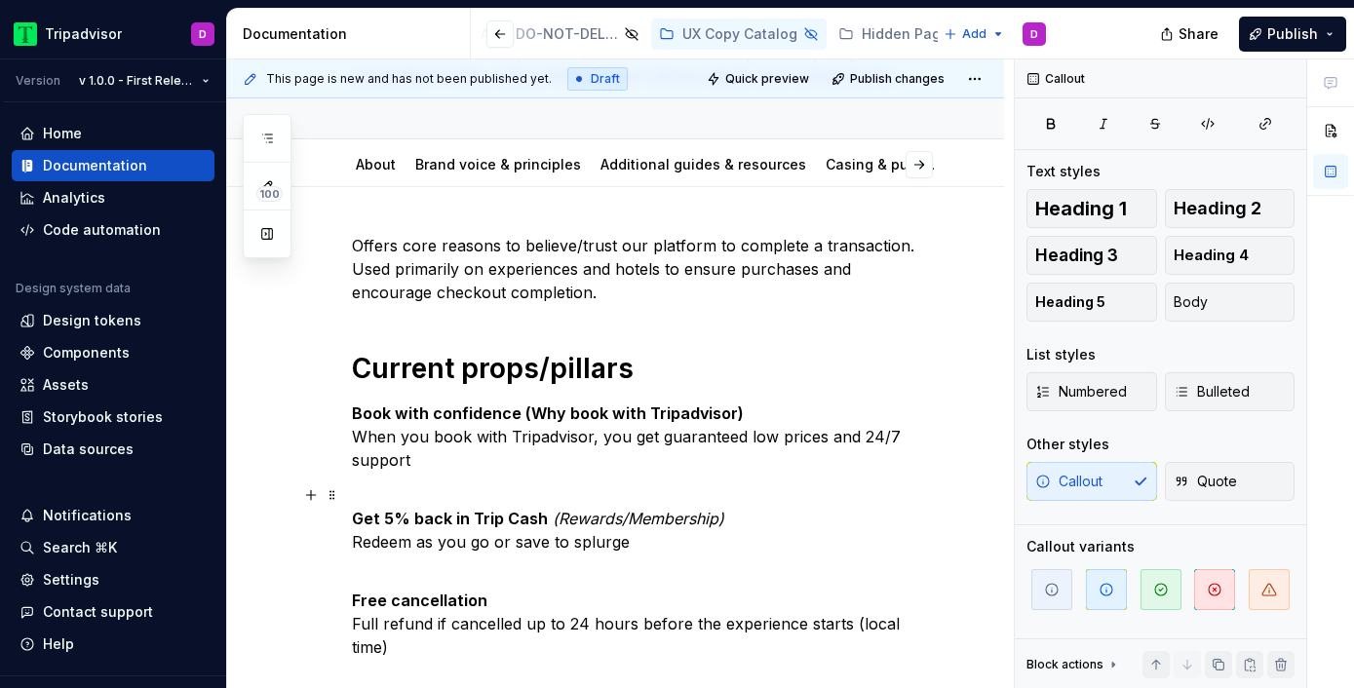
scroll to position [615, 0]
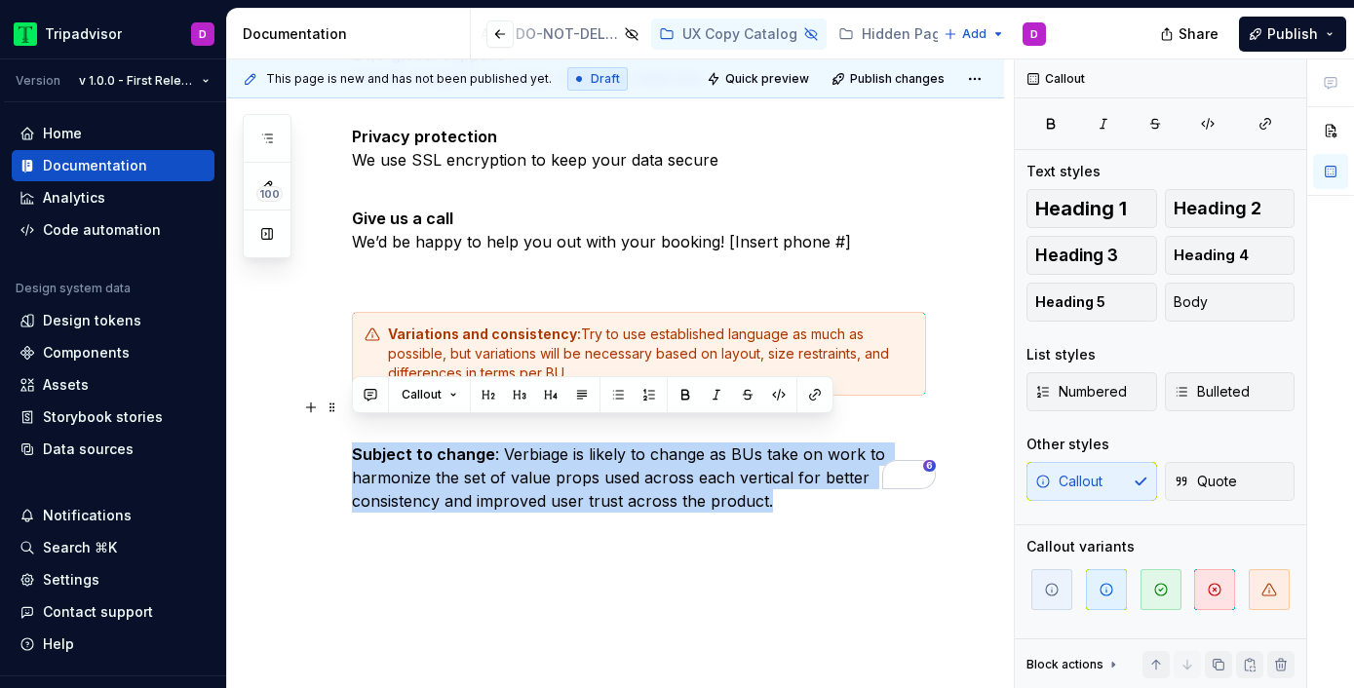
drag, startPoint x: 798, startPoint y: 479, endPoint x: 335, endPoint y: 429, distance: 465.6
click at [335, 426] on html "Tripadvisor D Version v 1.0.0 - First Release Home Documentation Analytics Code…" at bounding box center [677, 344] width 1354 height 688
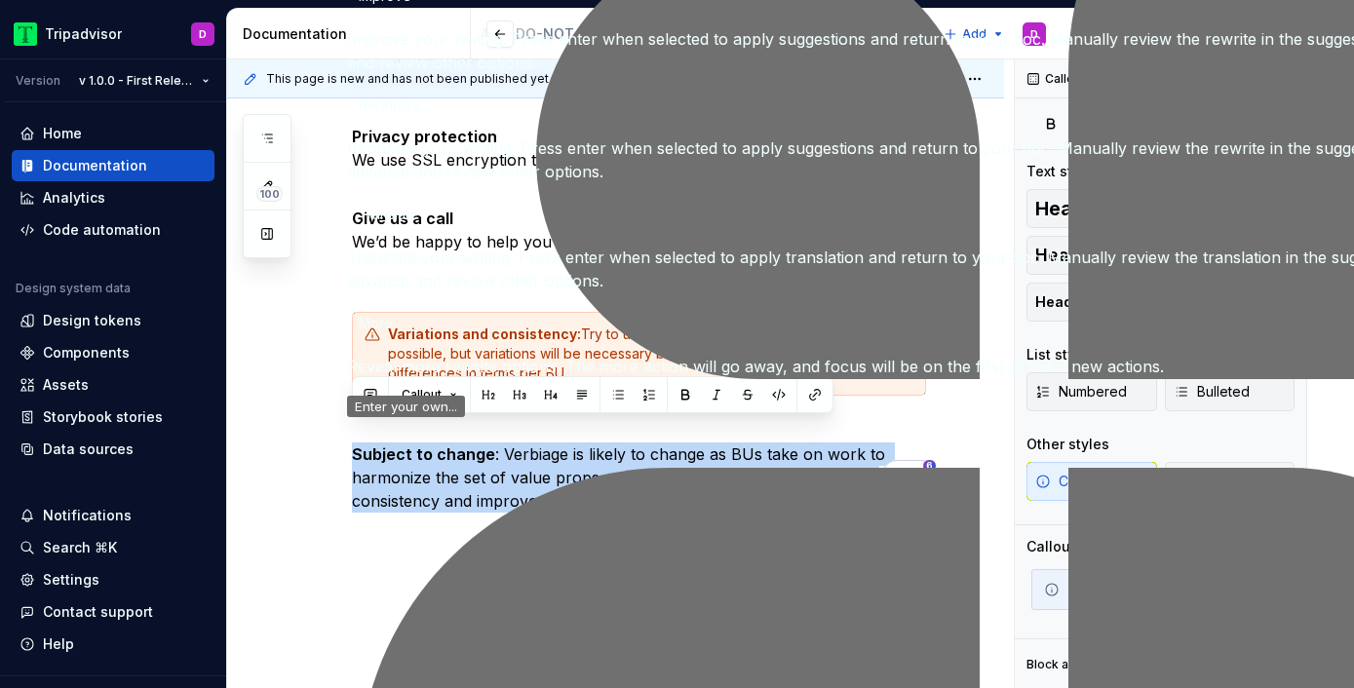
copy p "Subject to change : Verbiage is likely to change as BUs take on work to harmoni…"
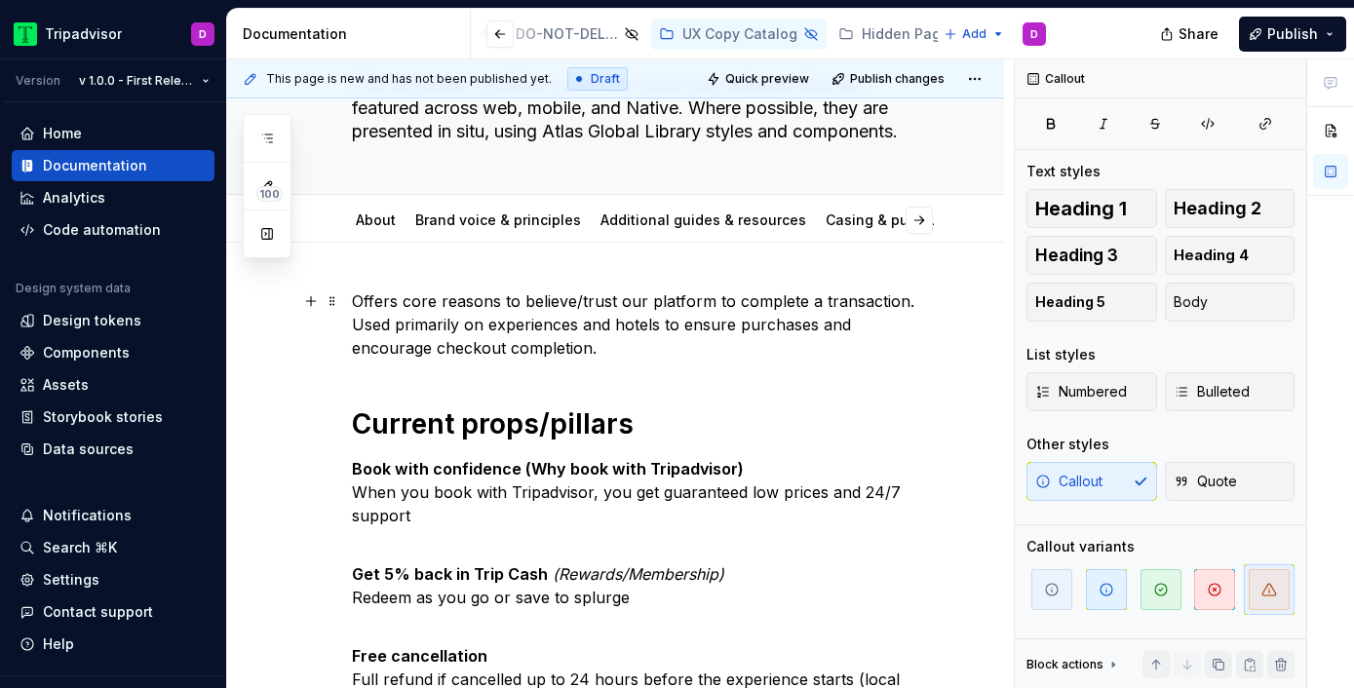
click at [561, 339] on p "Offers core reasons to believe/trust our platform to complete a transaction. Us…" at bounding box center [639, 324] width 574 height 70
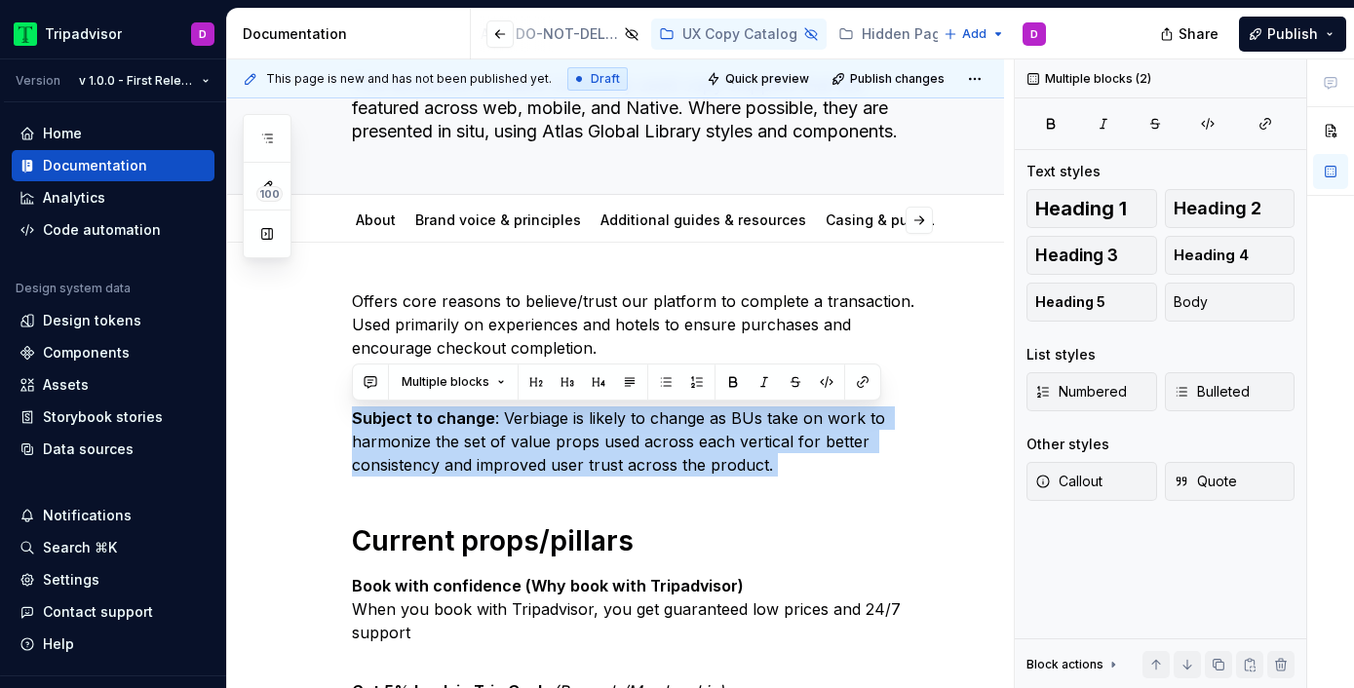
drag, startPoint x: 794, startPoint y: 478, endPoint x: 328, endPoint y: 404, distance: 471.6
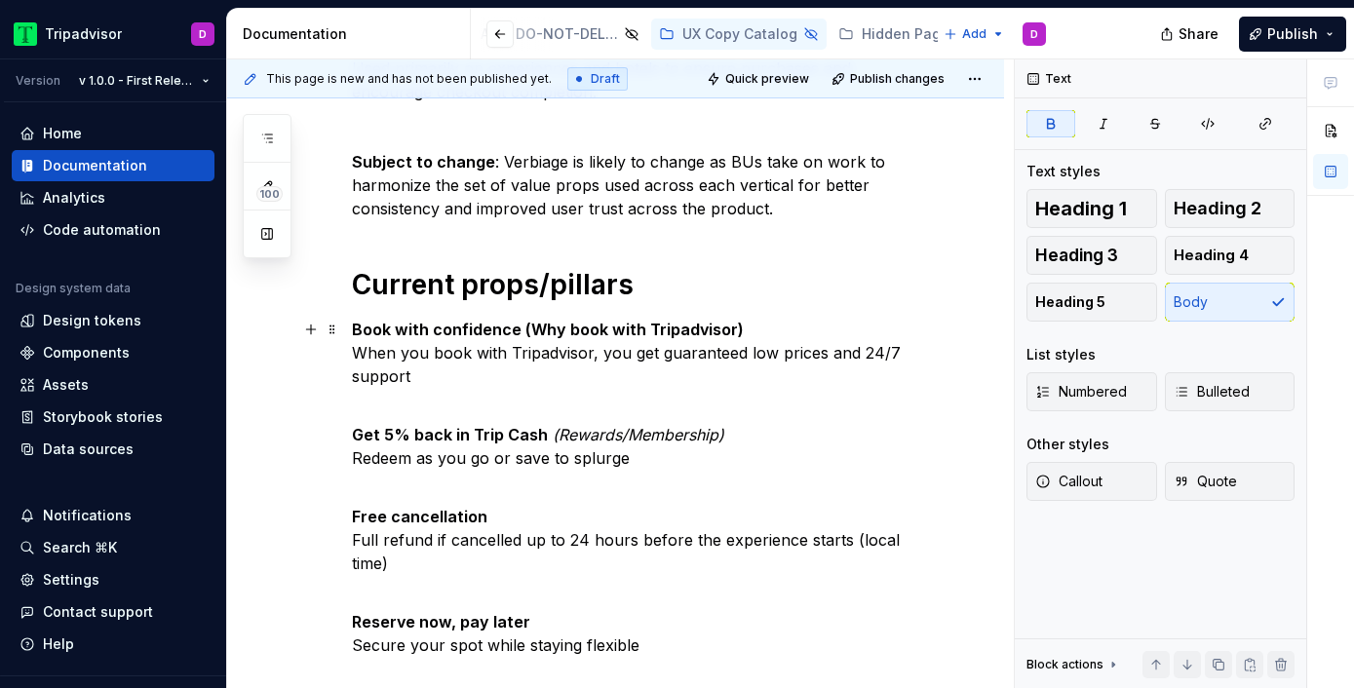
click at [354, 329] on strong "Book with confidence (Why book with Tripadvisor)" at bounding box center [548, 329] width 392 height 19
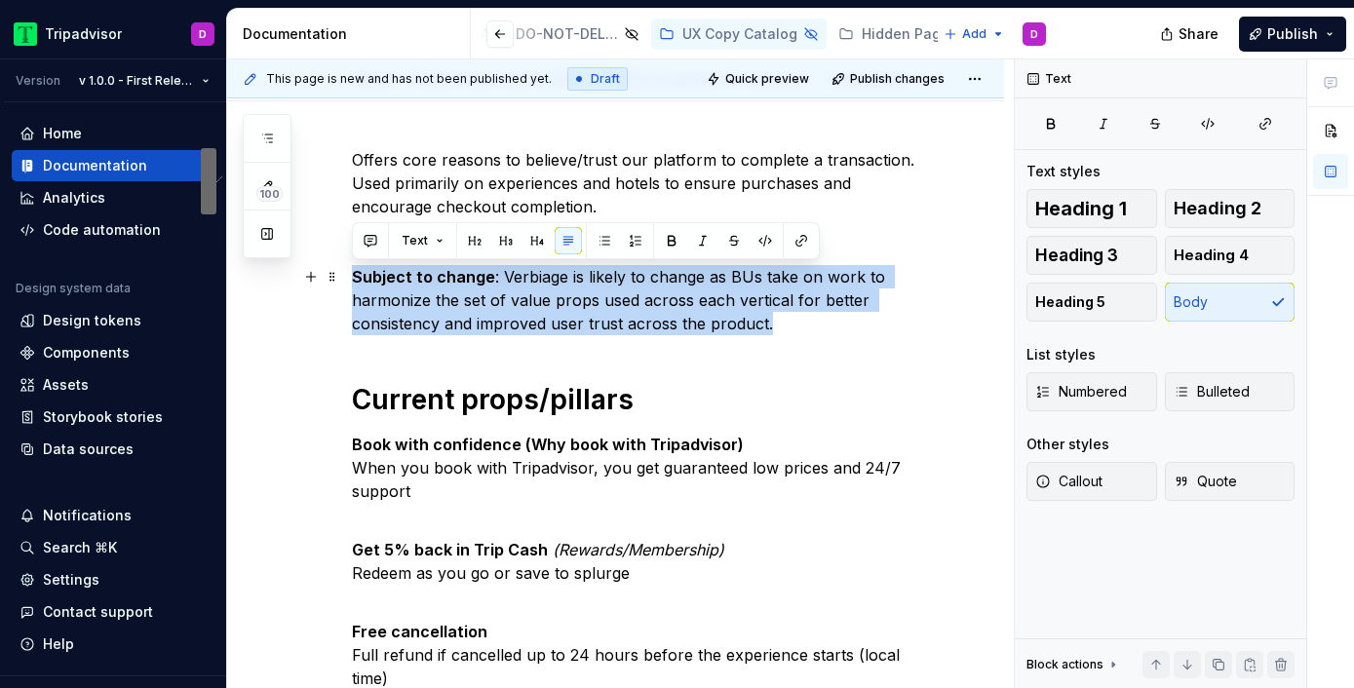
drag, startPoint x: 789, startPoint y: 200, endPoint x: 350, endPoint y: 280, distance: 445.8
click at [1078, 207] on span "Heading 1" at bounding box center [1081, 208] width 92 height 19
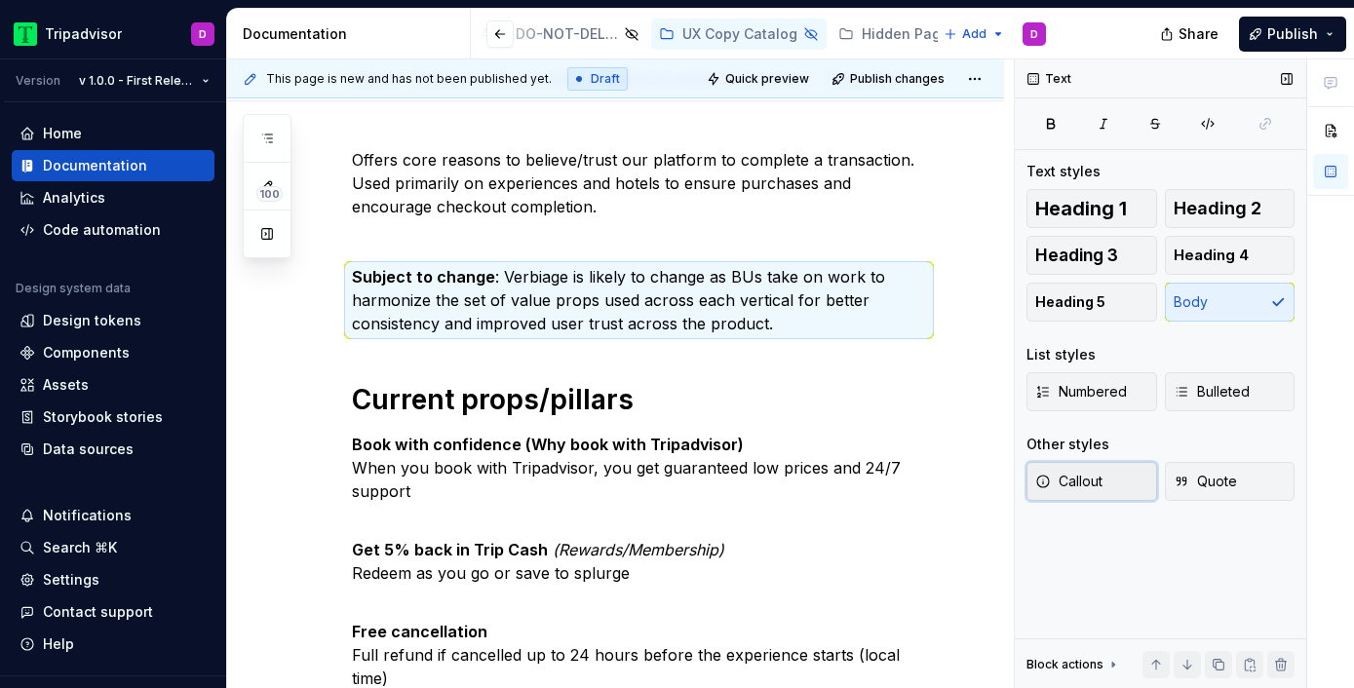
click at [1105, 482] on button "Callout" at bounding box center [1091, 481] width 131 height 39
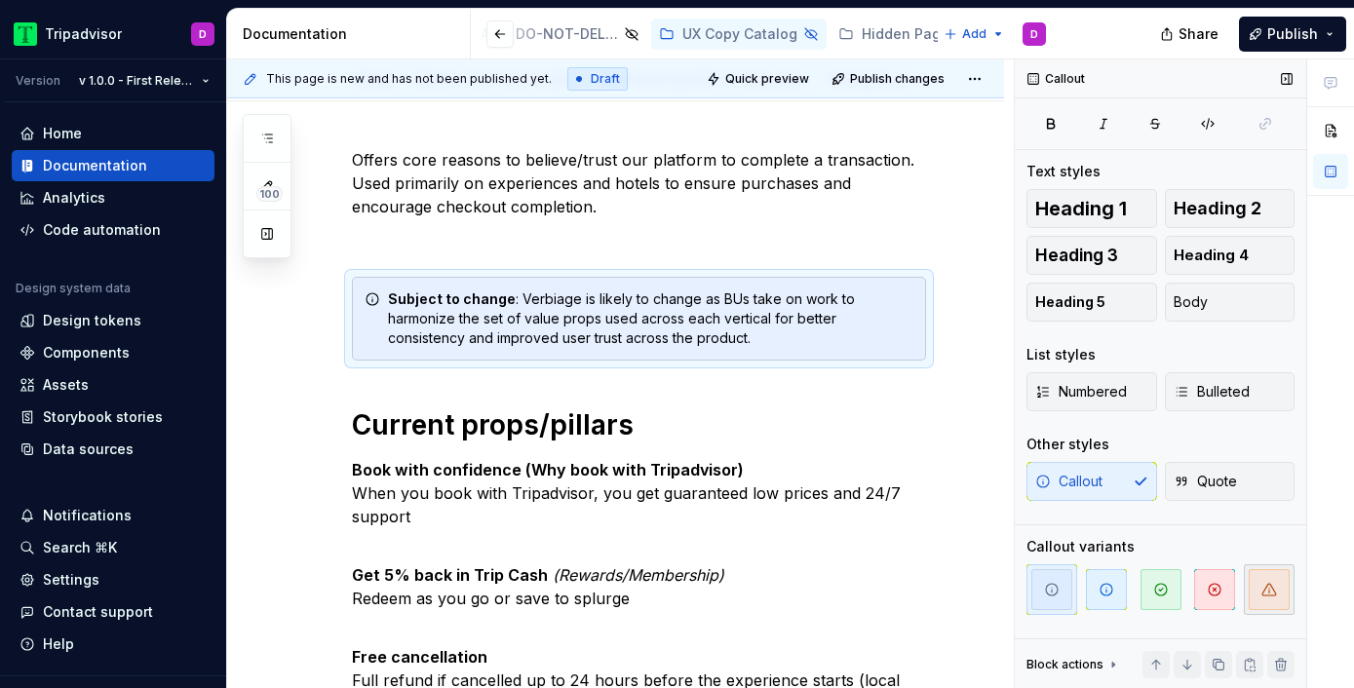
click at [1273, 595] on icon "button" at bounding box center [1269, 590] width 16 height 16
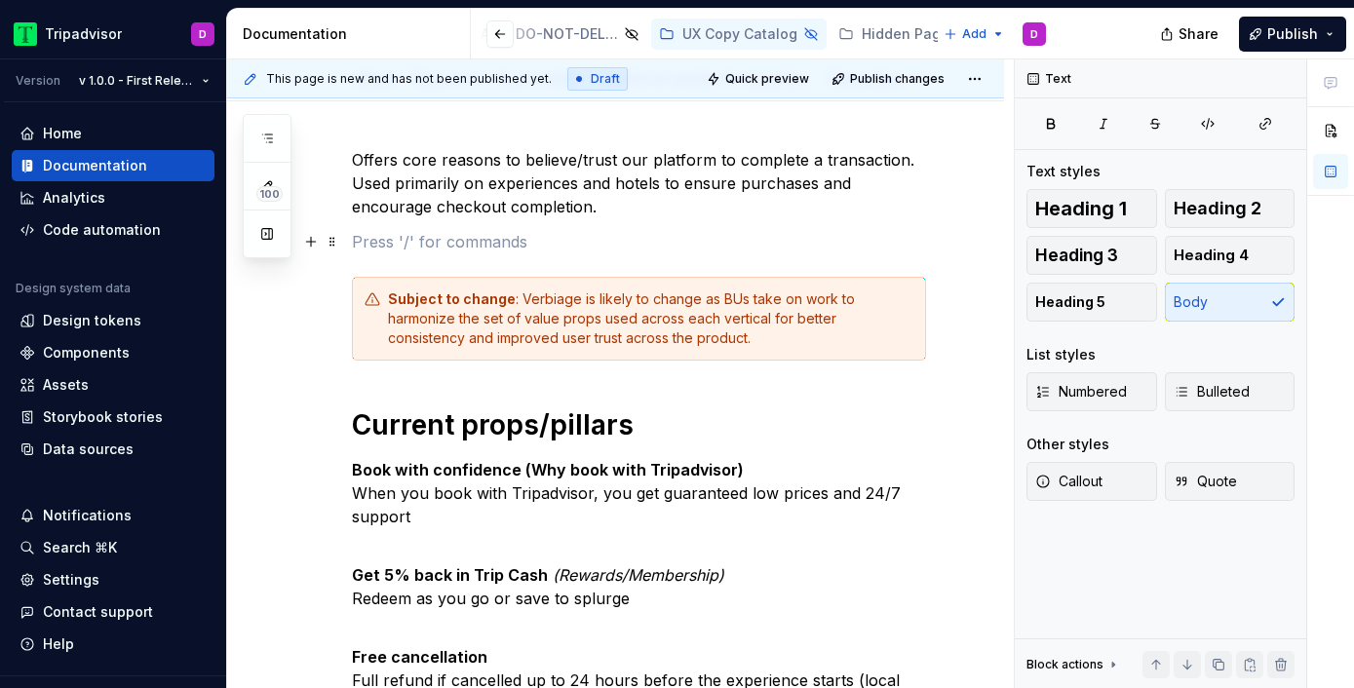
click at [501, 246] on p "To enrich screen reader interactions, please activate Accessibility in Grammarl…" at bounding box center [639, 241] width 574 height 23
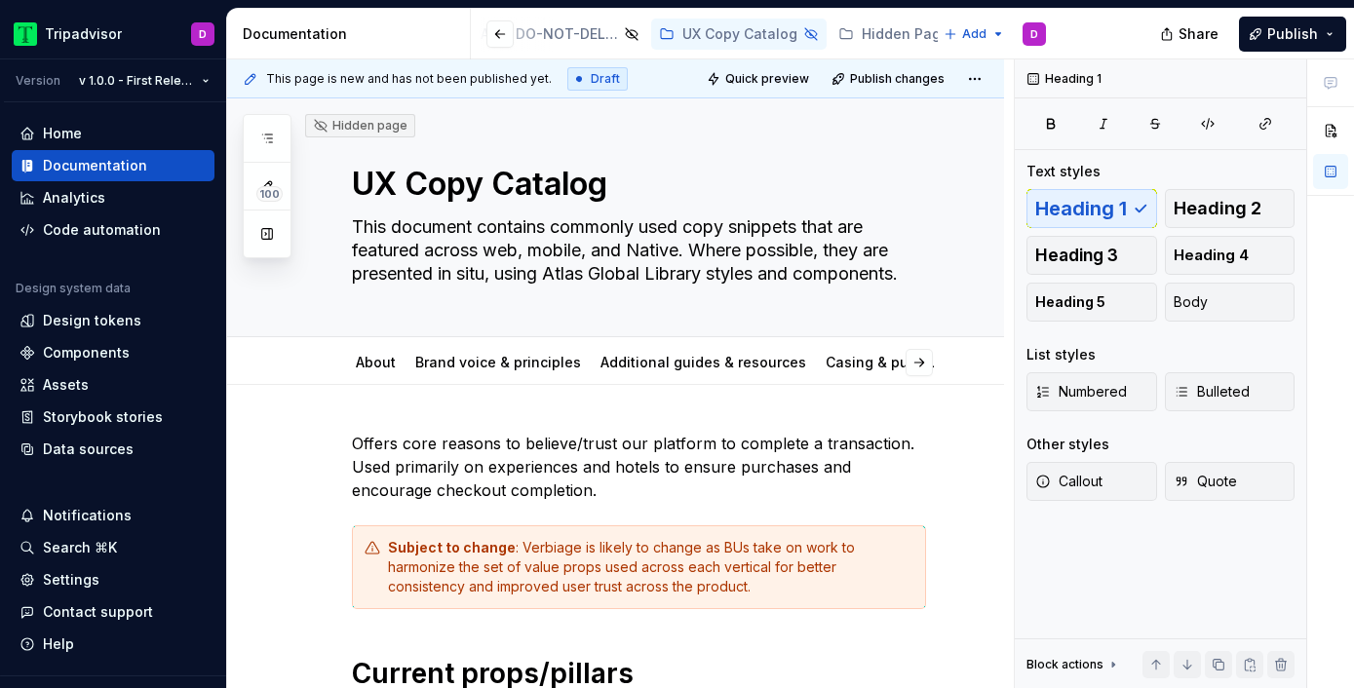
type textarea "*"
